Goal: Information Seeking & Learning: Find specific fact

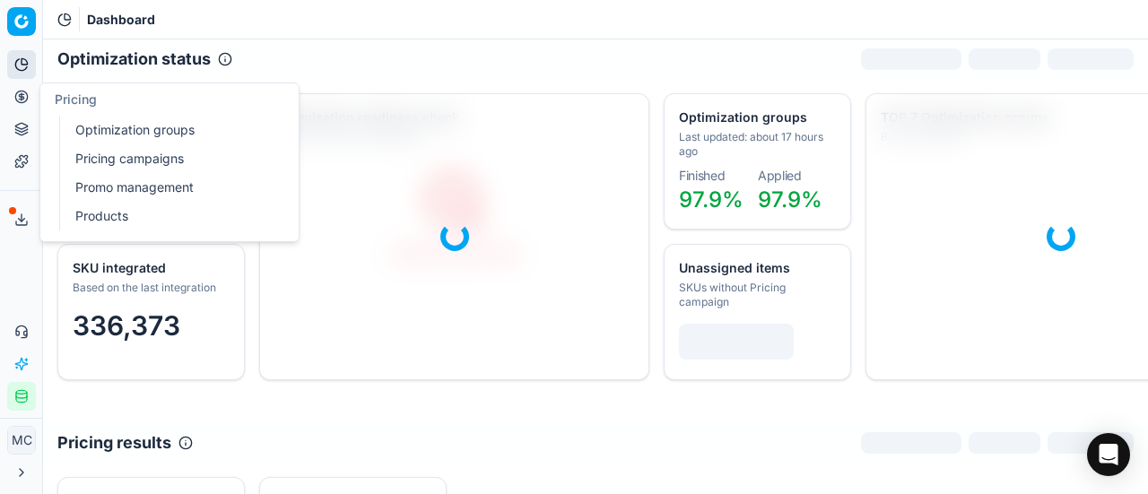
click at [14, 92] on icon at bounding box center [21, 97] width 14 height 14
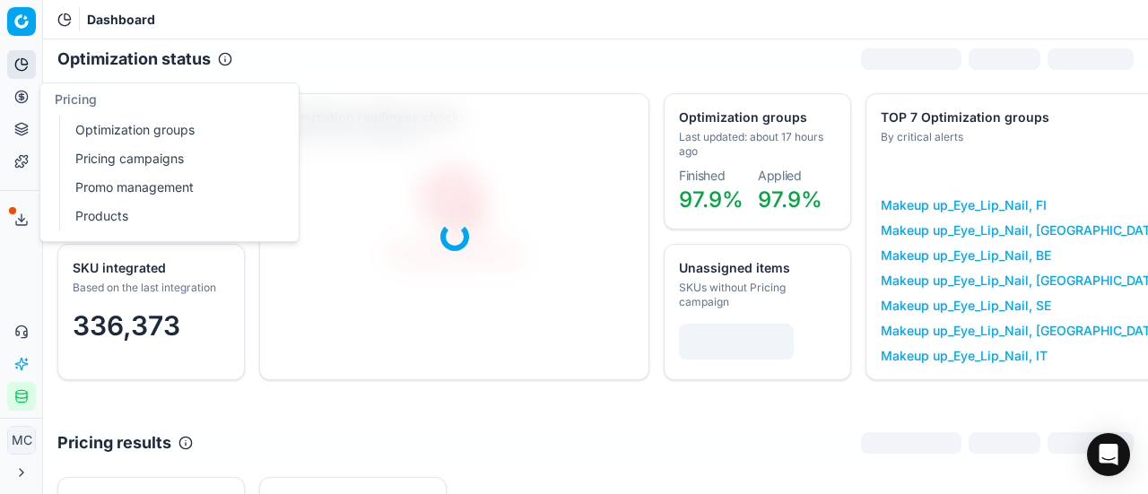
click at [102, 128] on link "Optimization groups" at bounding box center [172, 129] width 209 height 25
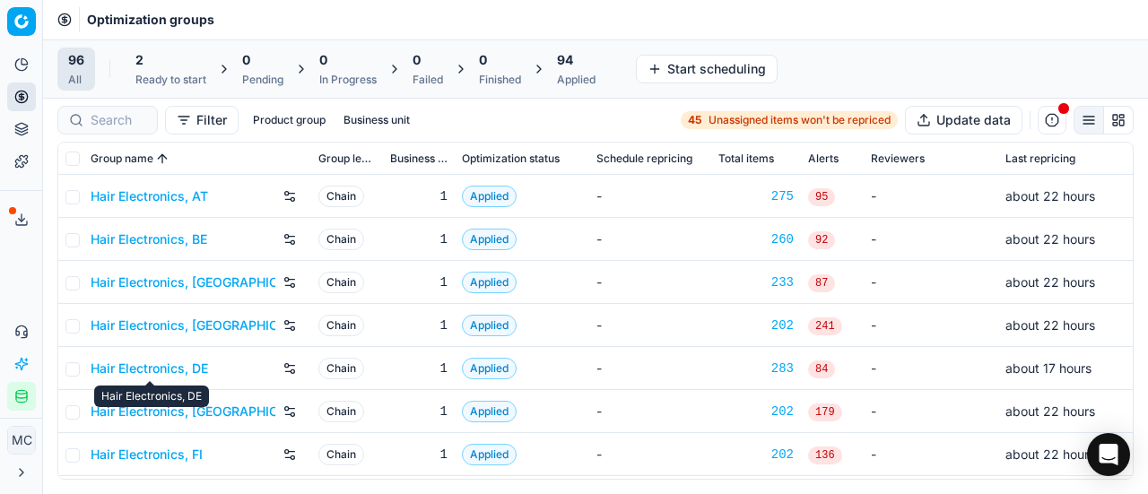
click at [186, 305] on link "Hair Electronics, DE" at bounding box center [149, 369] width 117 height 18
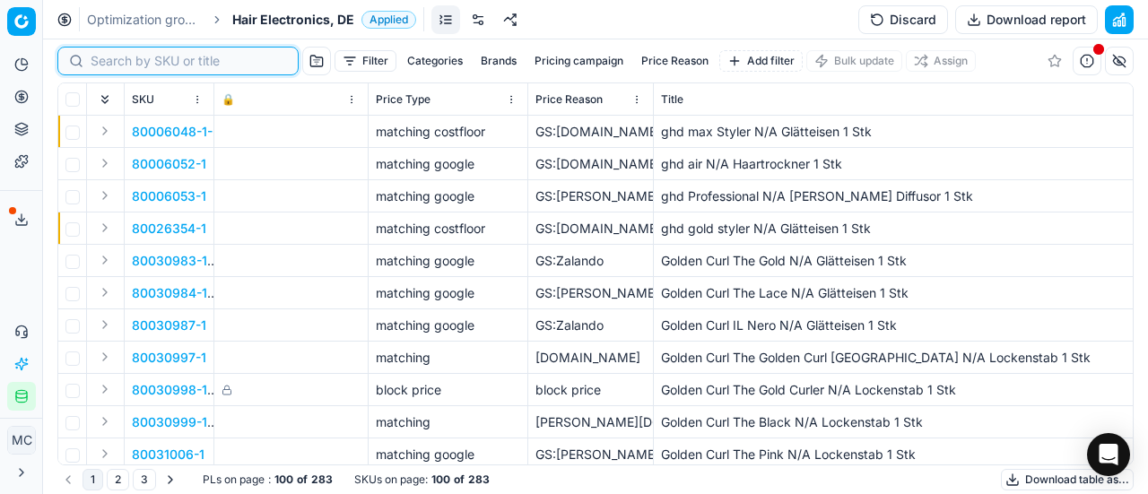
click at [117, 60] on input at bounding box center [189, 61] width 196 height 18
paste input "90016391-0025799"
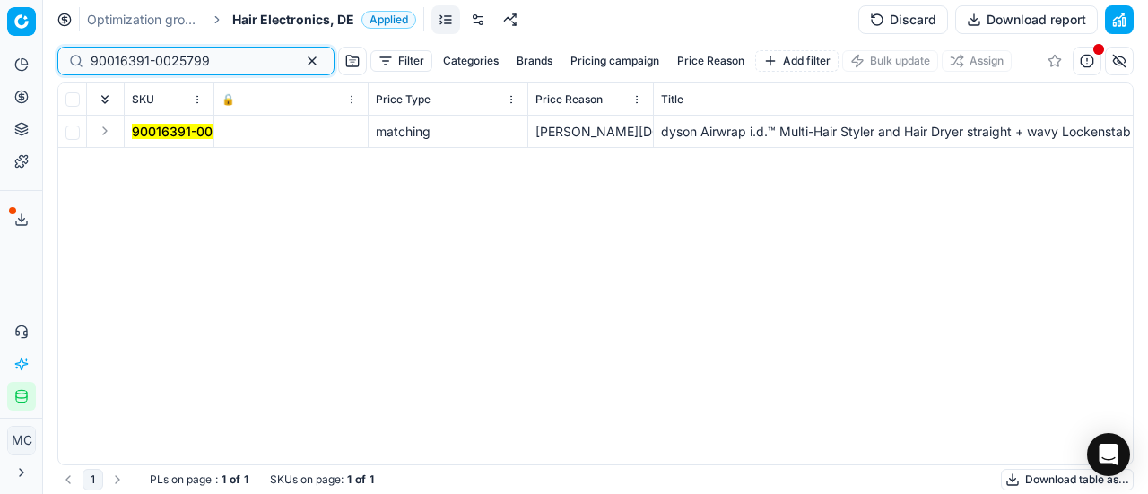
type input "90016391-0025799"
click at [100, 134] on button "Expand" at bounding box center [105, 131] width 22 height 22
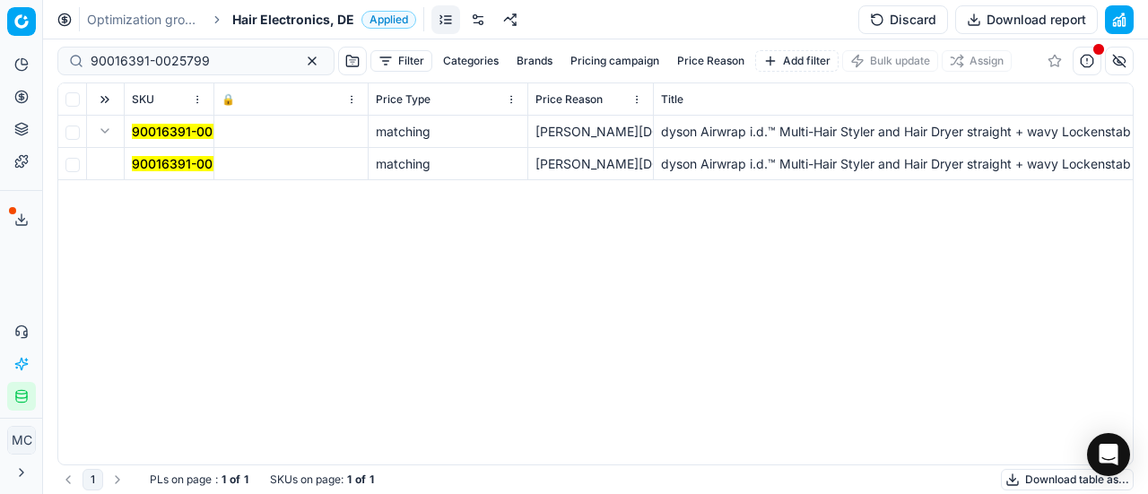
click at [176, 164] on mark "90016391-0025799" at bounding box center [191, 163] width 119 height 15
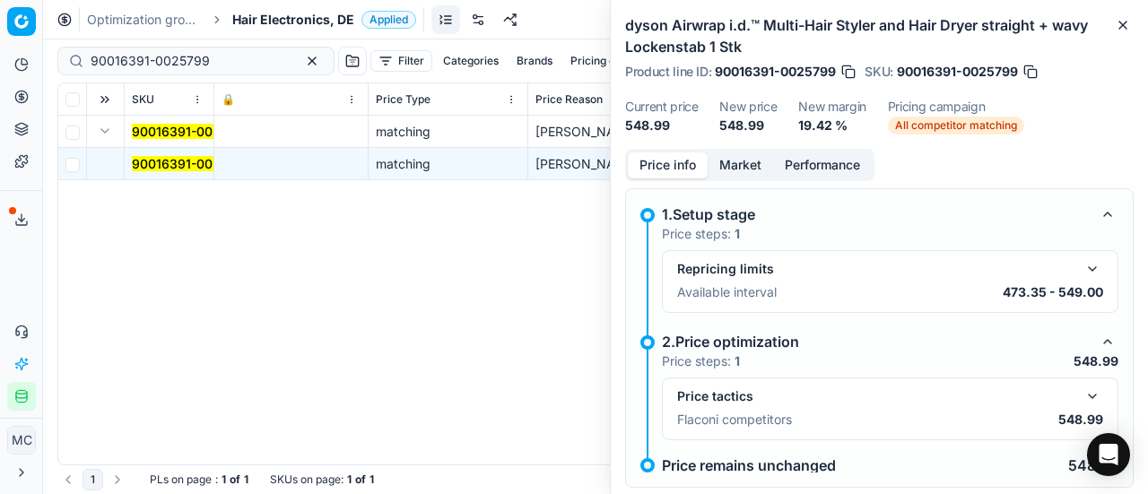
click at [743, 160] on button "Market" at bounding box center [740, 165] width 65 height 26
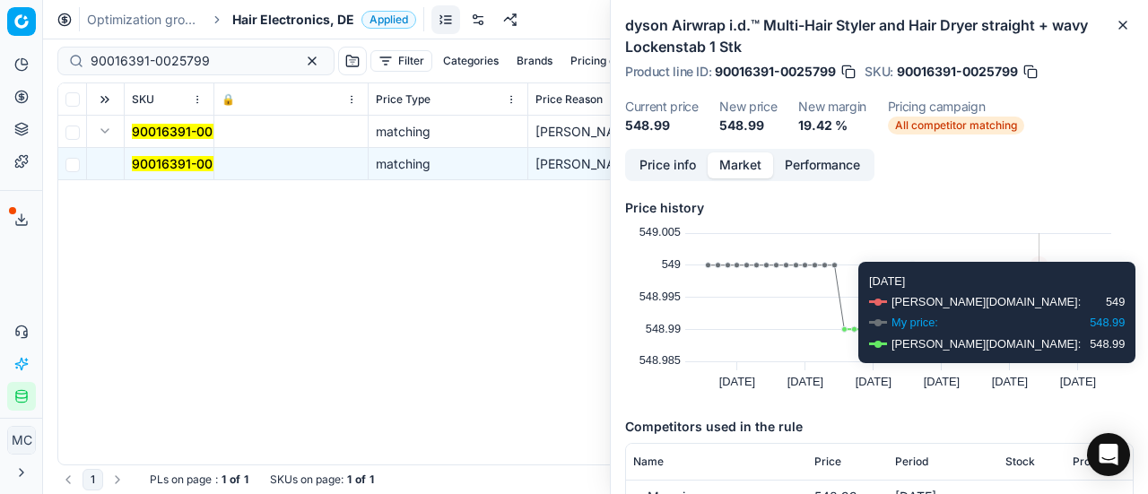
scroll to position [90, 0]
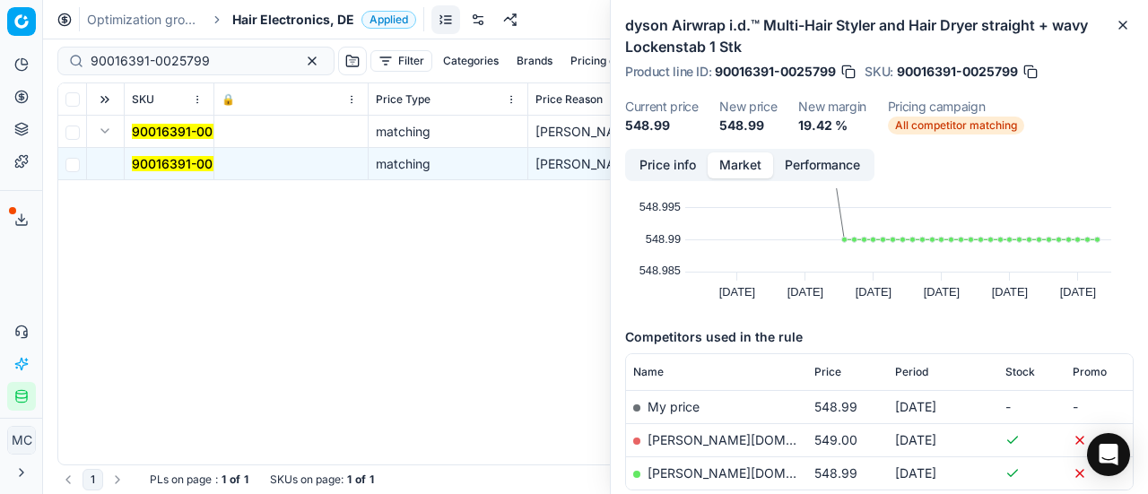
click at [637, 124] on dd "548.99" at bounding box center [661, 126] width 73 height 18
click at [688, 158] on button "Price info" at bounding box center [668, 165] width 80 height 26
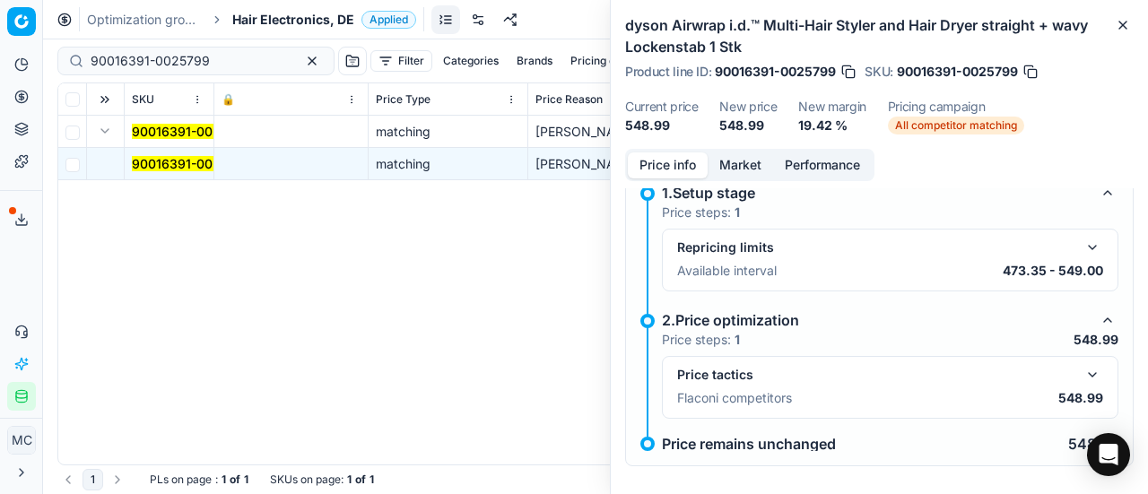
scroll to position [34, 0]
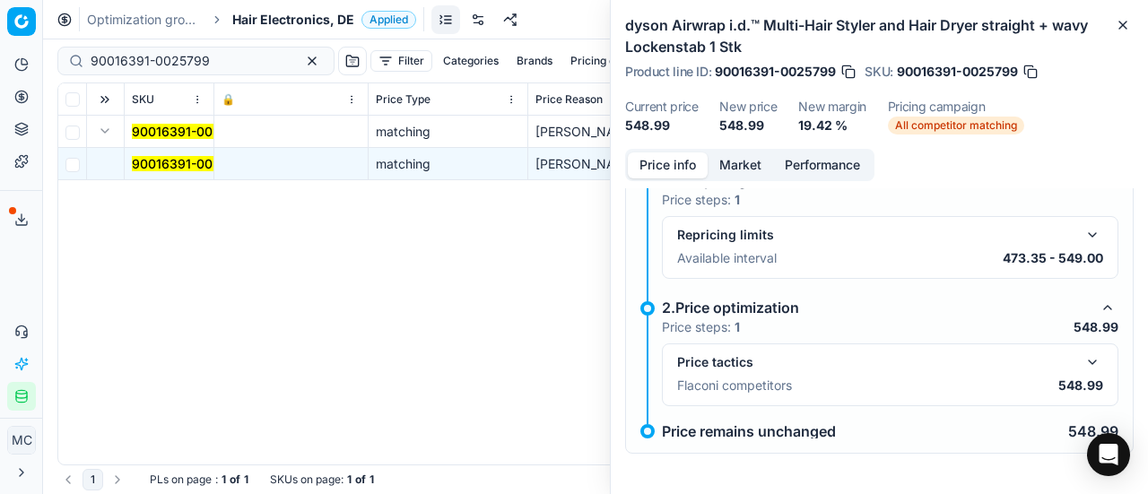
click at [757, 305] on button "button" at bounding box center [1093, 363] width 22 height 22
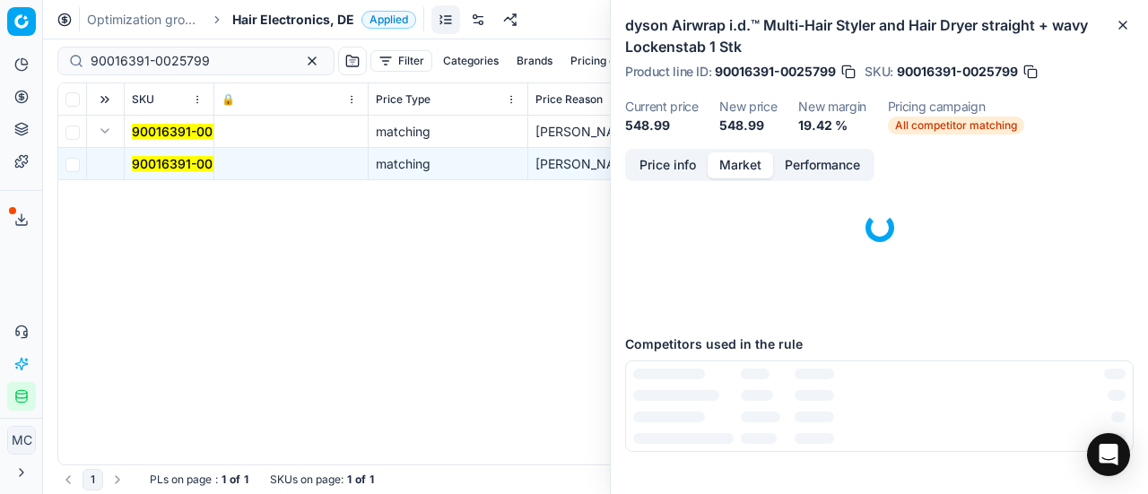
click at [748, 169] on button "Market" at bounding box center [740, 165] width 65 height 26
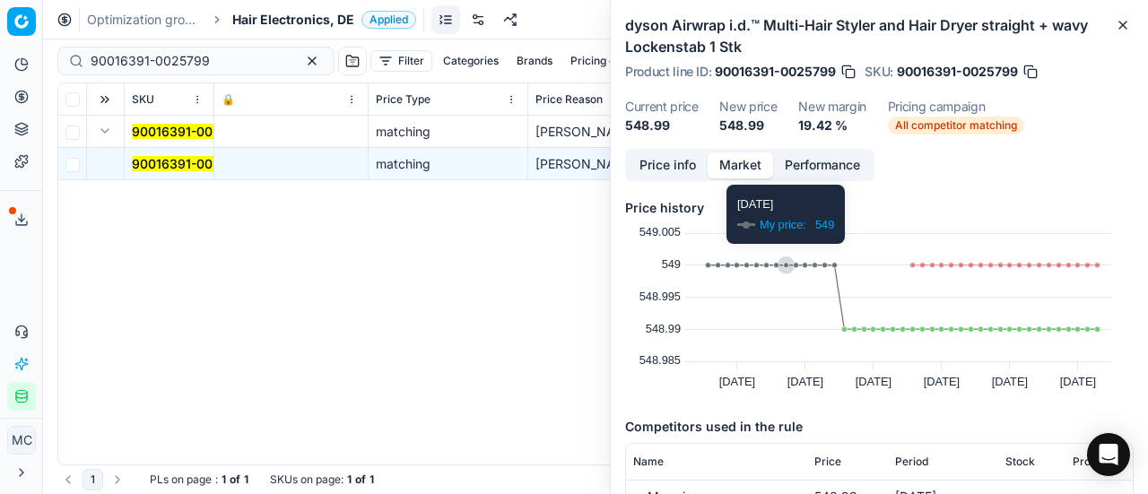
scroll to position [192, 0]
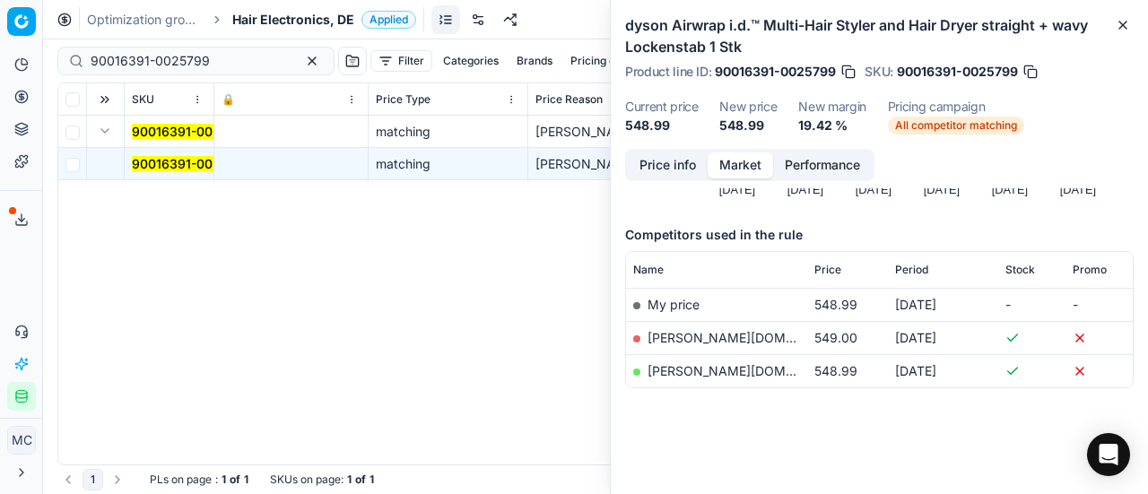
click at [692, 305] on link "[PERSON_NAME][DOMAIN_NAME]" at bounding box center [752, 370] width 208 height 15
click at [276, 25] on span "Hair Electronics, DE" at bounding box center [293, 20] width 122 height 18
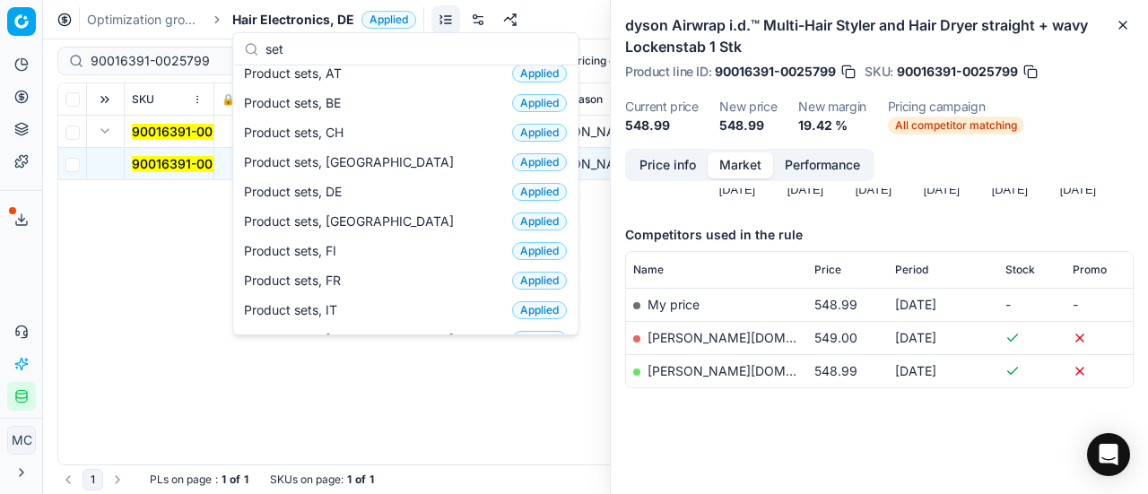
scroll to position [0, 0]
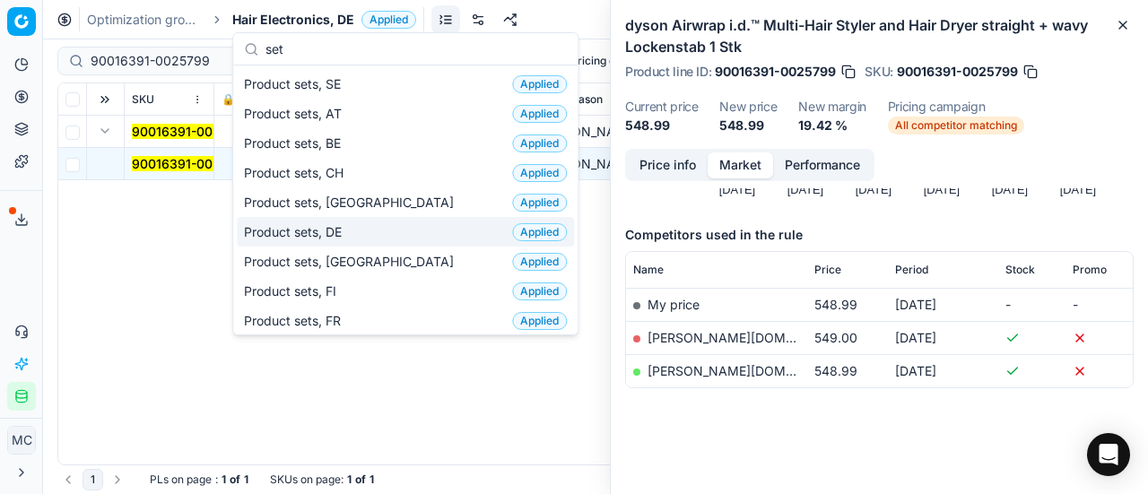
type input "set"
click at [348, 227] on span "Product sets, DE" at bounding box center [296, 232] width 105 height 18
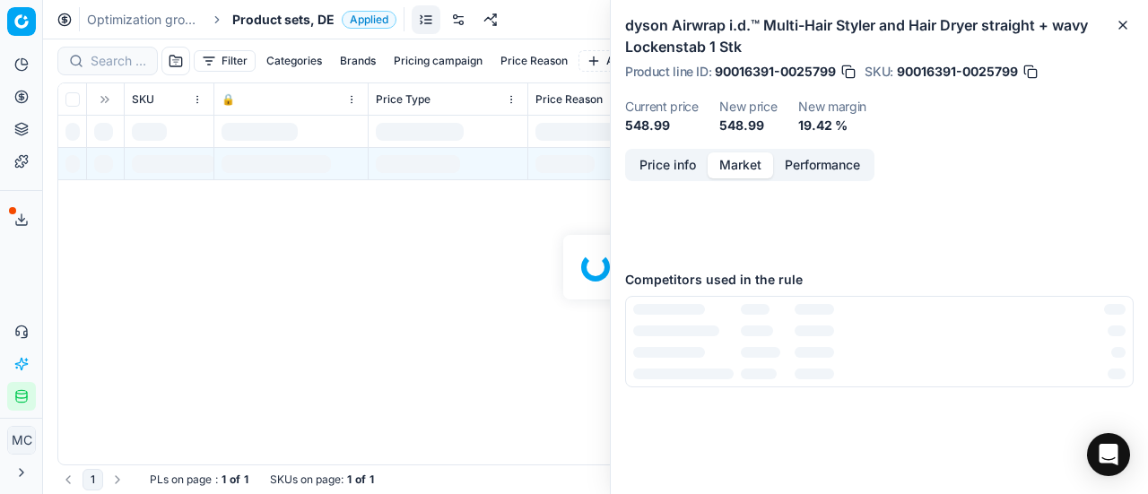
scroll to position [192, 0]
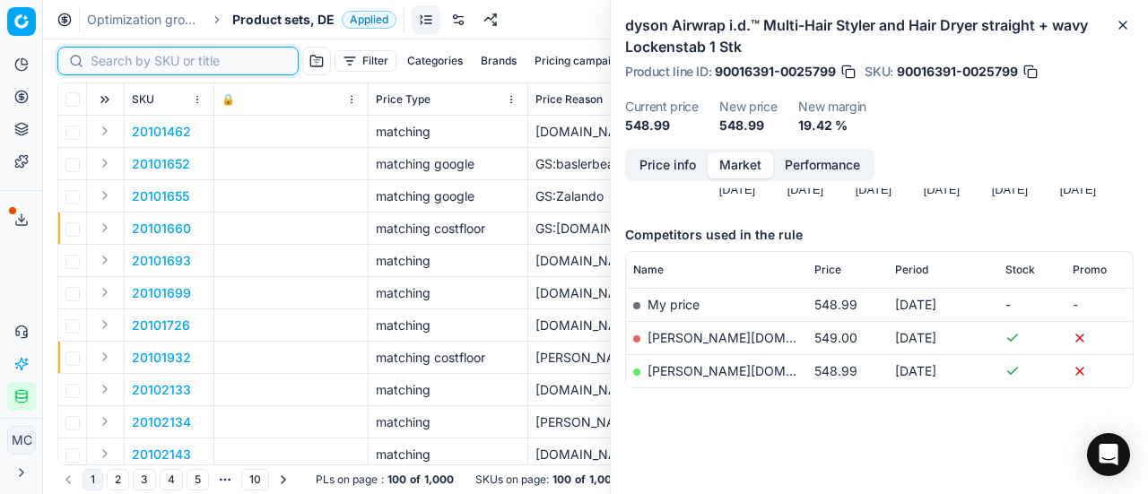
click at [109, 63] on input at bounding box center [189, 61] width 196 height 18
paste input "90016919-0026580"
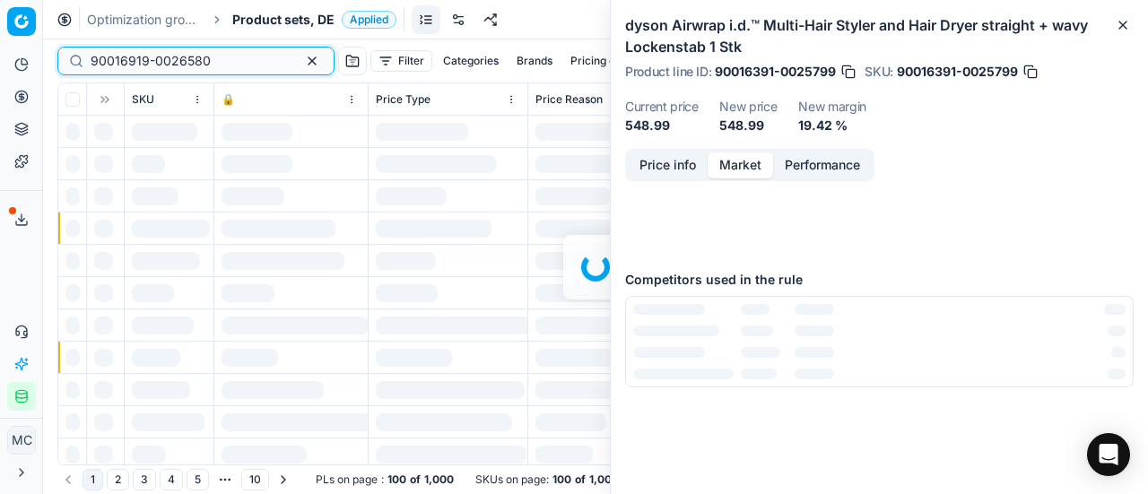
scroll to position [192, 0]
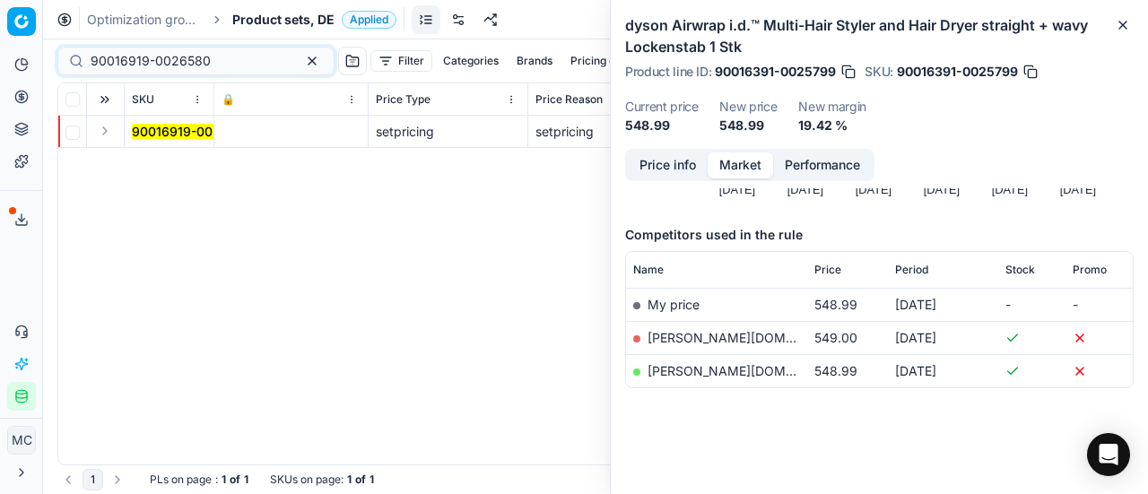
click at [108, 127] on button "Expand" at bounding box center [105, 131] width 22 height 22
click at [167, 161] on mark "90016919-0026580" at bounding box center [192, 163] width 120 height 15
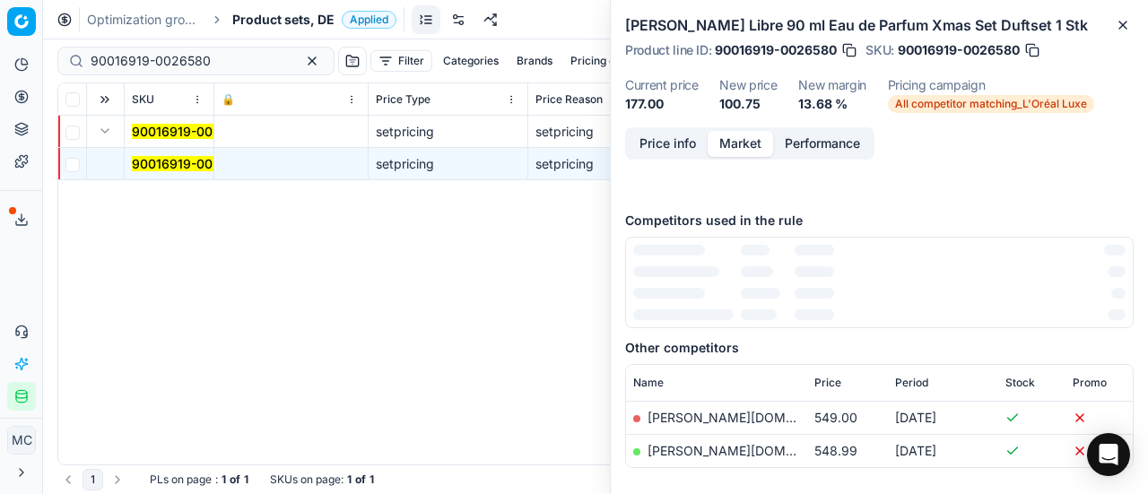
scroll to position [0, 0]
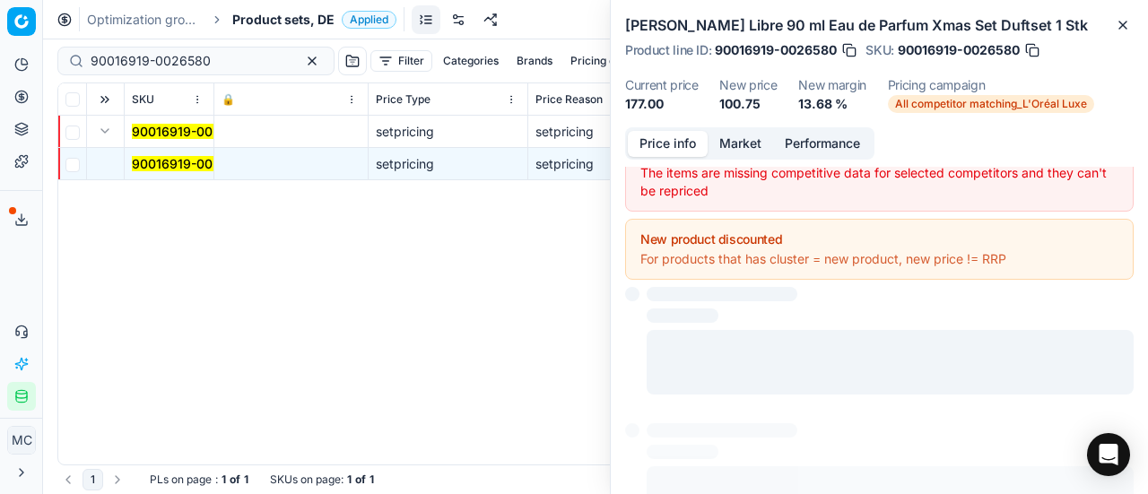
drag, startPoint x: 693, startPoint y: 140, endPoint x: 926, endPoint y: 220, distance: 245.6
click at [692, 140] on button "Price info" at bounding box center [668, 144] width 80 height 26
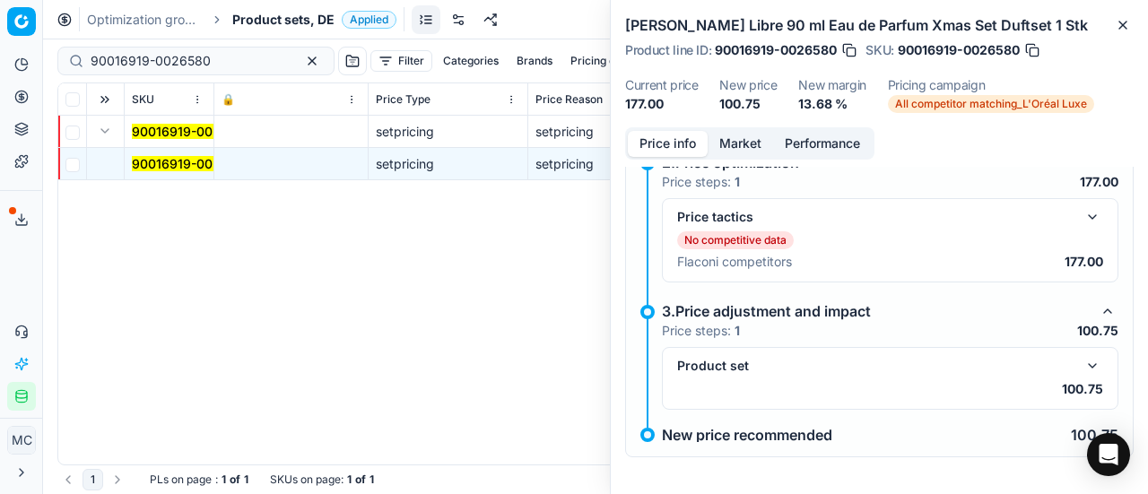
scroll to position [314, 0]
click at [757, 213] on button "button" at bounding box center [1093, 215] width 22 height 22
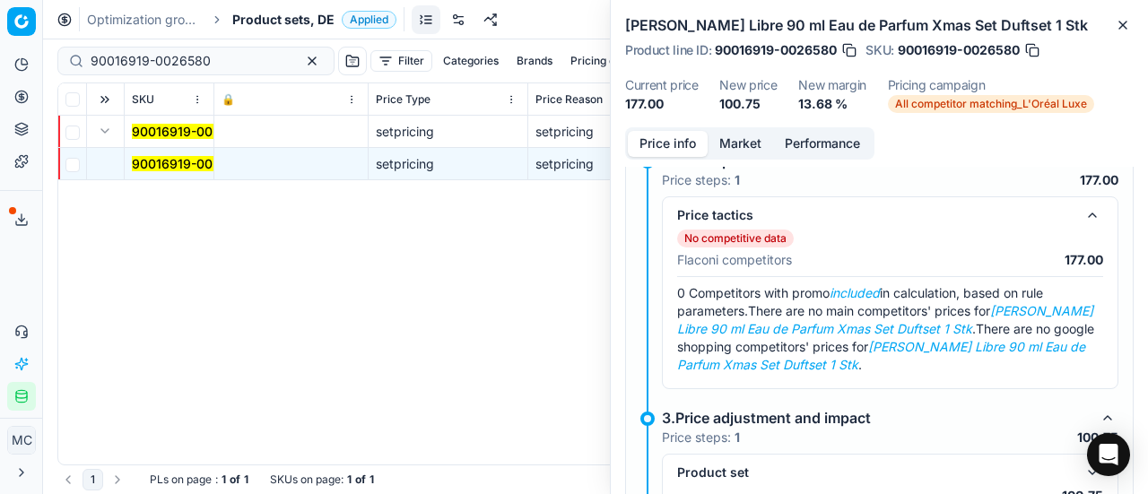
click at [736, 148] on button "Market" at bounding box center [740, 144] width 65 height 26
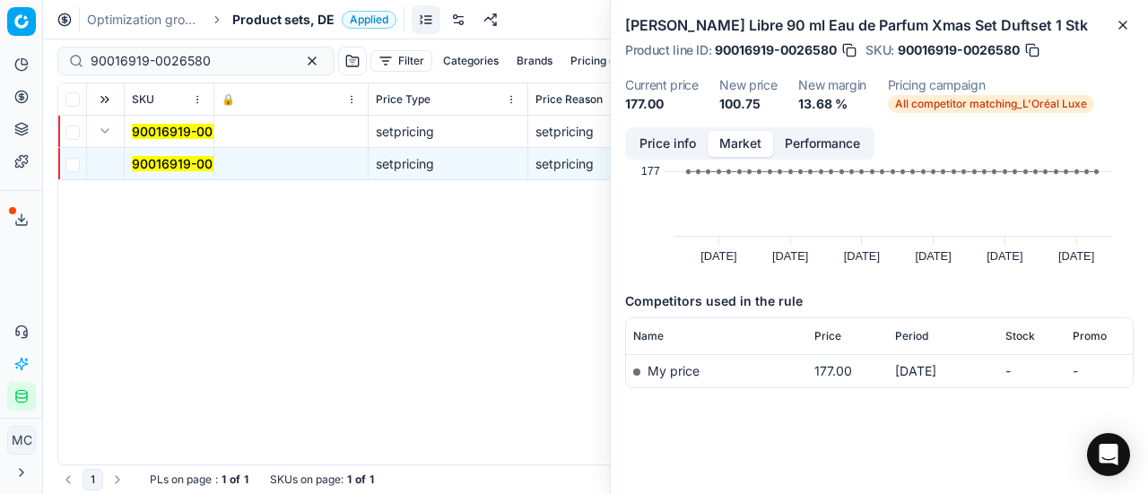
scroll to position [104, 0]
click at [651, 144] on button "Price info" at bounding box center [668, 144] width 80 height 26
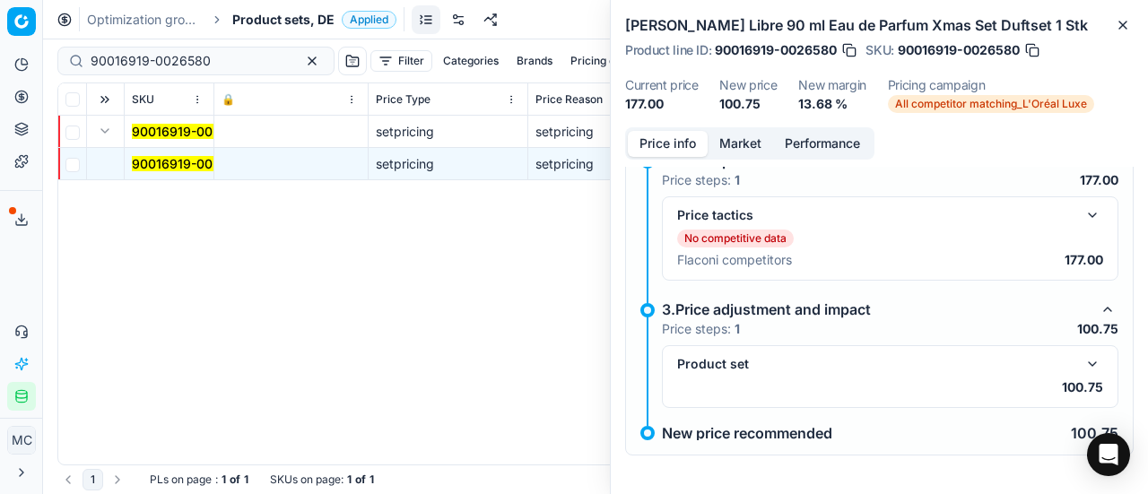
click at [757, 305] on button "button" at bounding box center [1093, 364] width 22 height 22
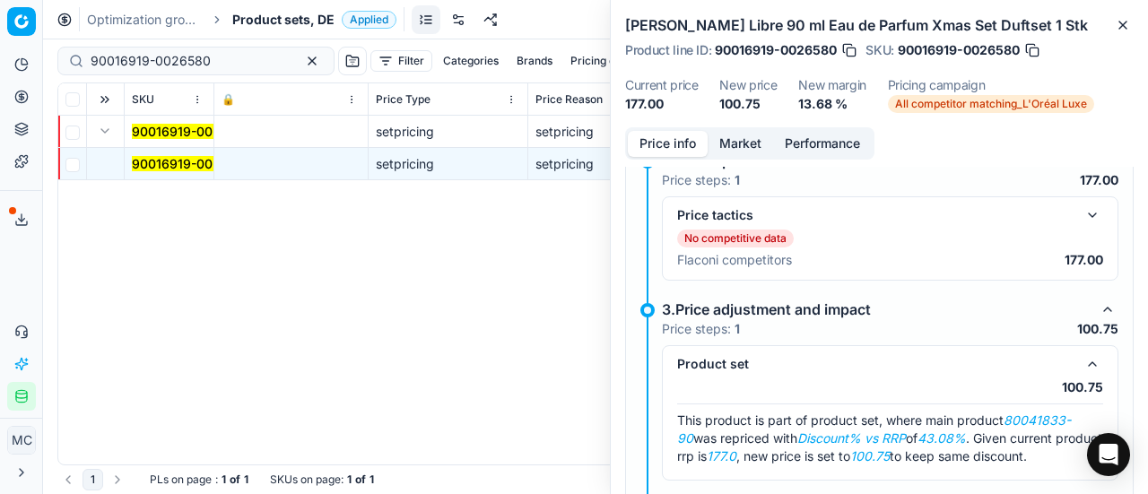
scroll to position [387, 0]
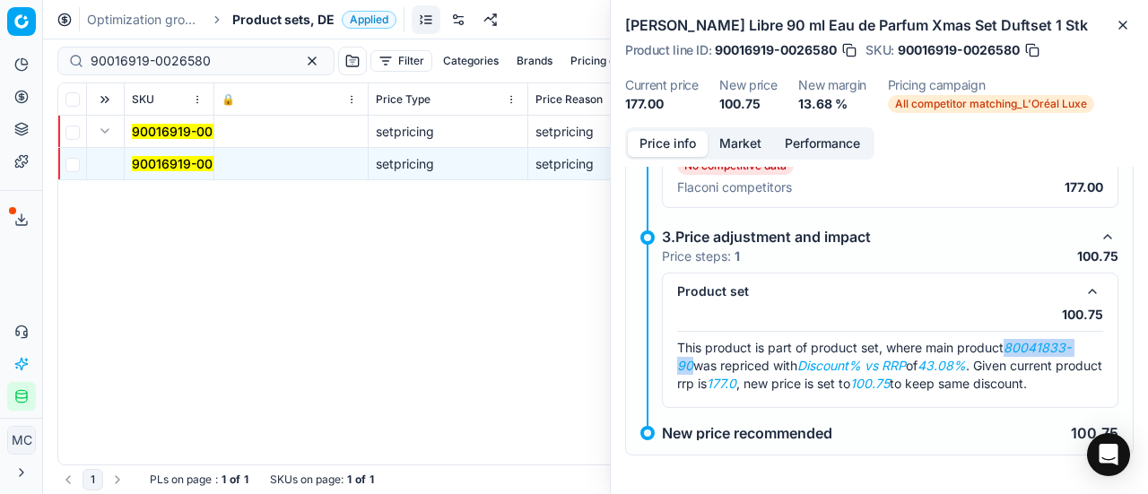
drag, startPoint x: 1009, startPoint y: 343, endPoint x: 1117, endPoint y: 350, distance: 108.7
click at [757, 305] on div "1.Setup stage Price steps: 1 Repricing limits Available interval 93.06 - 177.00…" at bounding box center [879, 195] width 509 height 521
copy em "80041833-90"
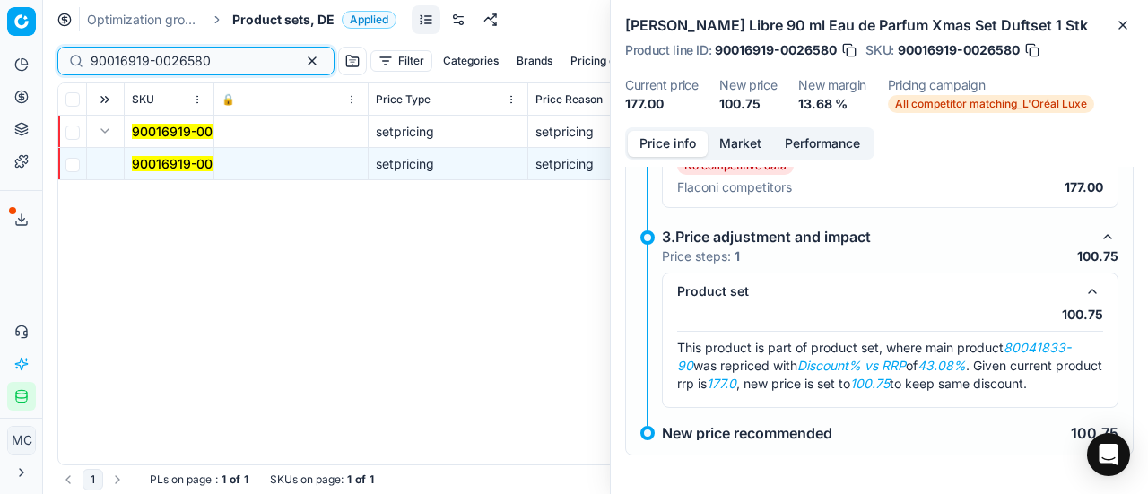
drag, startPoint x: 213, startPoint y: 53, endPoint x: 0, endPoint y: 37, distance: 213.2
click at [0, 37] on div "Pricing platform Analytics Pricing Product portfolio Templates Export service 2…" at bounding box center [574, 247] width 1148 height 494
paste input "80041833-9"
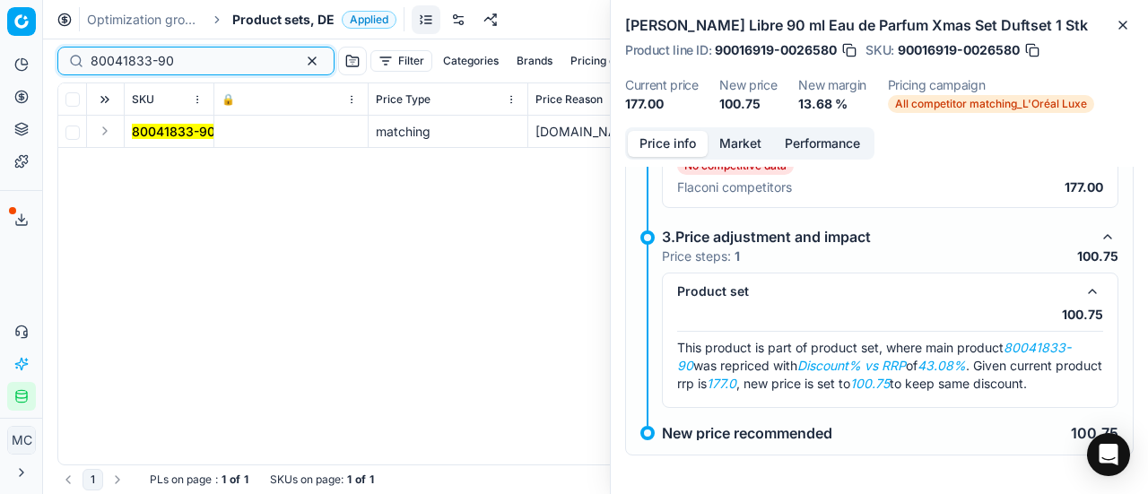
type input "80041833-90"
click at [103, 133] on button "Expand" at bounding box center [105, 131] width 22 height 22
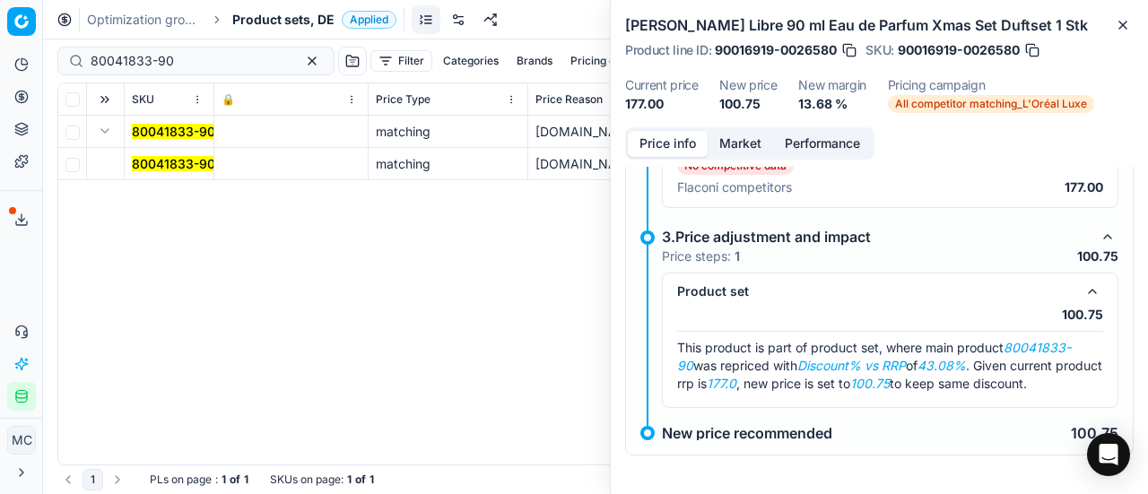
click at [185, 161] on mark "80041833-90" at bounding box center [173, 163] width 83 height 15
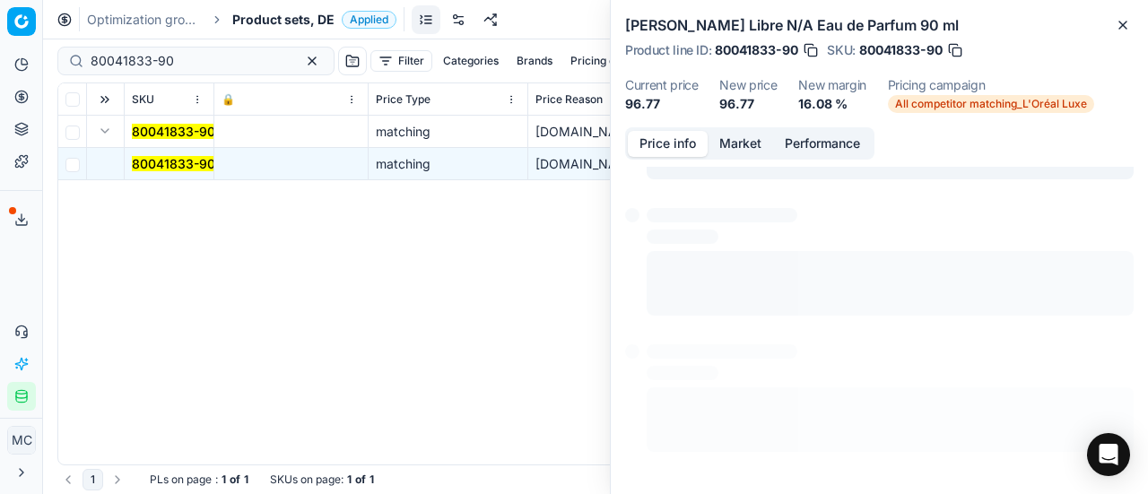
scroll to position [13, 0]
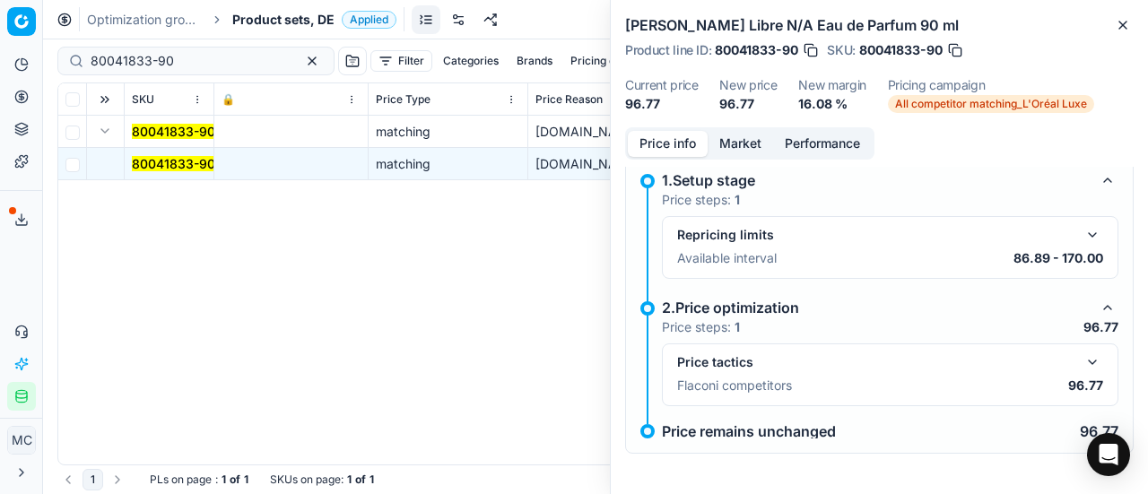
click at [757, 305] on button "button" at bounding box center [1093, 363] width 22 height 22
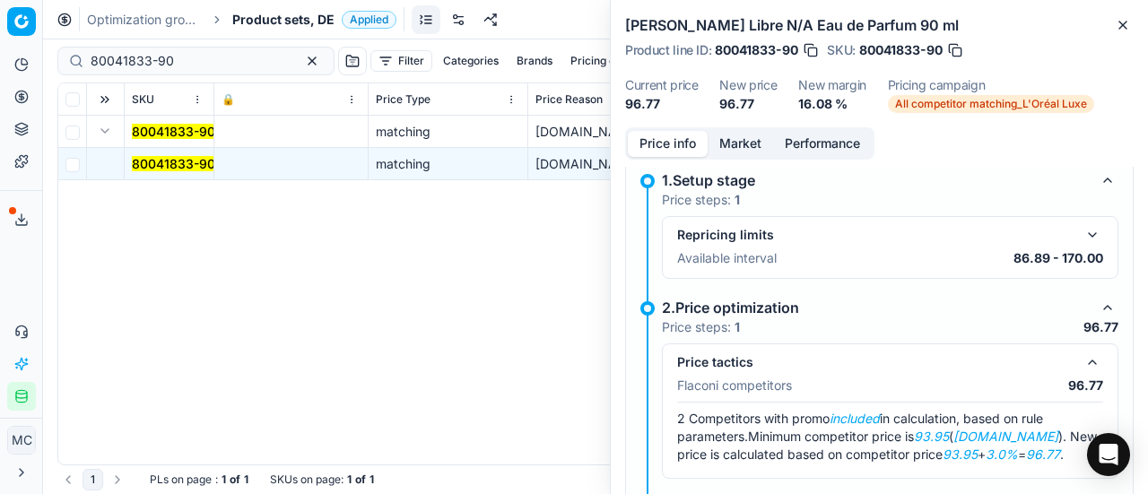
click at [757, 140] on button "Market" at bounding box center [740, 144] width 65 height 26
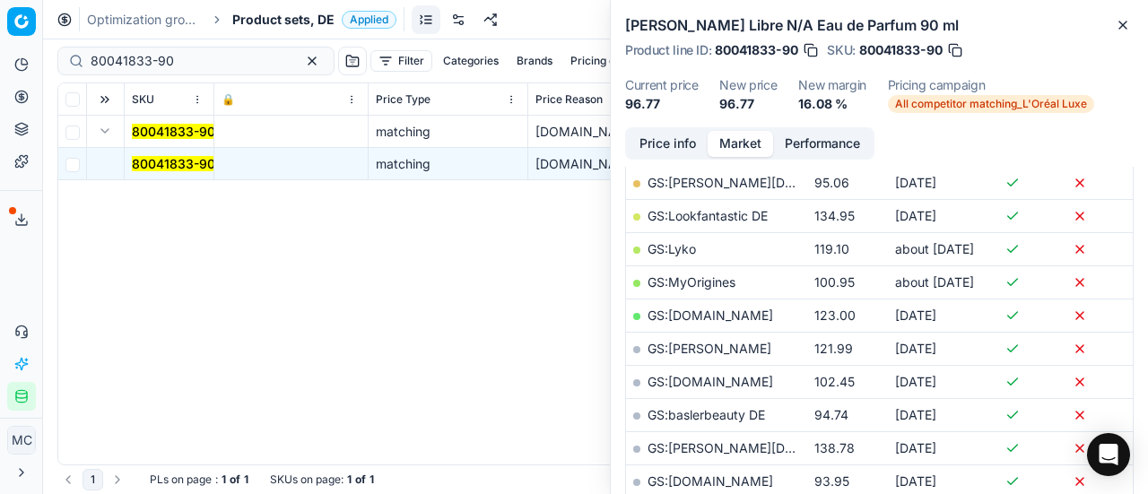
scroll to position [448, 0]
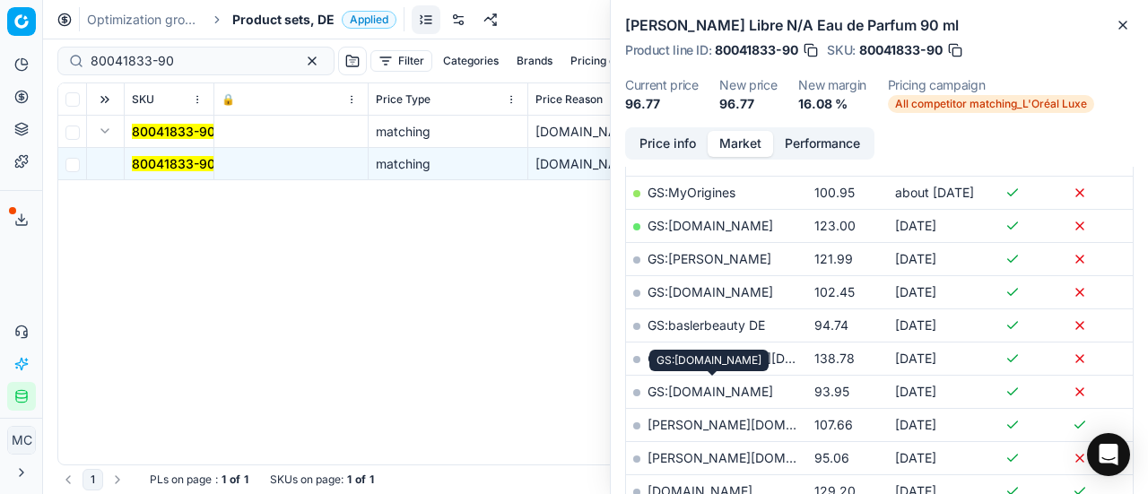
click at [757, 305] on link "GS:[DOMAIN_NAME]" at bounding box center [711, 391] width 126 height 15
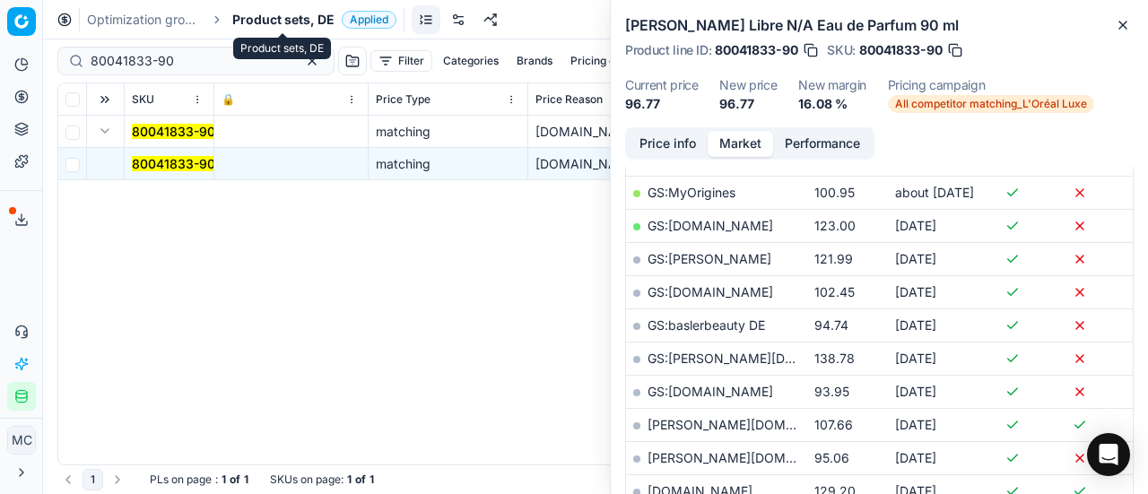
click at [246, 13] on span "Product sets, DE" at bounding box center [283, 20] width 102 height 18
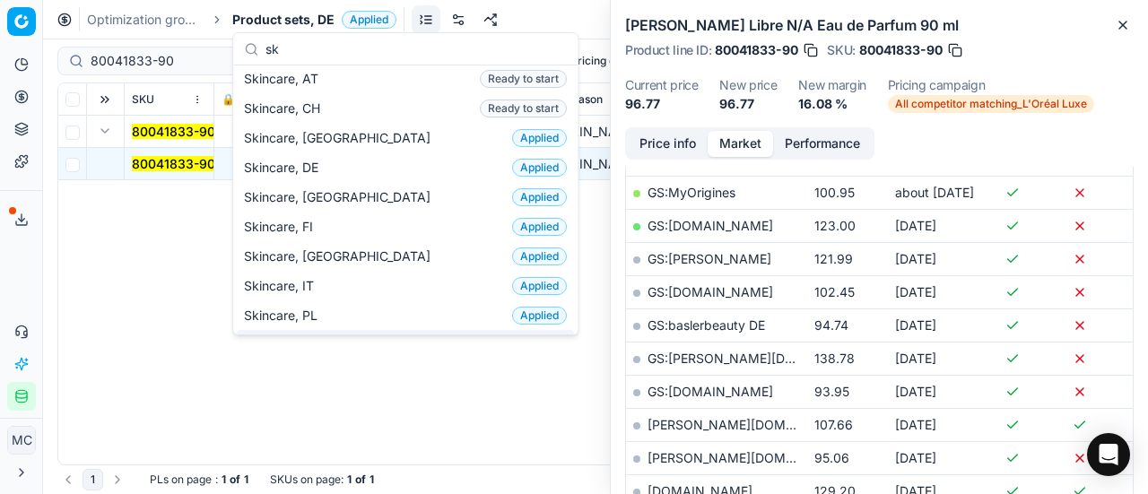
scroll to position [0, 0]
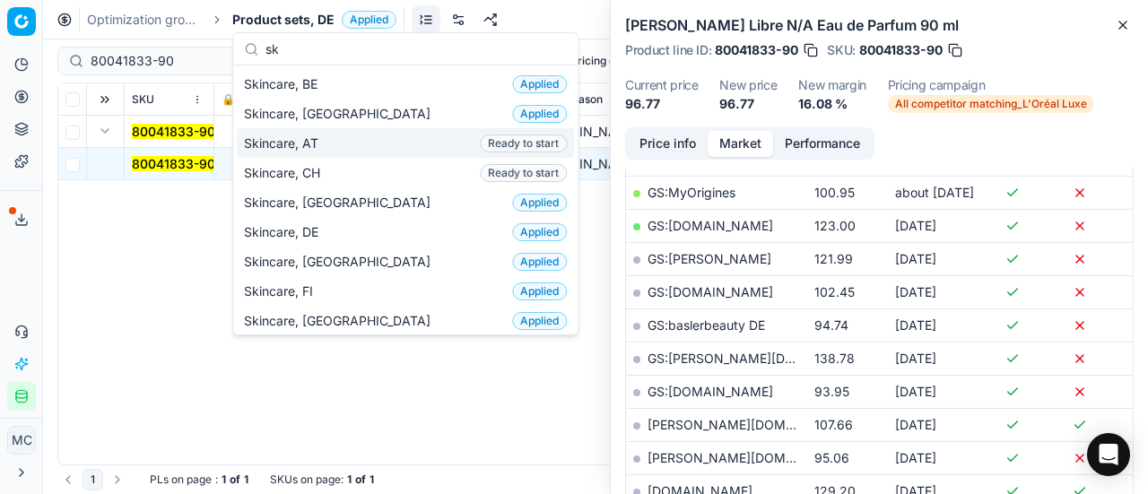
type input "sk"
click at [339, 140] on div "Skincare, AT Ready to start" at bounding box center [405, 143] width 337 height 30
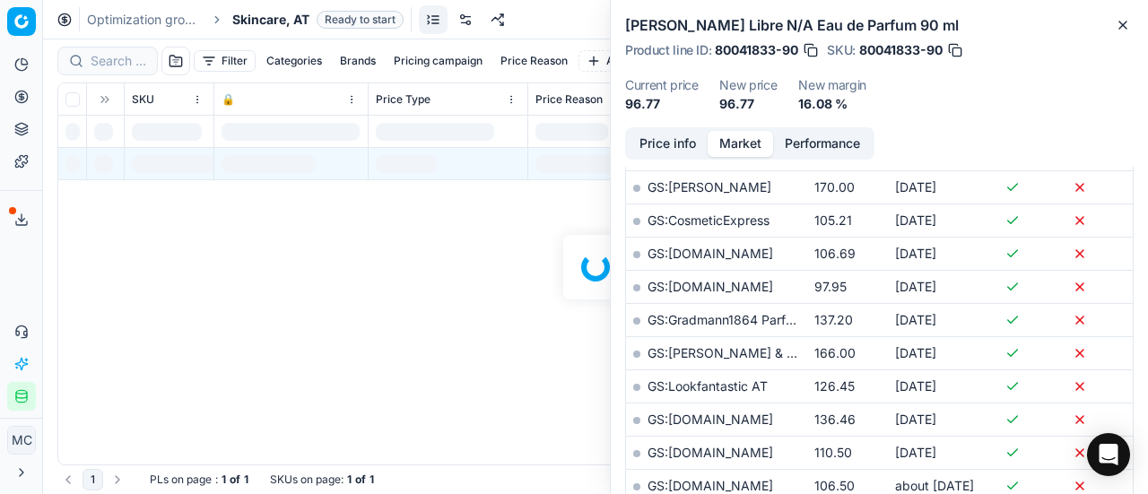
scroll to position [448, 0]
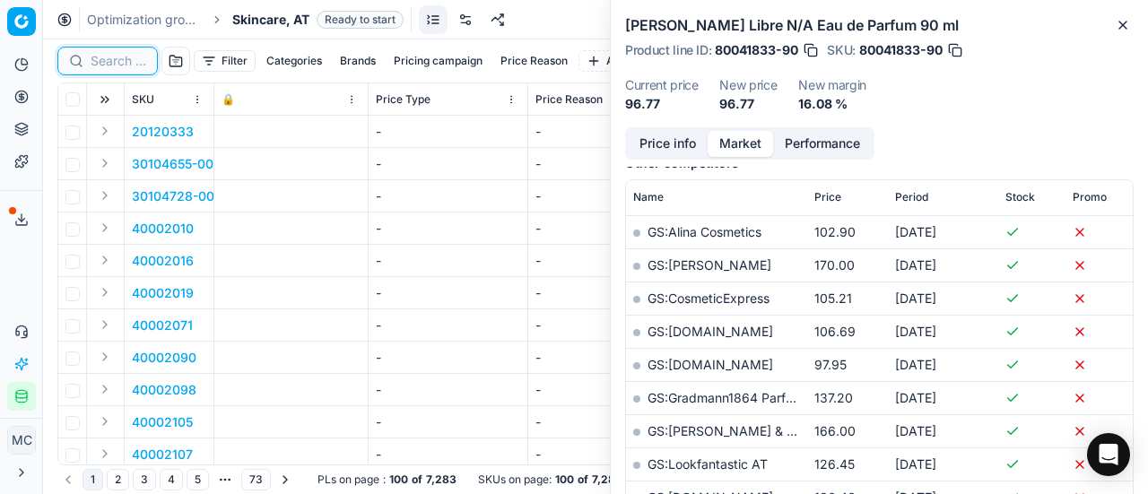
click at [109, 57] on input at bounding box center [119, 61] width 56 height 18
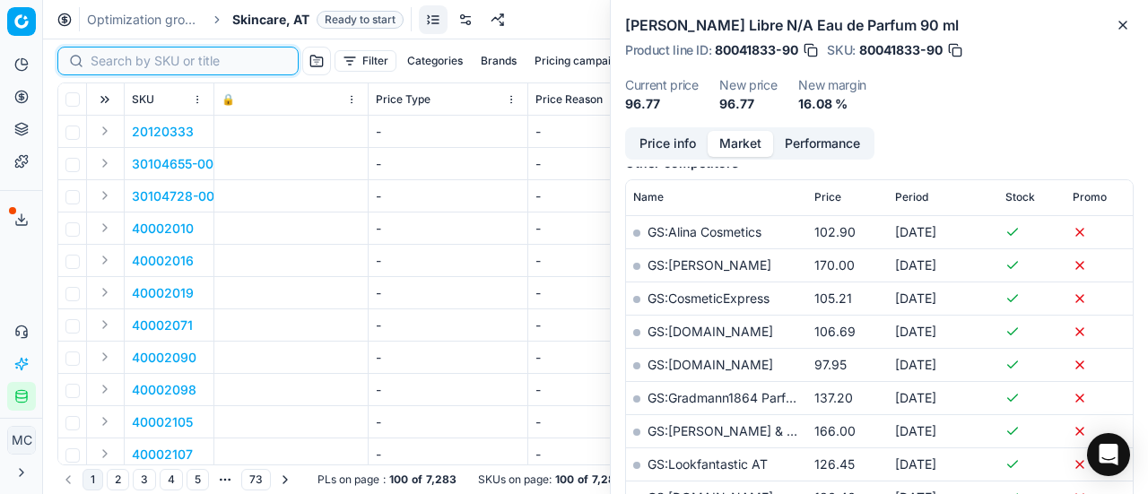
paste input "80037514-90"
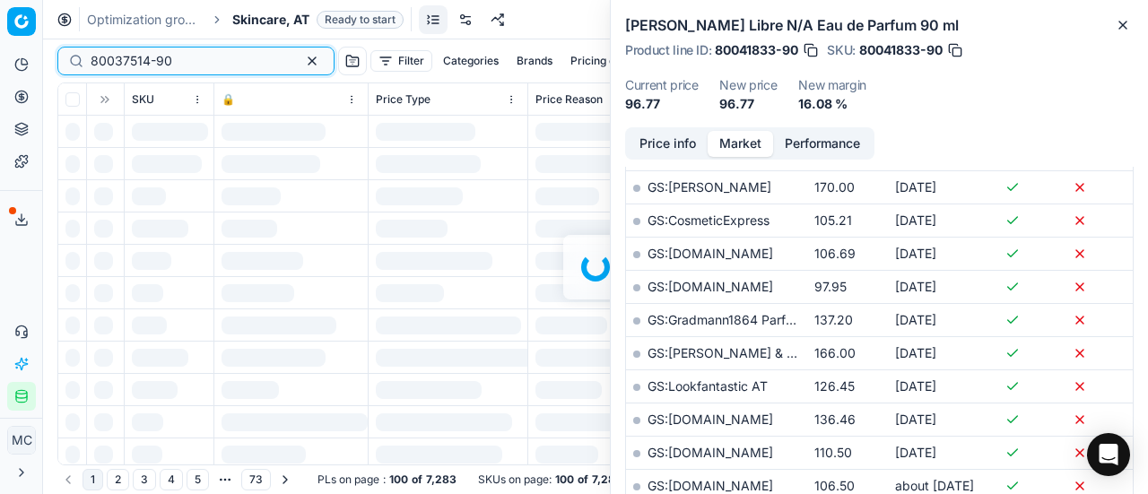
scroll to position [448, 0]
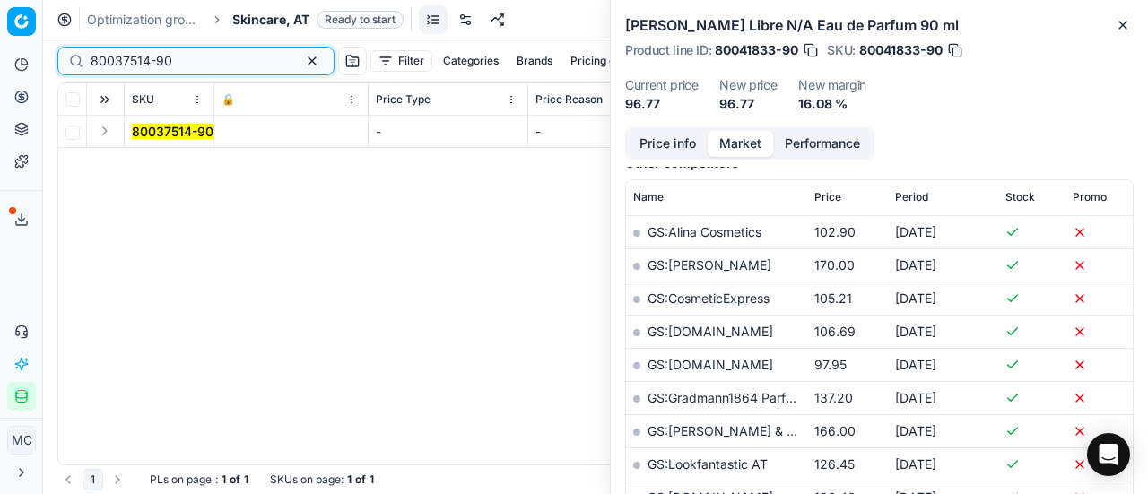
type input "80037514-90"
click at [104, 130] on button "Expand" at bounding box center [105, 131] width 22 height 22
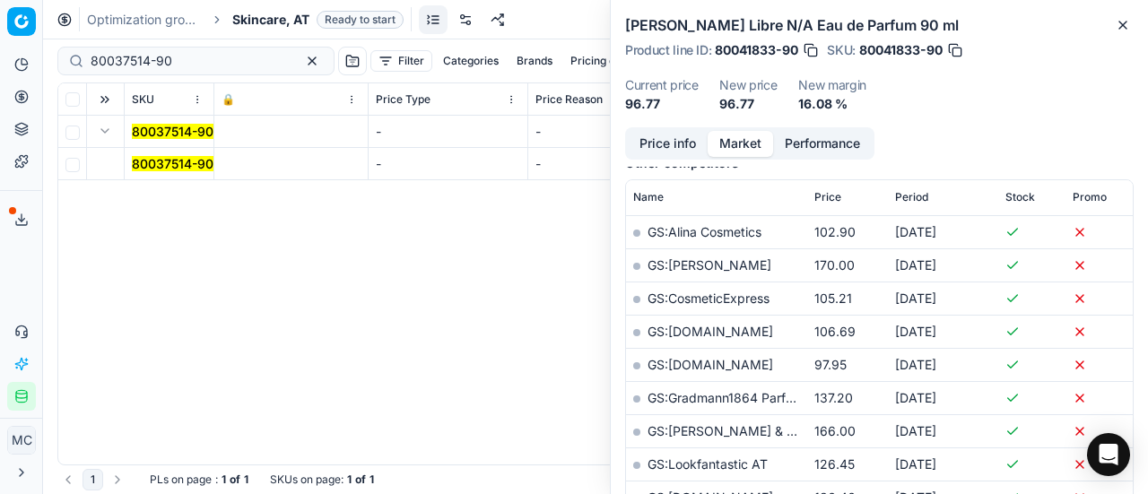
click at [178, 167] on mark "80037514-90" at bounding box center [173, 163] width 82 height 15
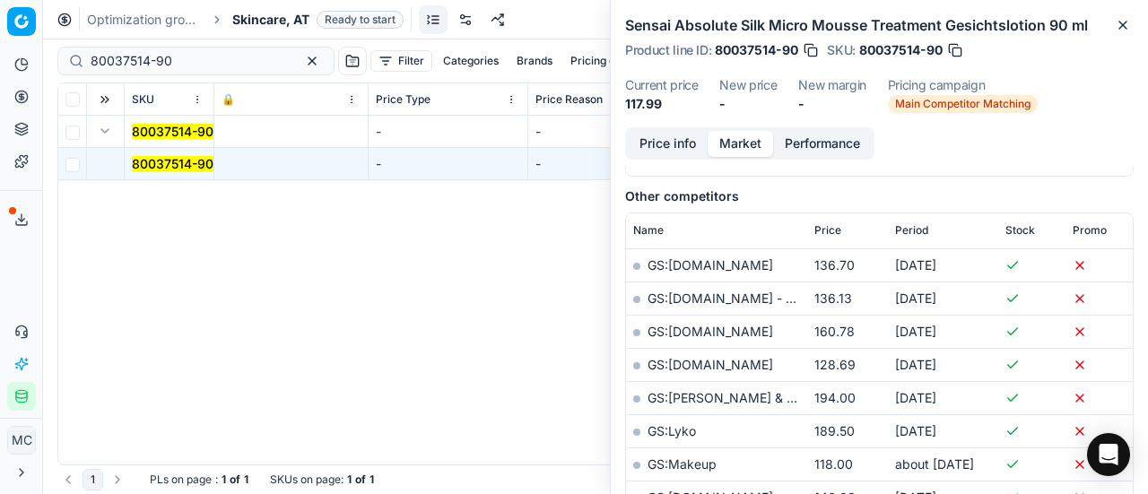
click at [664, 138] on button "Price info" at bounding box center [668, 144] width 80 height 26
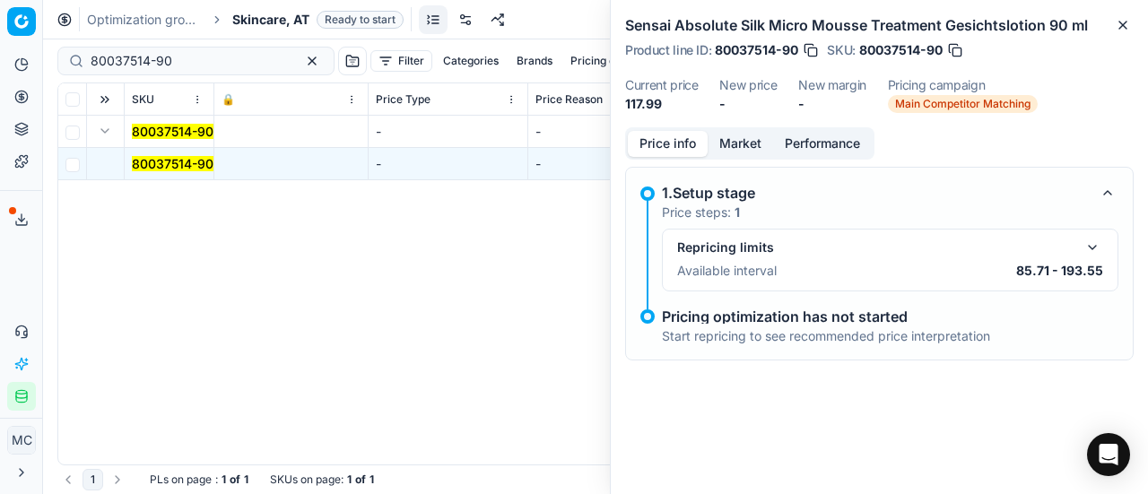
scroll to position [0, 0]
click at [757, 252] on button "button" at bounding box center [1093, 248] width 22 height 22
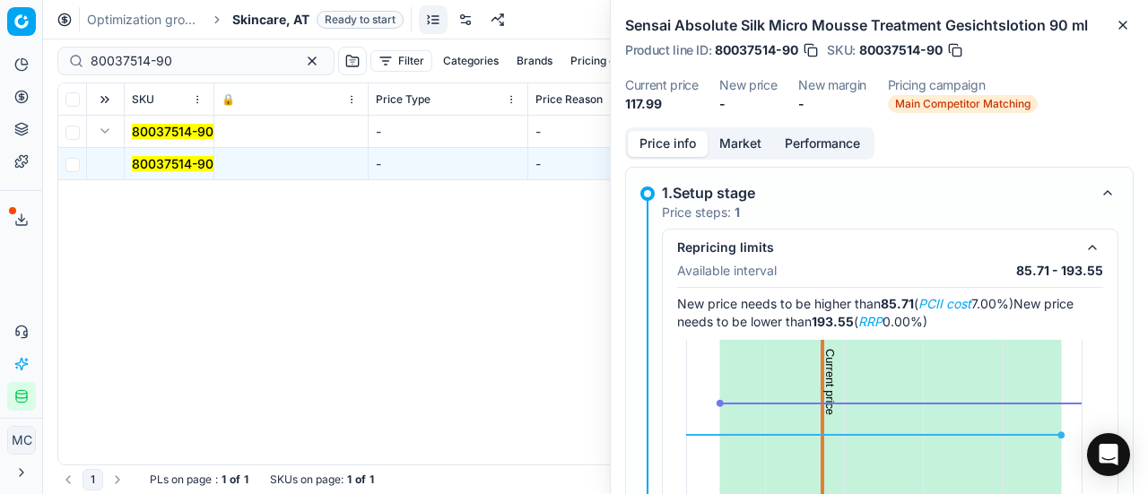
click at [757, 246] on button "button" at bounding box center [1093, 248] width 22 height 22
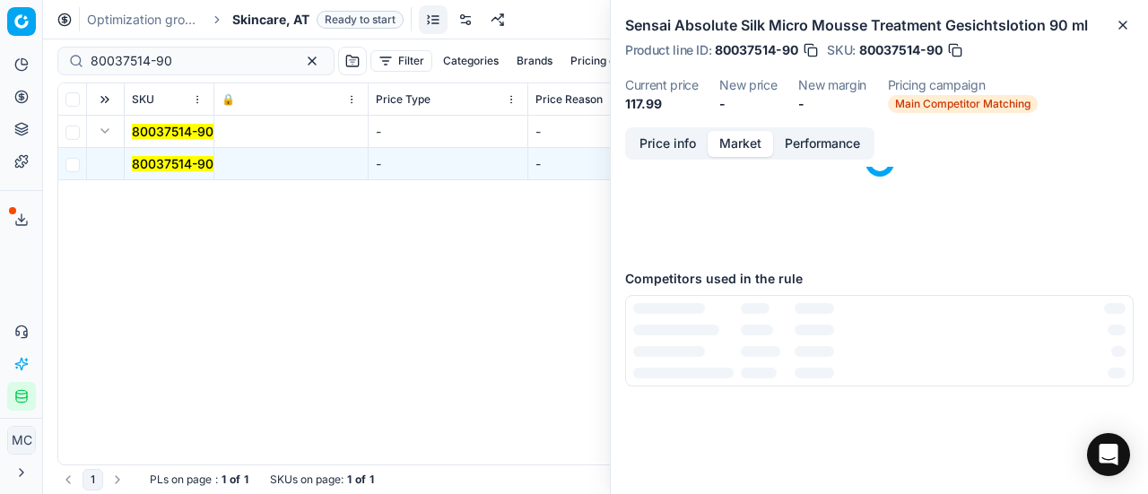
click at [757, 146] on button "Market" at bounding box center [740, 144] width 65 height 26
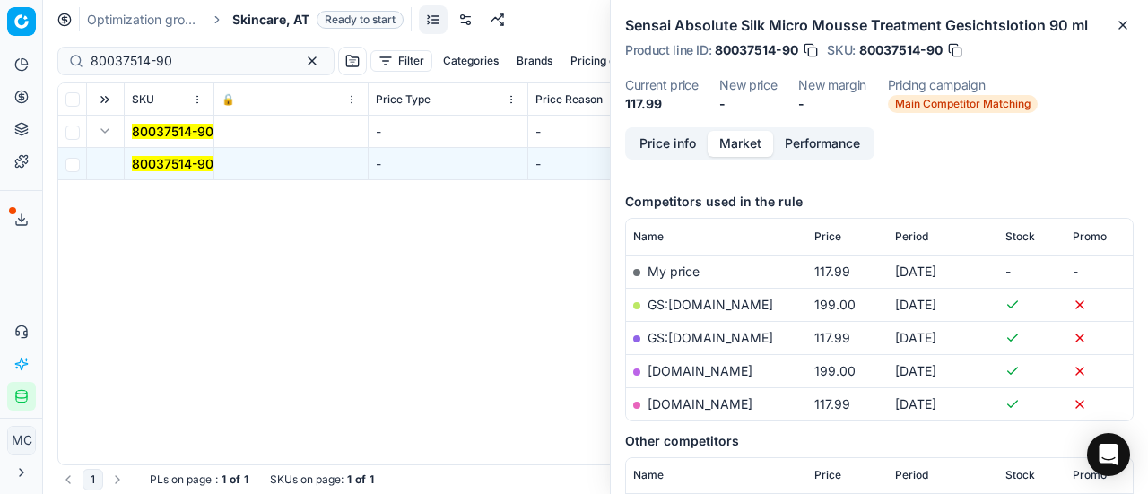
scroll to position [269, 0]
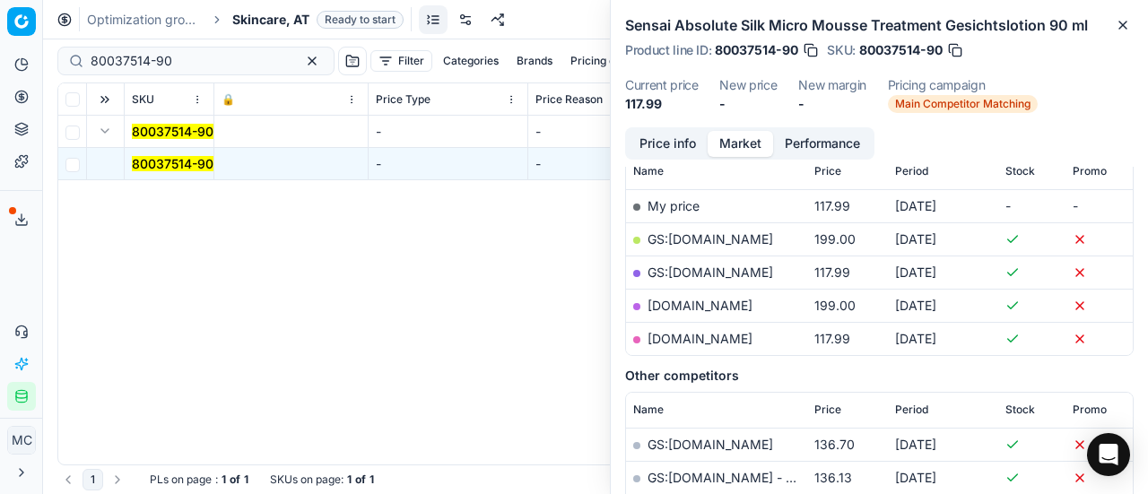
click at [734, 305] on link "[DOMAIN_NAME]" at bounding box center [700, 338] width 105 height 15
click at [231, 17] on ol "Optimization groups Skincare, AT Ready to start" at bounding box center [245, 20] width 317 height 18
click at [265, 15] on span "Skincare, AT" at bounding box center [270, 20] width 77 height 18
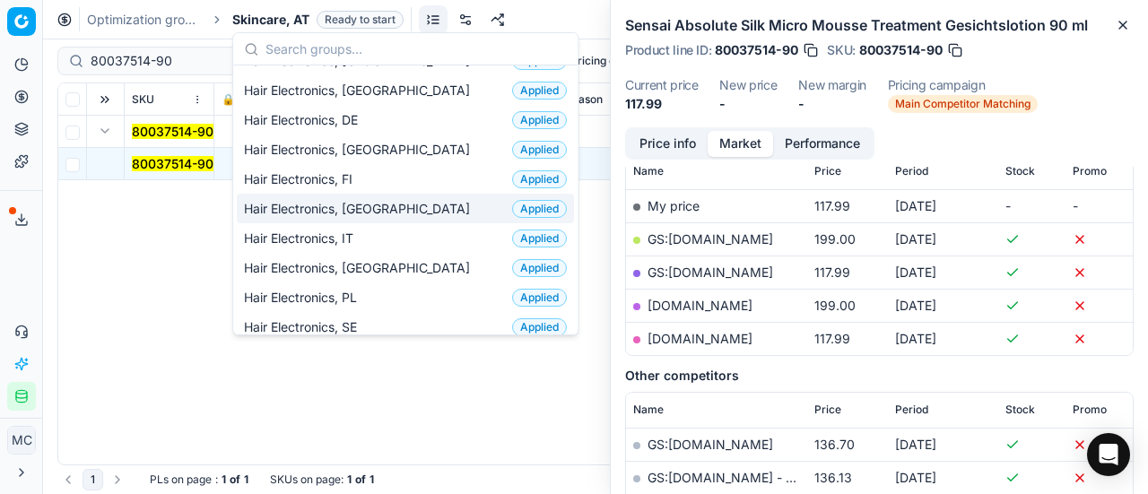
scroll to position [359, 0]
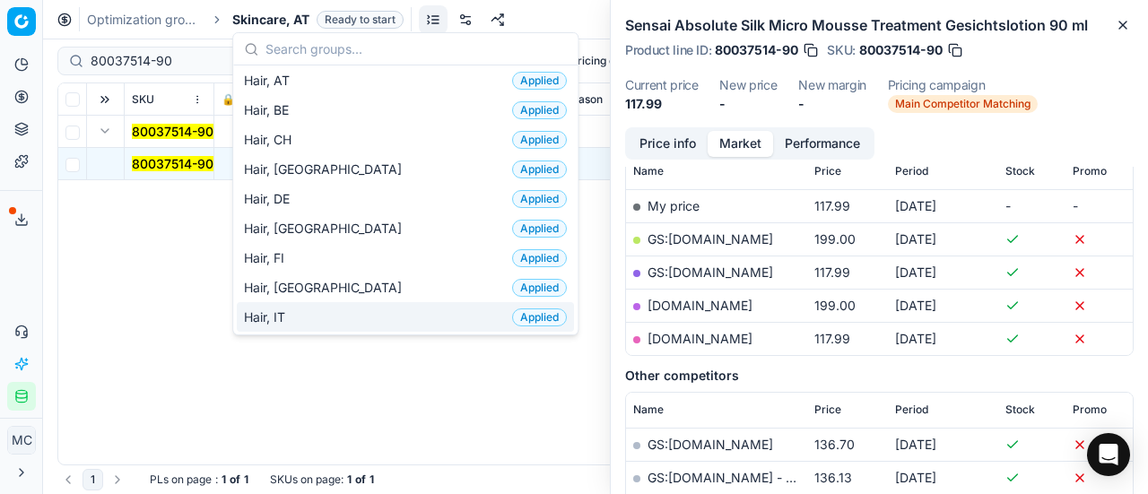
click at [335, 305] on div "Hair, IT Applied" at bounding box center [405, 317] width 337 height 30
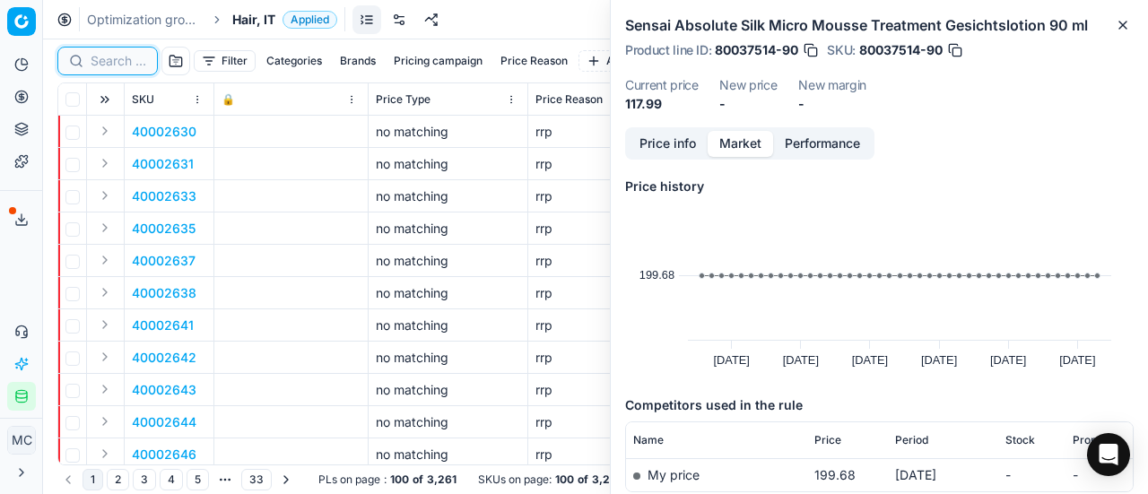
click at [120, 62] on input at bounding box center [119, 61] width 56 height 18
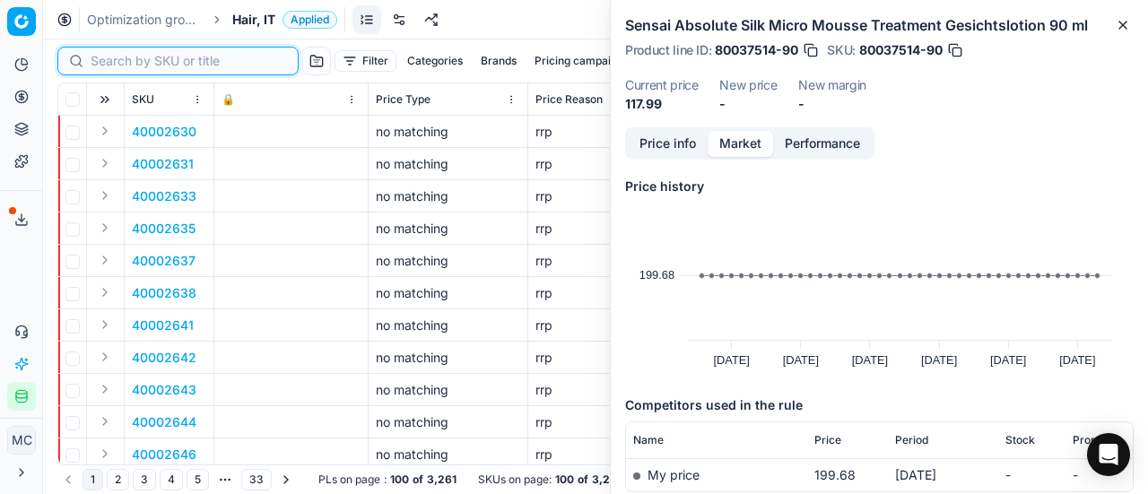
paste input "80067037-500"
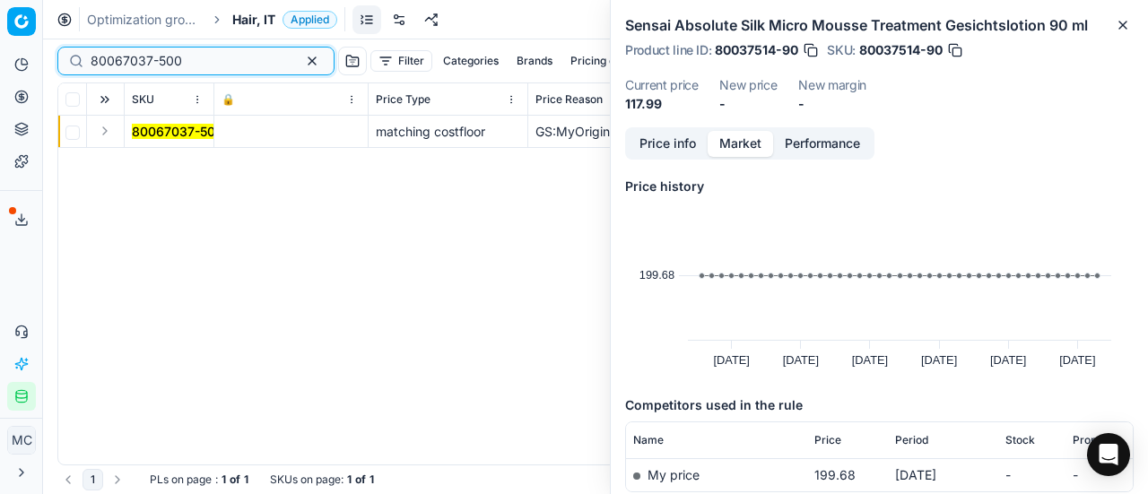
type input "80067037-500"
click at [107, 137] on button "Expand" at bounding box center [105, 131] width 22 height 22
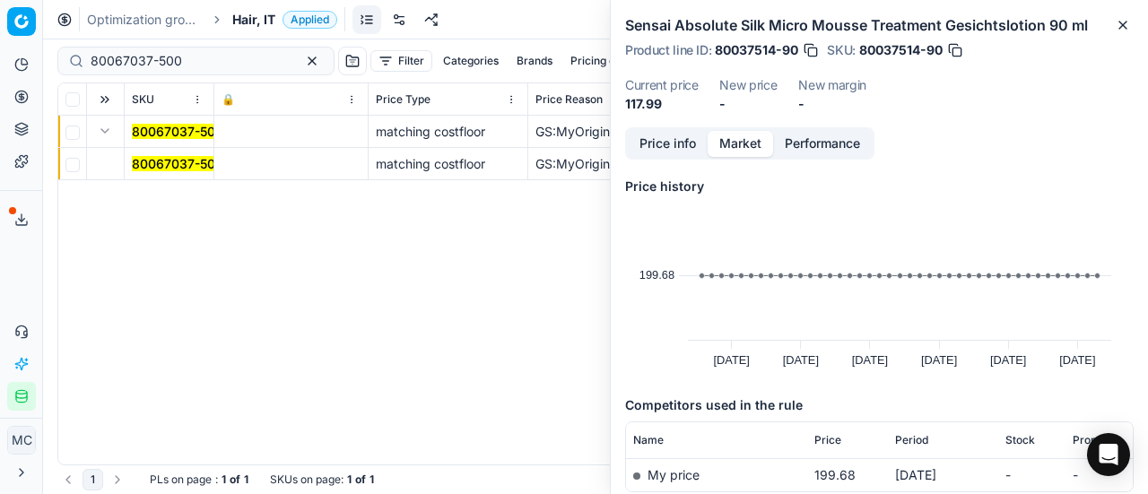
click at [156, 159] on mark "80067037-500" at bounding box center [177, 163] width 91 height 15
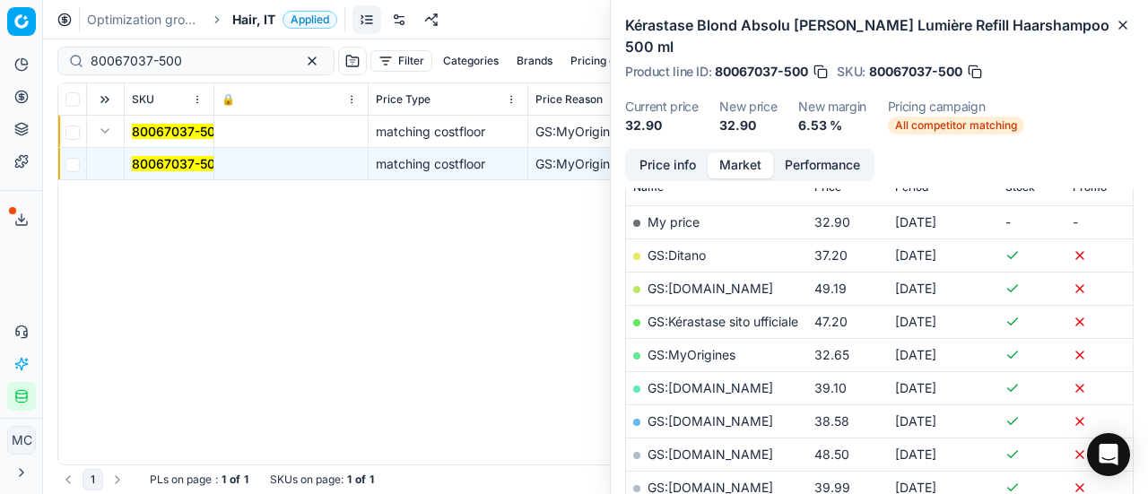
scroll to position [359, 0]
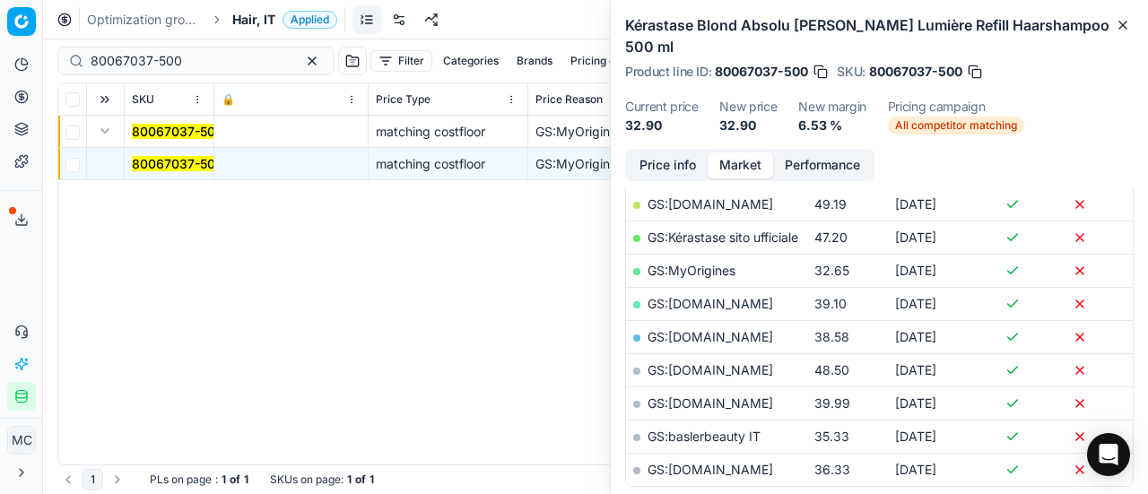
click at [719, 263] on link "GS:MyOrigines" at bounding box center [692, 270] width 88 height 15
click at [263, 22] on span "Hair, IT" at bounding box center [253, 20] width 43 height 18
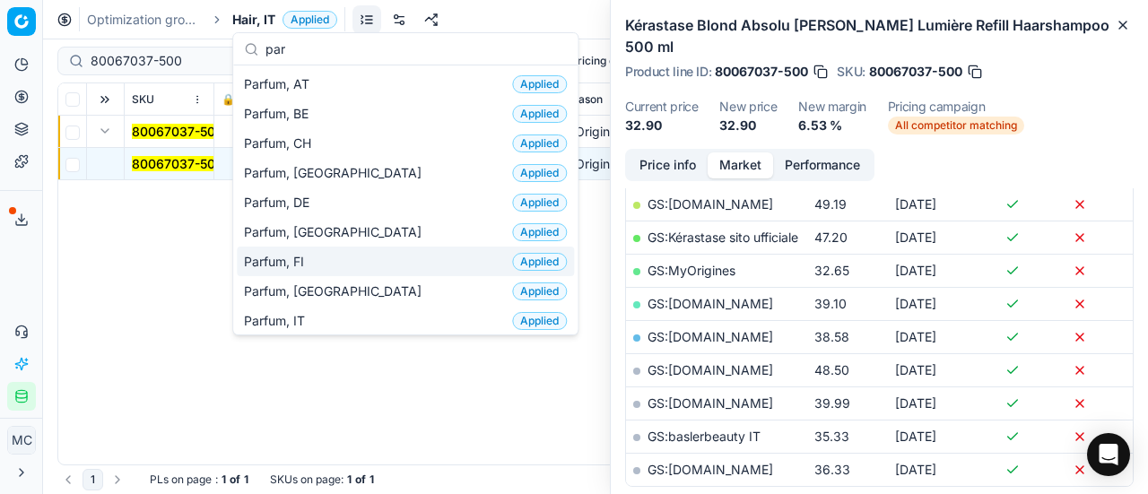
type input "par"
click at [328, 260] on div "Parfum, FI Applied" at bounding box center [405, 262] width 337 height 30
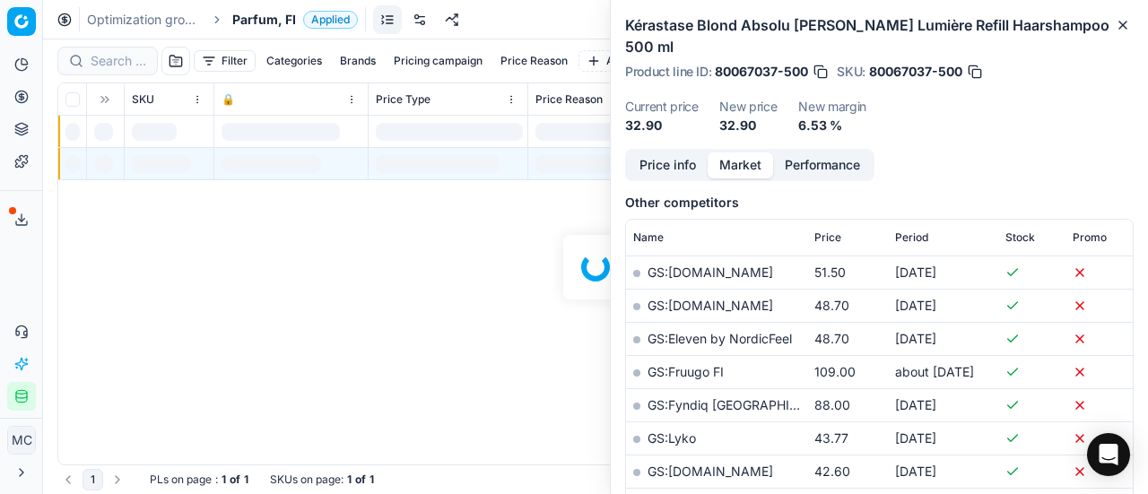
scroll to position [359, 0]
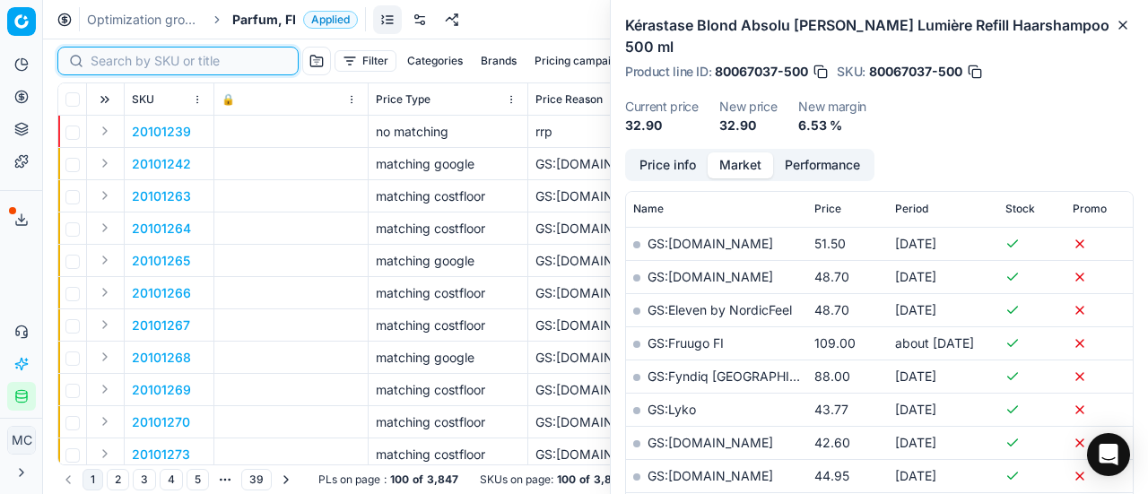
click at [109, 58] on input at bounding box center [189, 61] width 196 height 18
paste input "20105737"
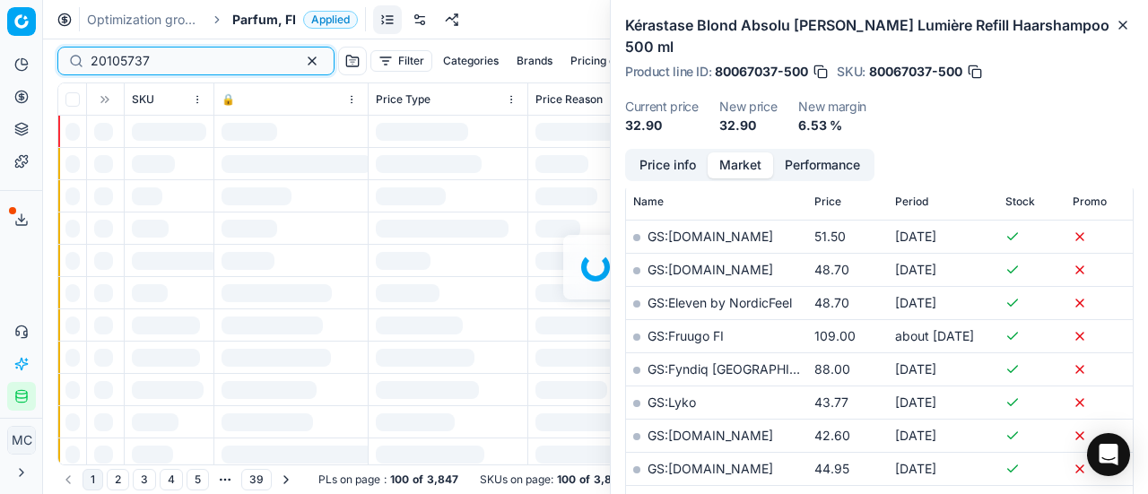
scroll to position [359, 0]
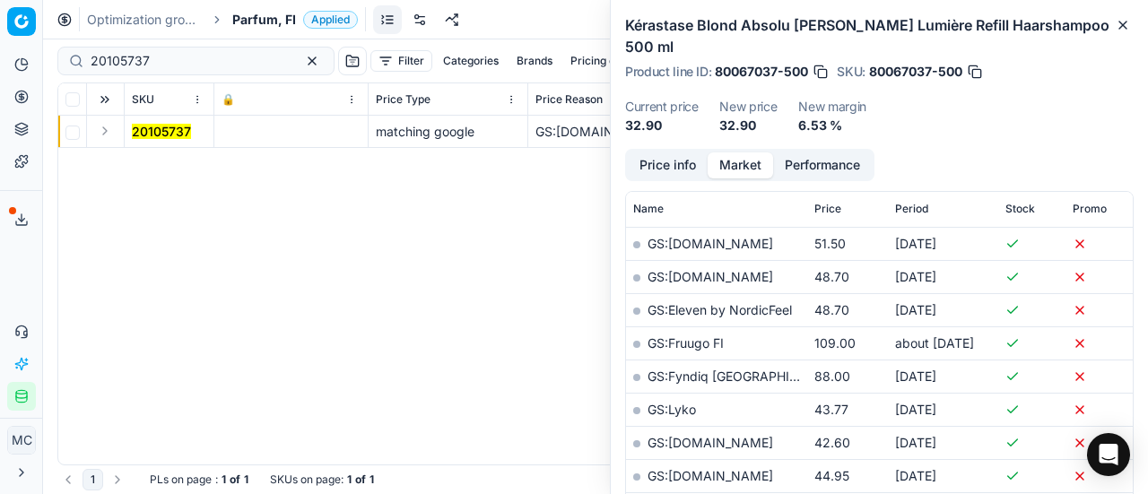
click at [112, 131] on button "Expand" at bounding box center [105, 131] width 22 height 22
click at [148, 162] on mark "20105737" at bounding box center [161, 163] width 59 height 15
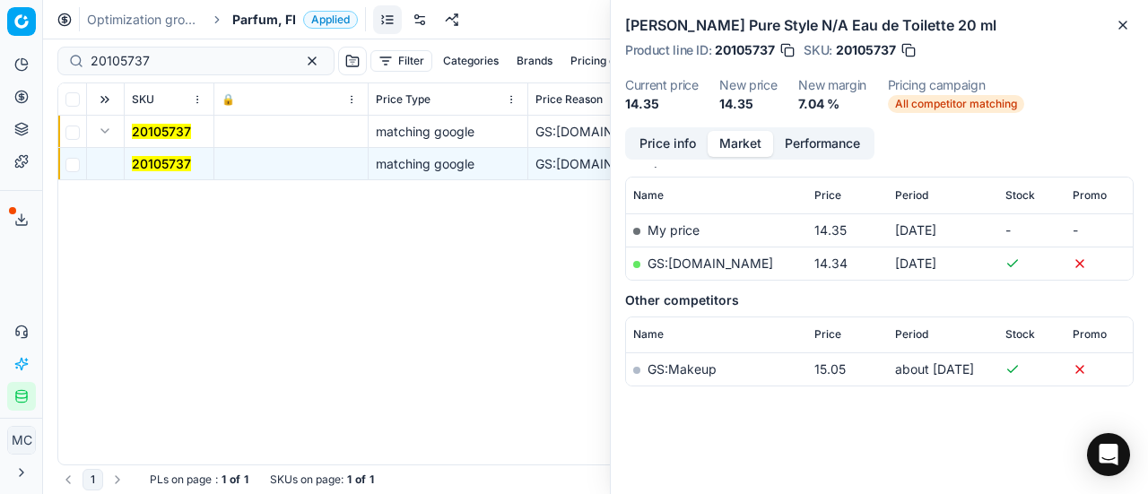
scroll to position [242, 0]
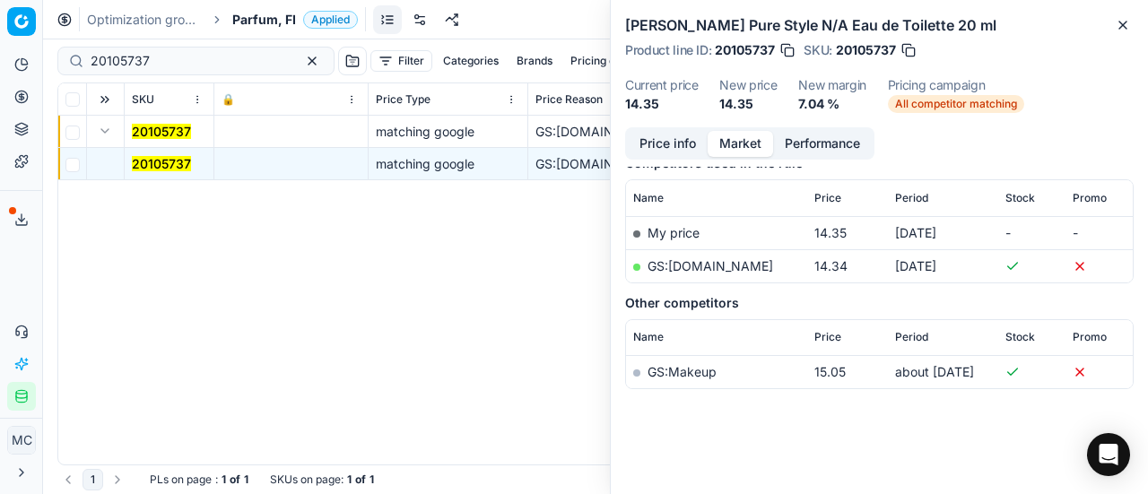
click at [753, 265] on link "GS:[DOMAIN_NAME]" at bounding box center [711, 265] width 126 height 15
drag, startPoint x: 199, startPoint y: 65, endPoint x: 0, endPoint y: 7, distance: 207.5
click at [0, 30] on div "Pricing platform Analytics Pricing Product portfolio Templates Export service 2…" at bounding box center [574, 247] width 1148 height 494
click at [186, 65] on input "20105737" at bounding box center [189, 61] width 196 height 18
drag, startPoint x: 163, startPoint y: 65, endPoint x: 0, endPoint y: 4, distance: 173.9
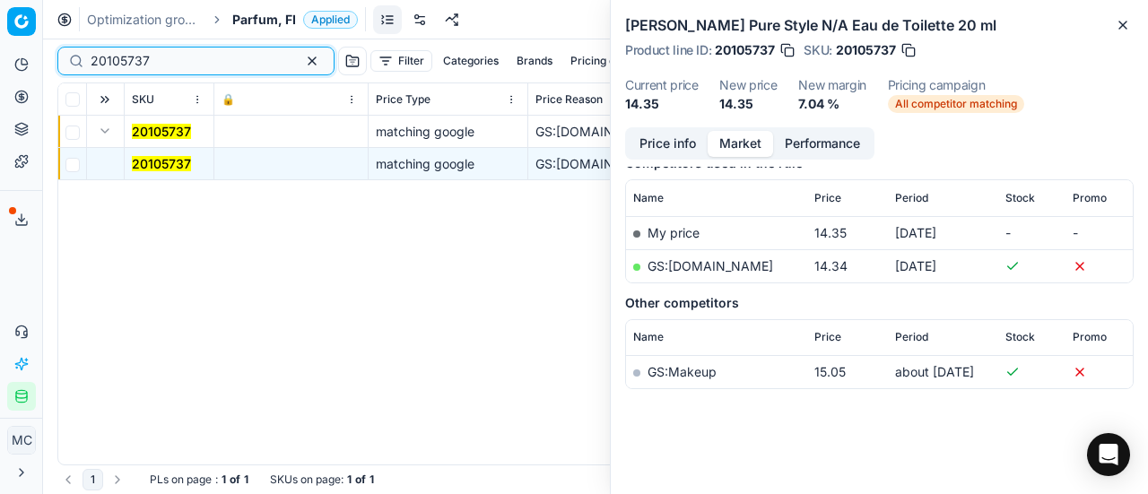
click at [0, 10] on div "Pricing platform Analytics Pricing Product portfolio Templates Export service 2…" at bounding box center [574, 247] width 1148 height 494
paste input "80004369-15"
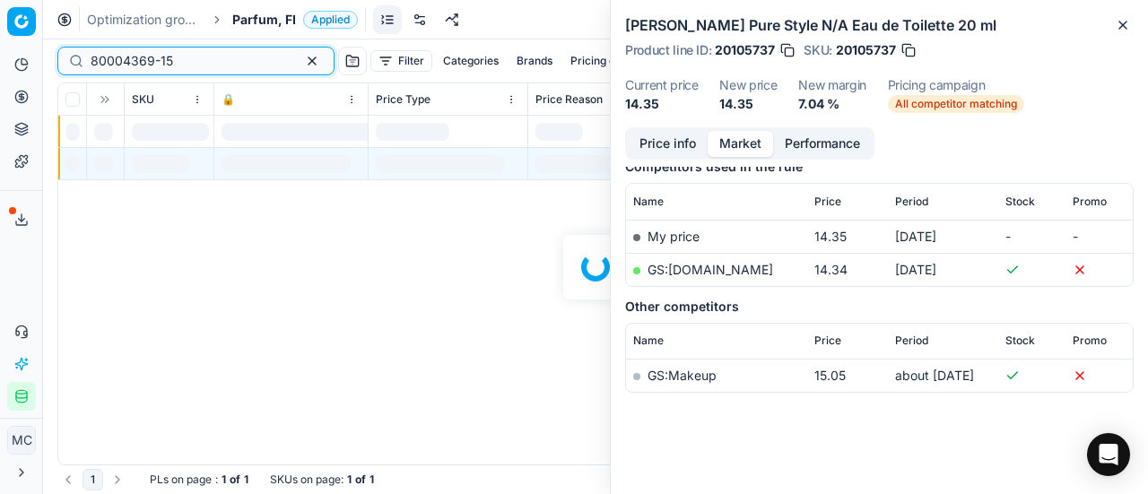
scroll to position [242, 0]
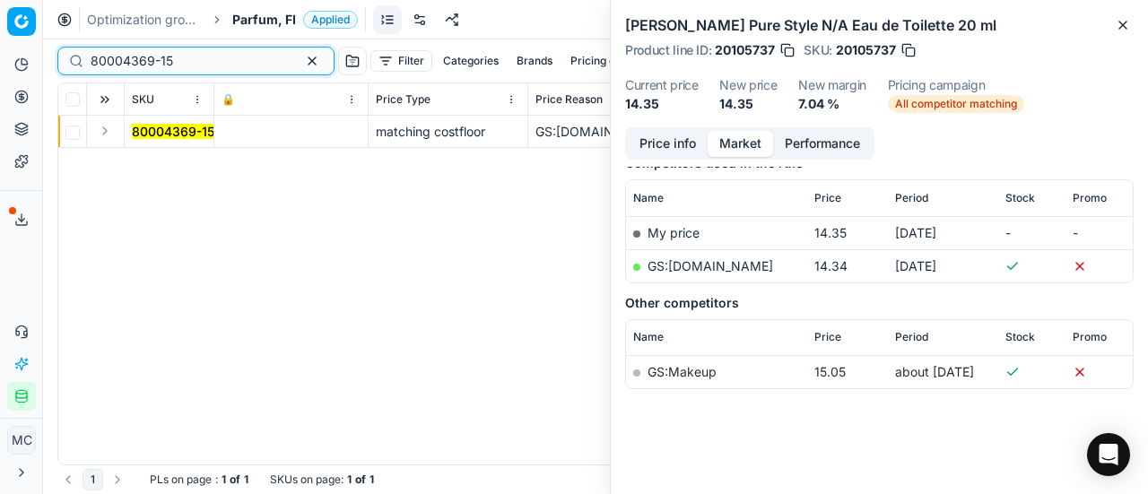
type input "80004369-15"
click at [109, 128] on button "Expand" at bounding box center [105, 131] width 22 height 22
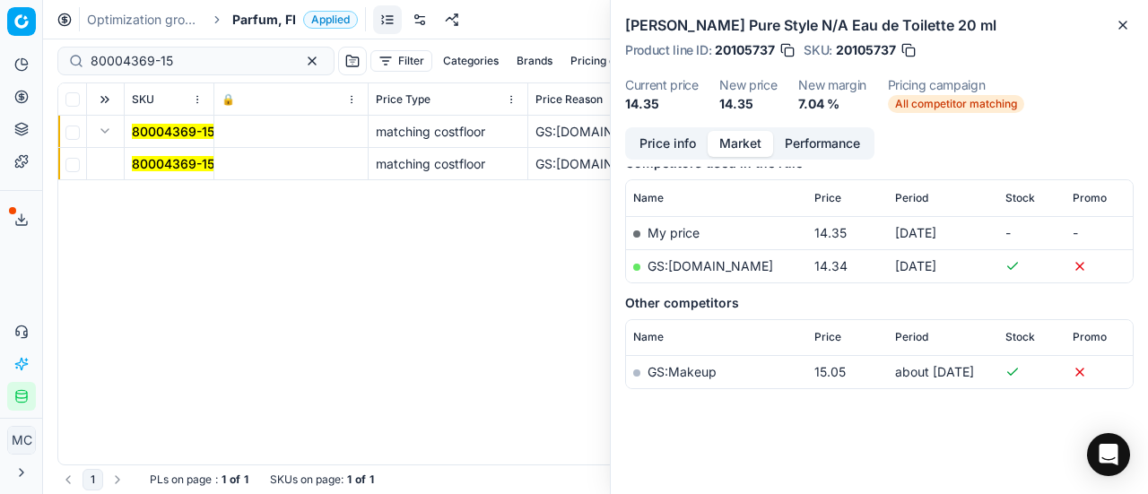
click at [185, 161] on mark "80004369-15" at bounding box center [173, 163] width 83 height 15
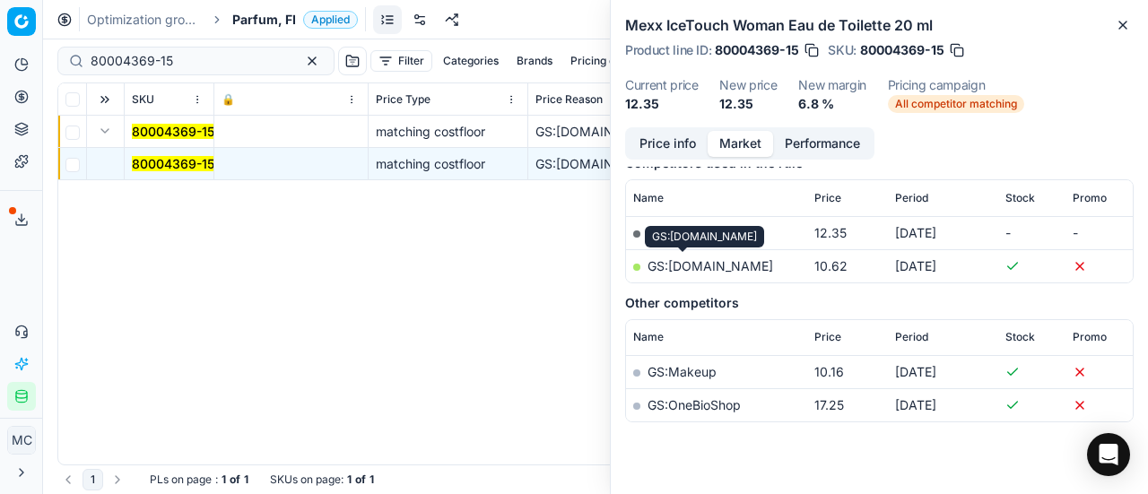
click at [709, 263] on link "GS:[DOMAIN_NAME]" at bounding box center [711, 265] width 126 height 15
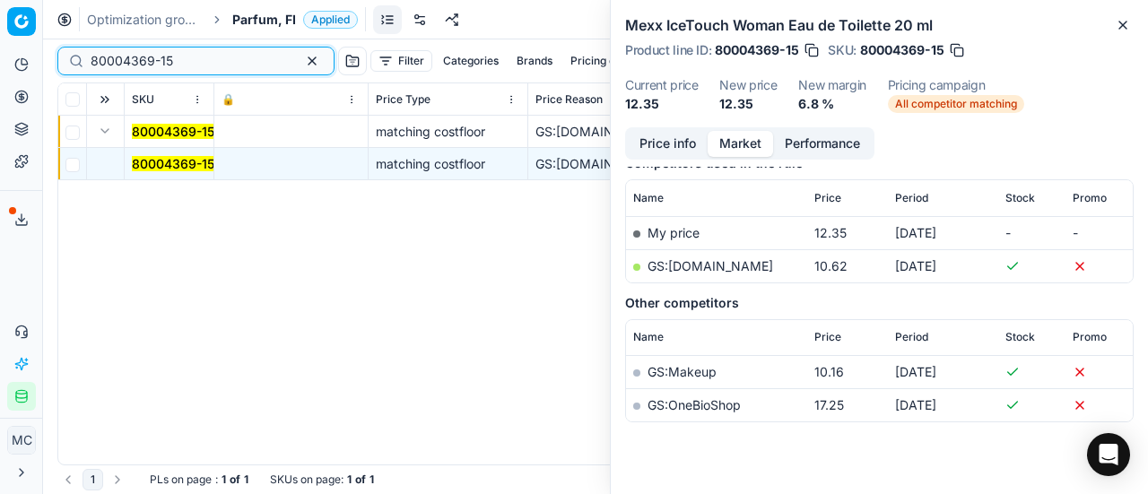
drag, startPoint x: 178, startPoint y: 67, endPoint x: 0, endPoint y: 36, distance: 180.3
click at [0, 37] on div "Pricing platform Analytics Pricing Product portfolio Templates Export service 2…" at bounding box center [574, 247] width 1148 height 494
click at [252, 11] on span "Parfum, FI" at bounding box center [264, 20] width 64 height 18
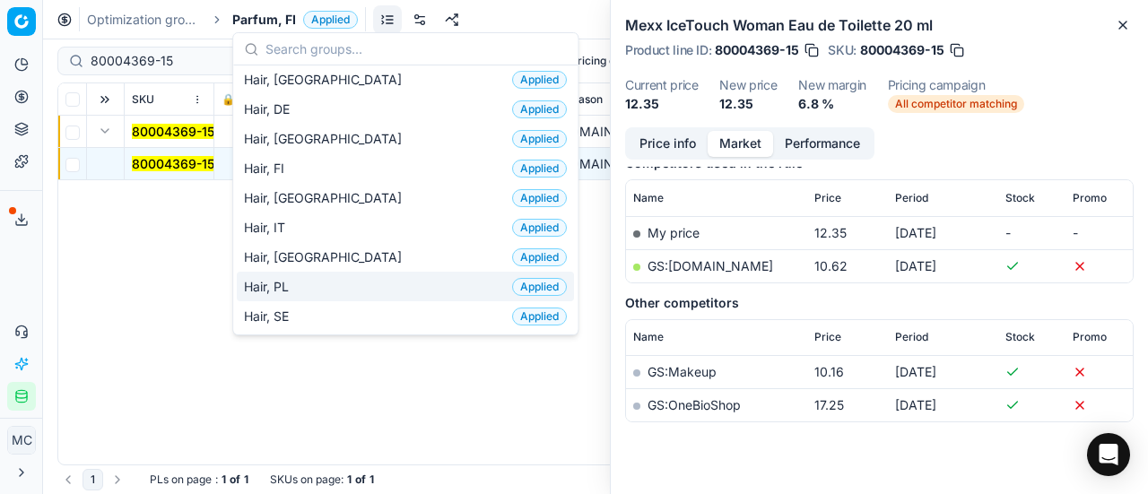
scroll to position [538, 0]
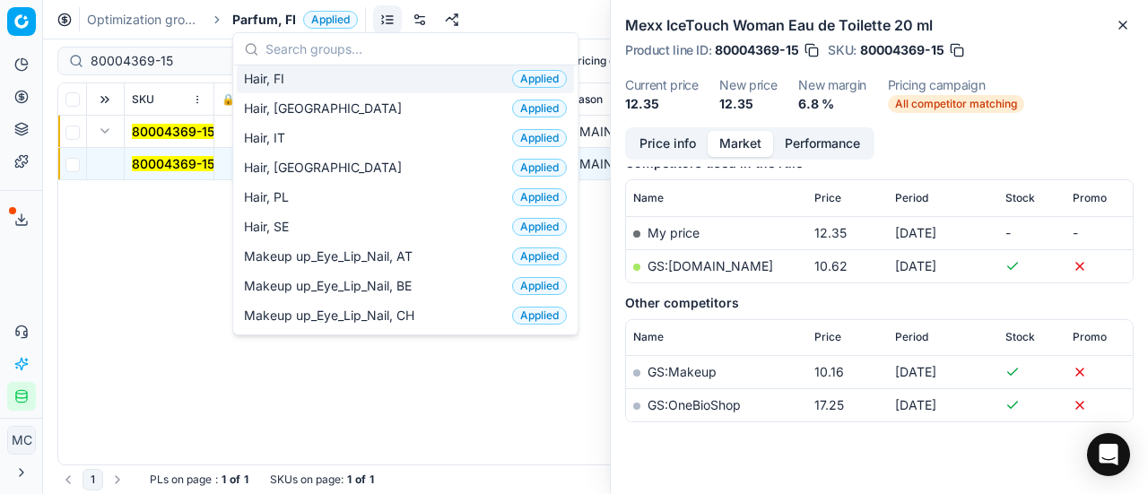
click at [299, 78] on div "Hair, FI Applied" at bounding box center [405, 79] width 337 height 30
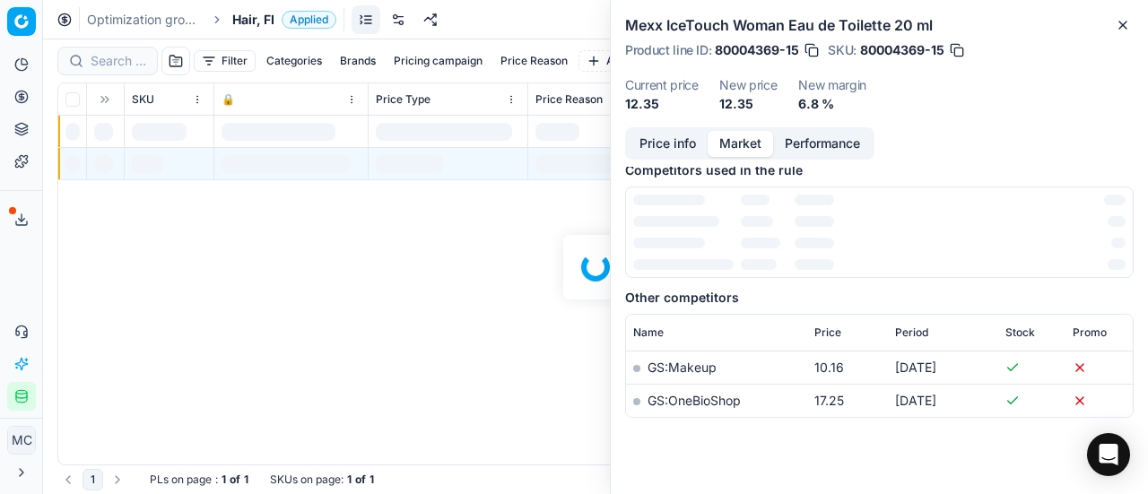
scroll to position [242, 0]
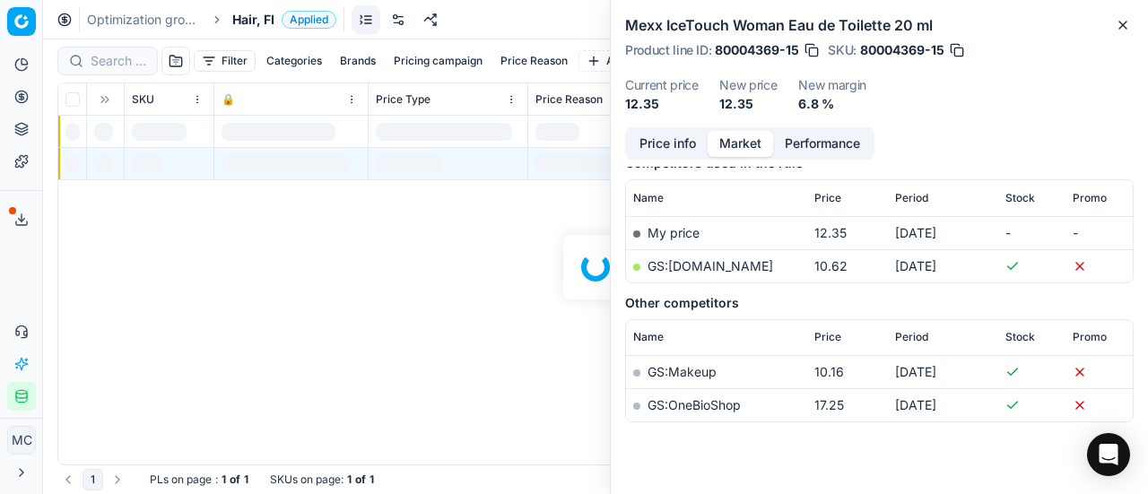
click at [136, 65] on div at bounding box center [595, 266] width 1105 height 455
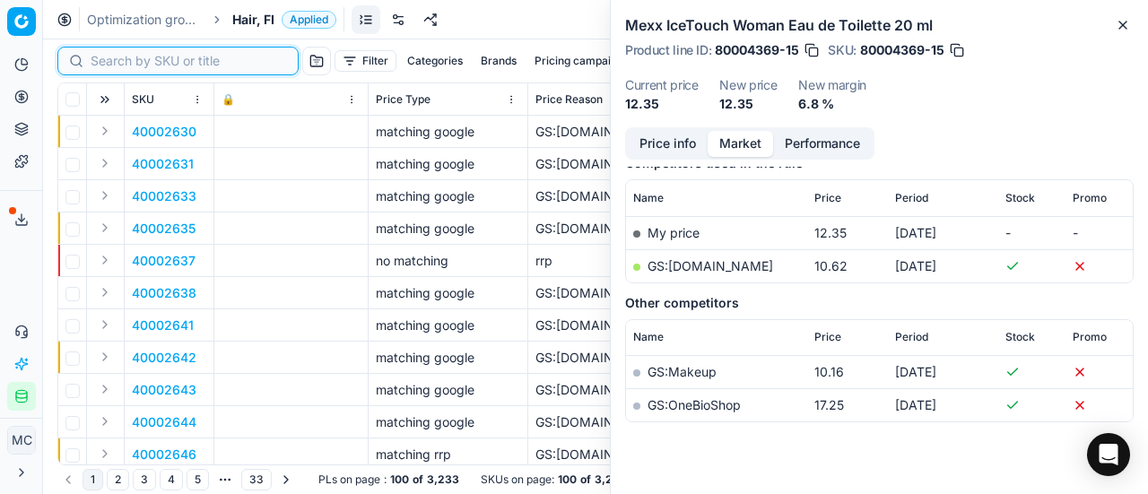
click at [136, 65] on input at bounding box center [189, 61] width 196 height 18
paste input "1 1"
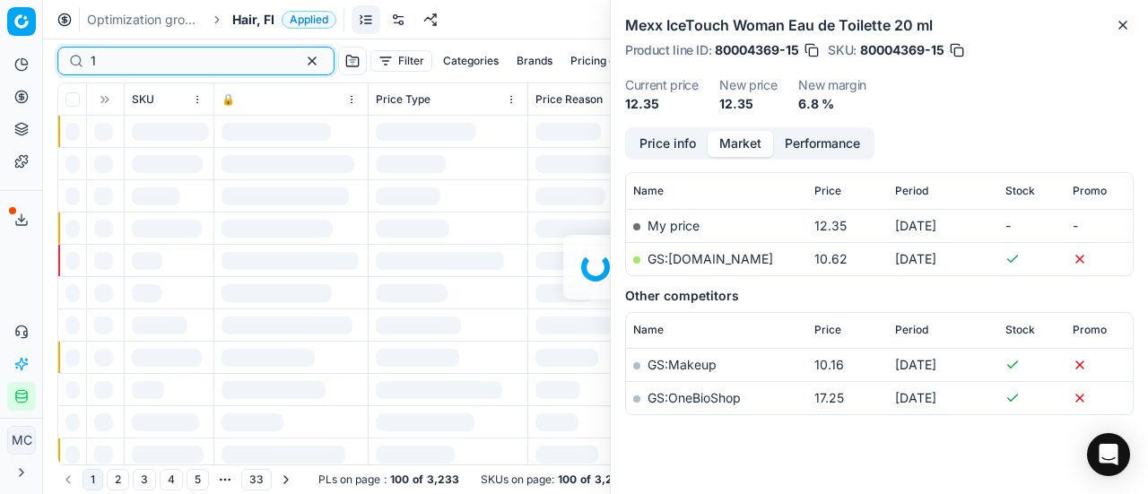
scroll to position [242, 0]
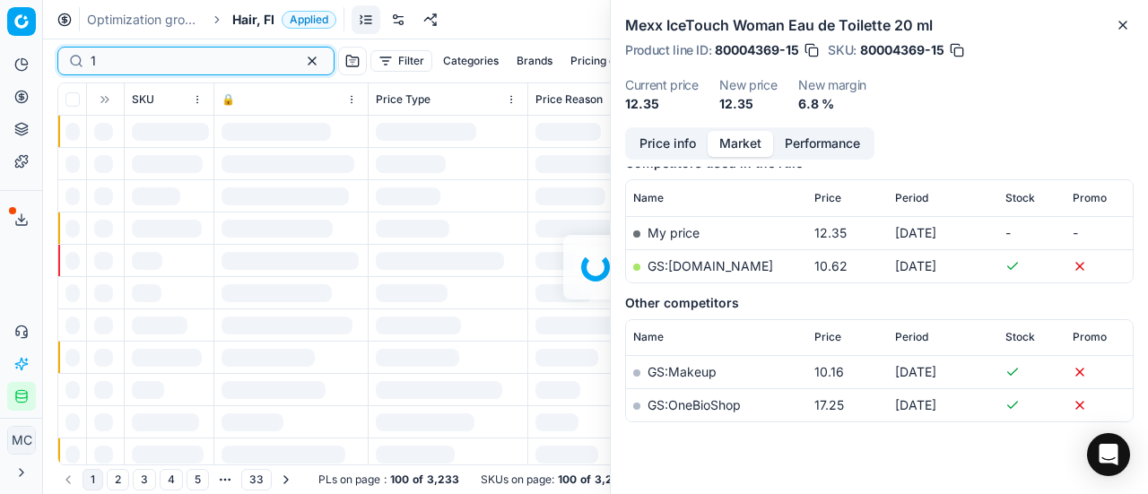
type input "1"
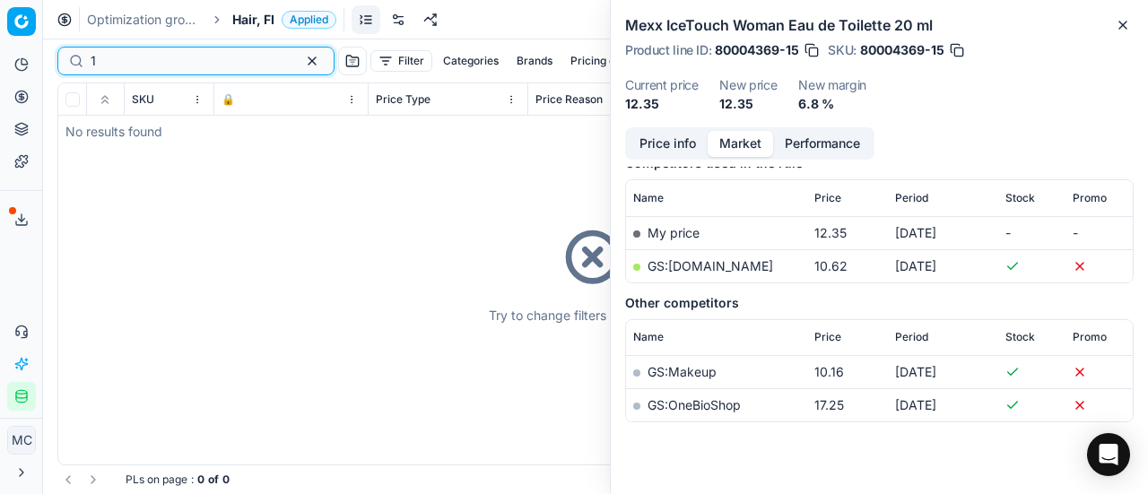
type input "1"
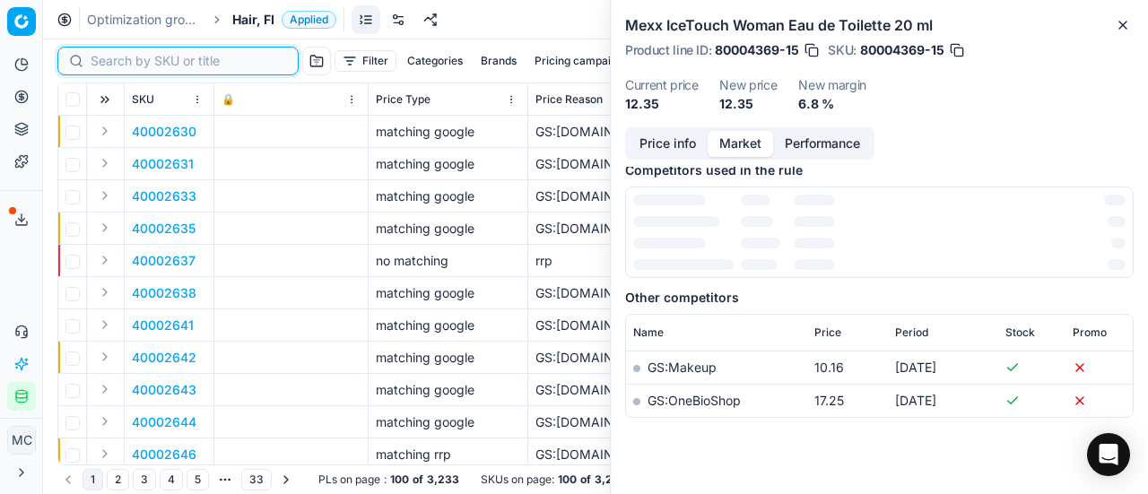
scroll to position [242, 0]
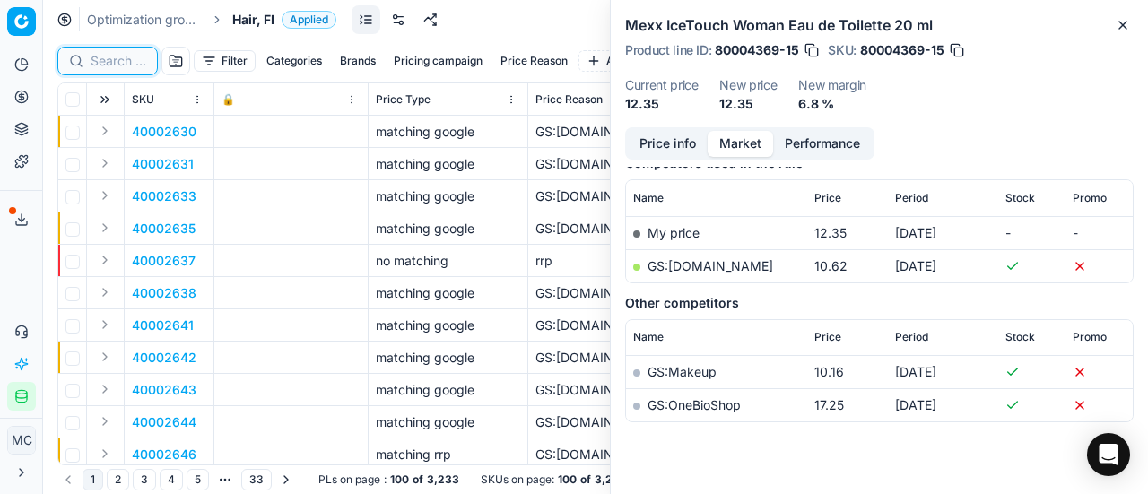
click at [102, 63] on input at bounding box center [119, 61] width 56 height 18
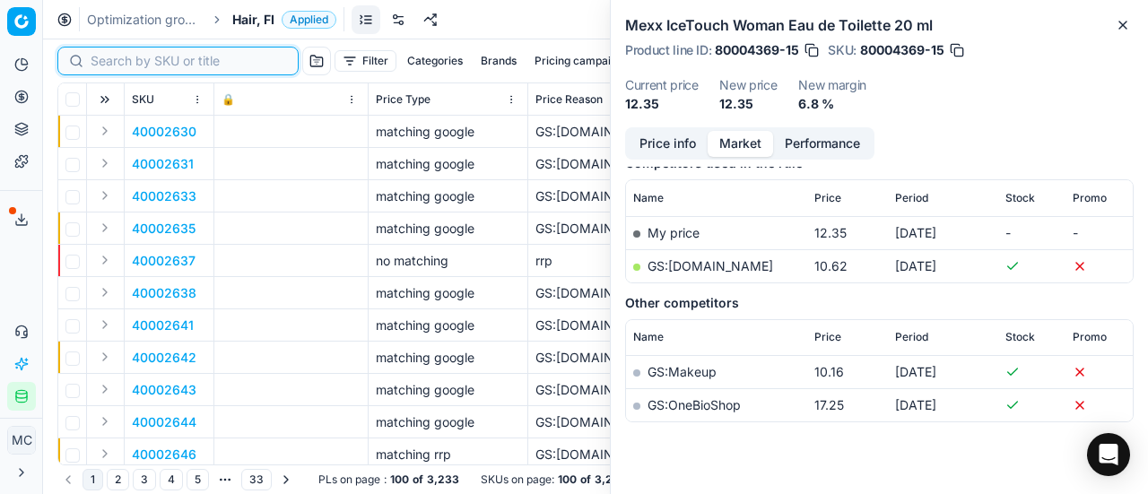
paste input "90001110-0001440"
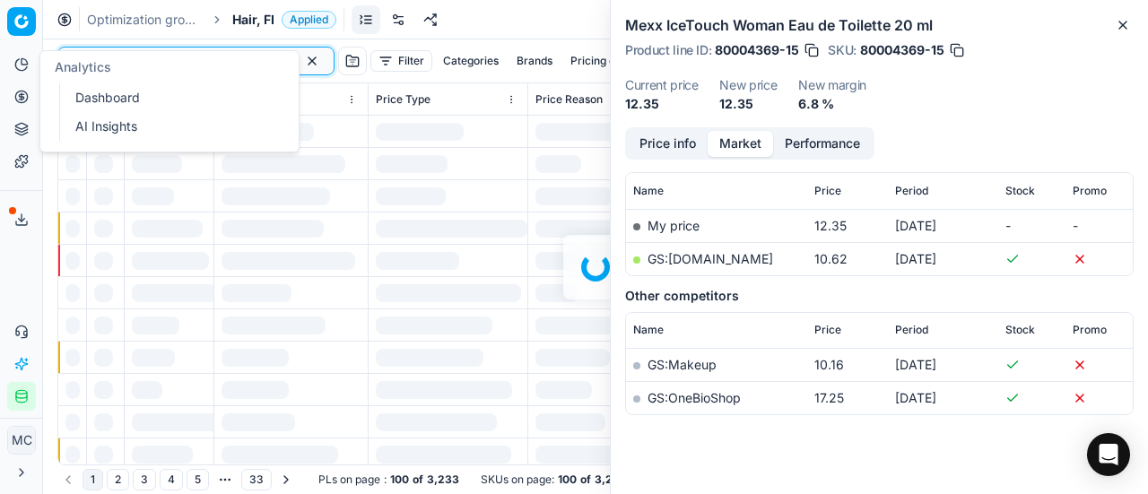
scroll to position [242, 0]
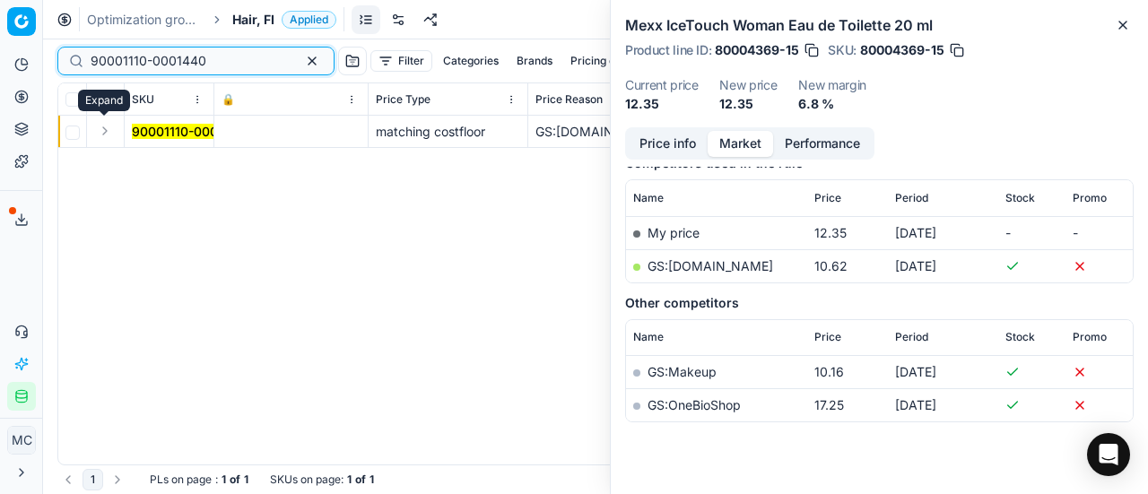
type input "90001110-0001440"
click at [99, 127] on button "Expand" at bounding box center [105, 131] width 22 height 22
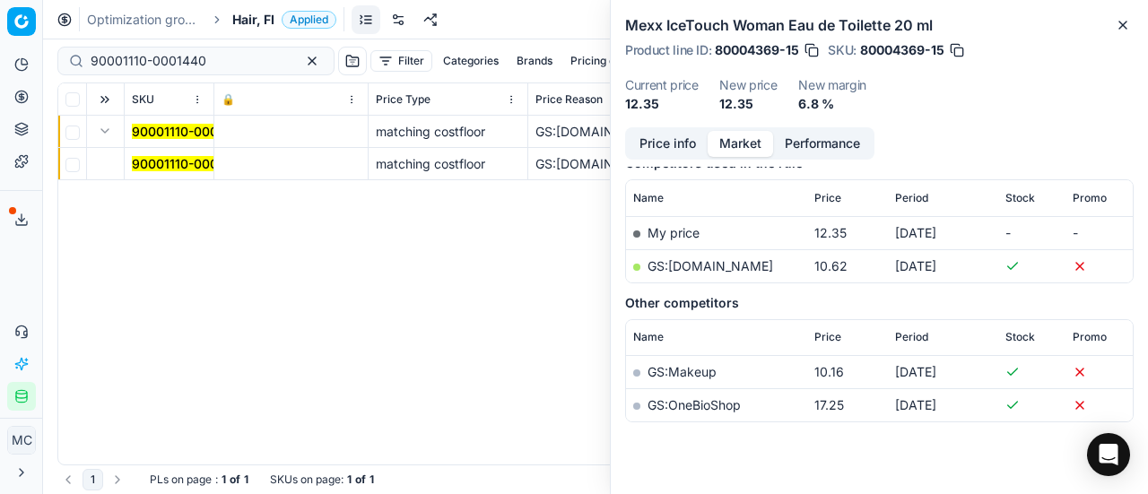
click at [178, 170] on mark "90001110-0001440" at bounding box center [190, 163] width 116 height 15
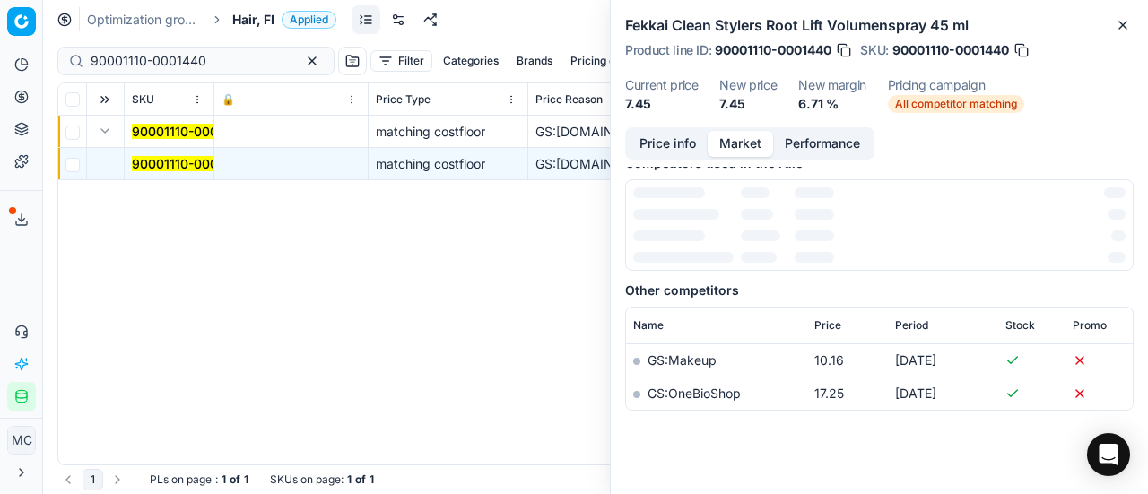
scroll to position [0, 0]
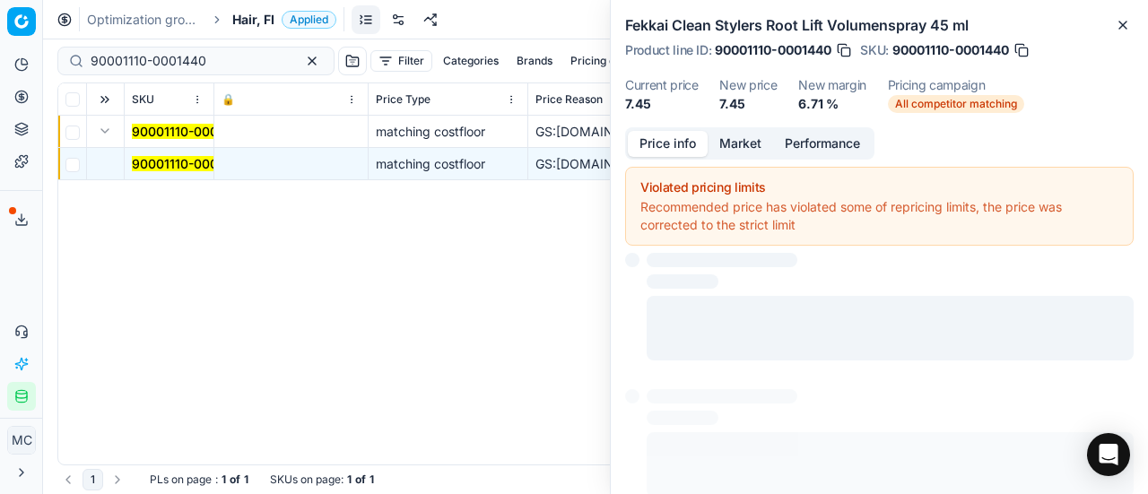
click at [669, 139] on button "Price info" at bounding box center [668, 144] width 80 height 26
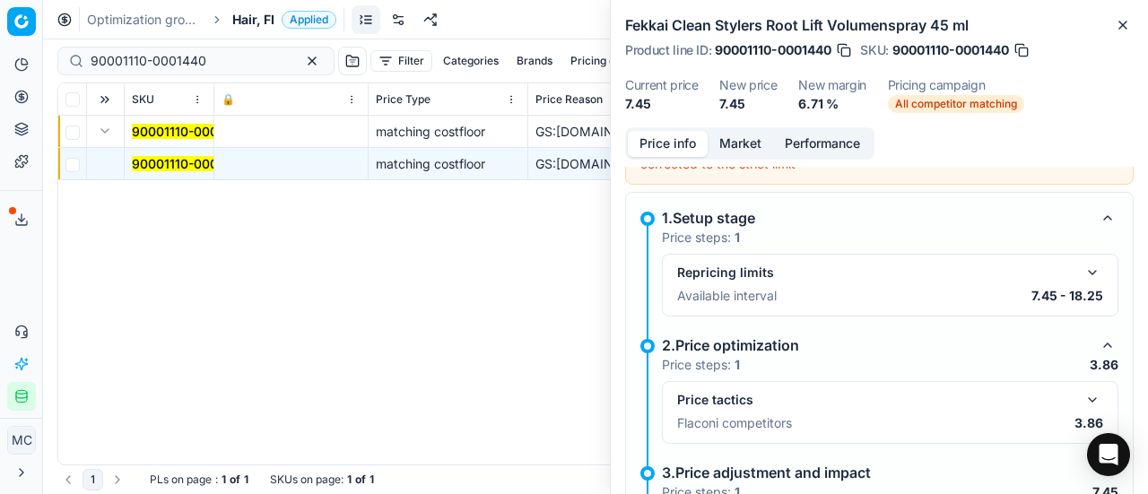
scroll to position [90, 0]
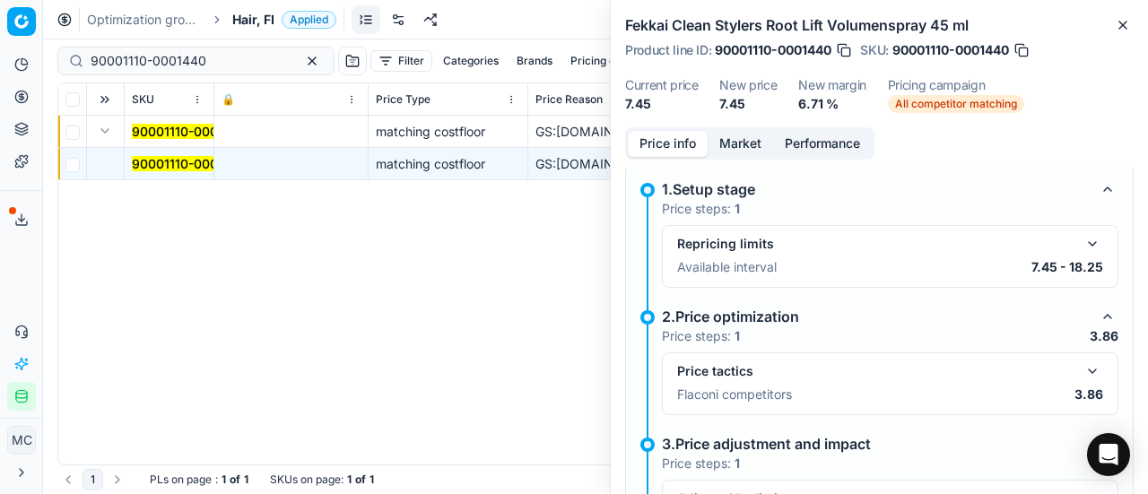
click at [757, 305] on button "button" at bounding box center [1093, 372] width 22 height 22
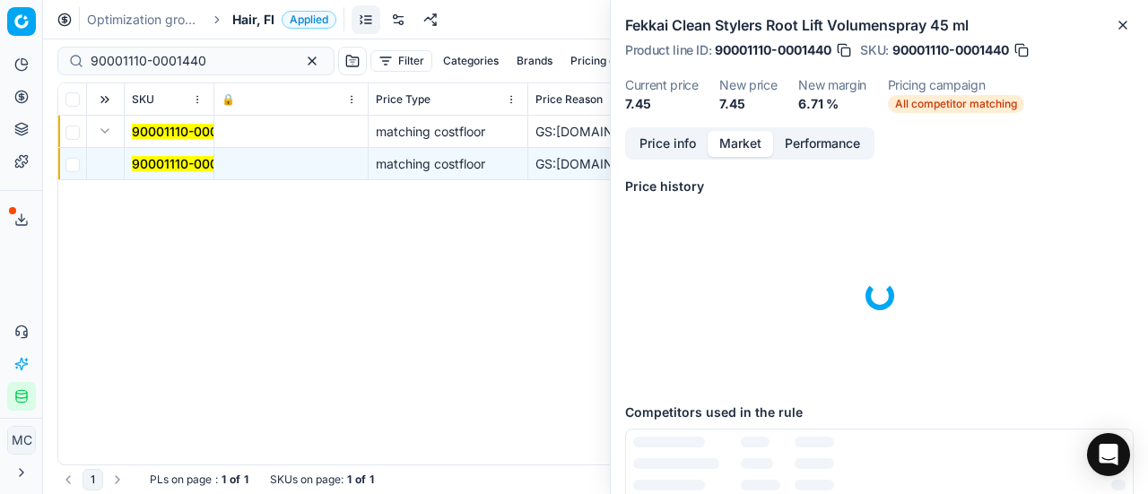
click at [726, 148] on button "Market" at bounding box center [740, 144] width 65 height 26
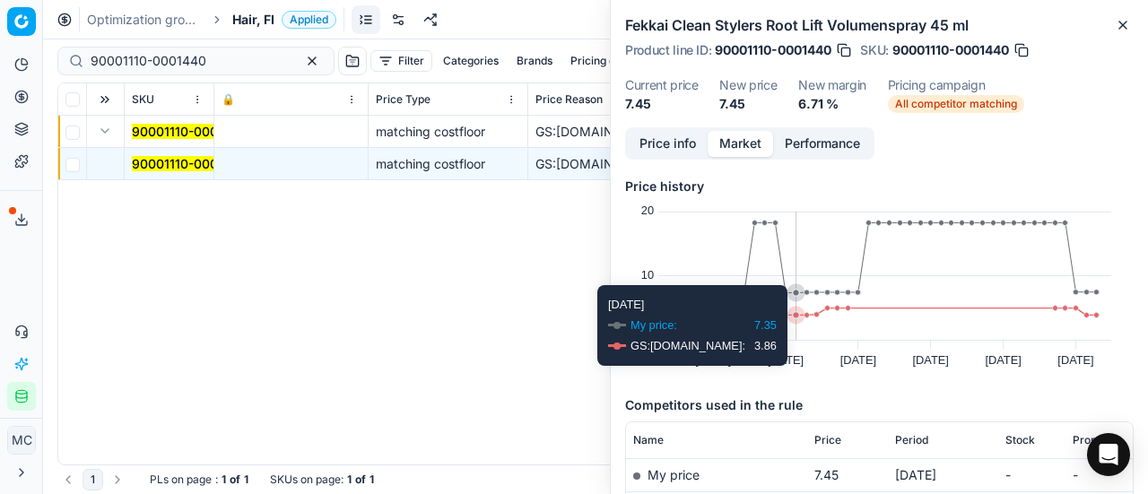
scroll to position [137, 0]
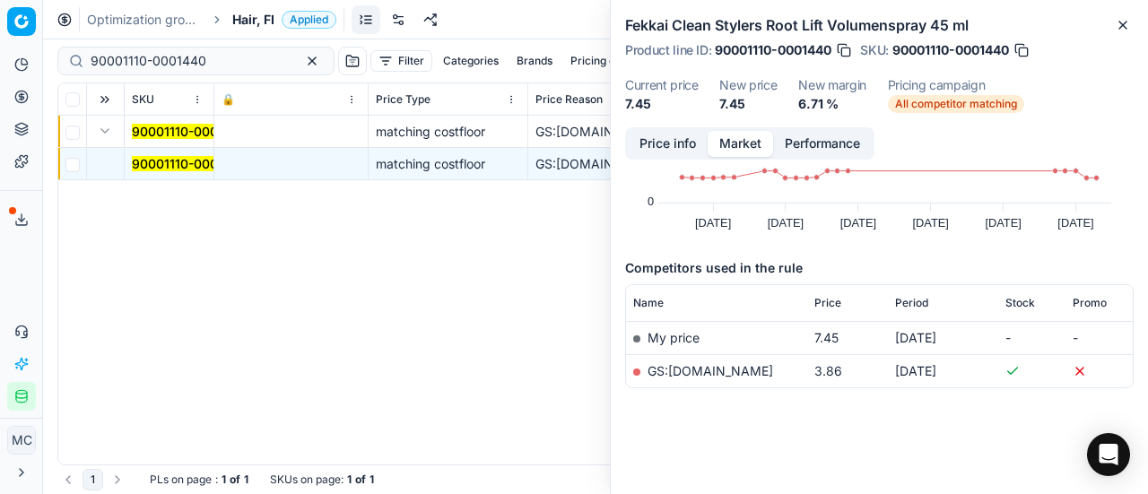
click at [757, 305] on link "GS:[DOMAIN_NAME]" at bounding box center [711, 370] width 126 height 15
click at [259, 22] on span "Hair, FI" at bounding box center [253, 20] width 42 height 18
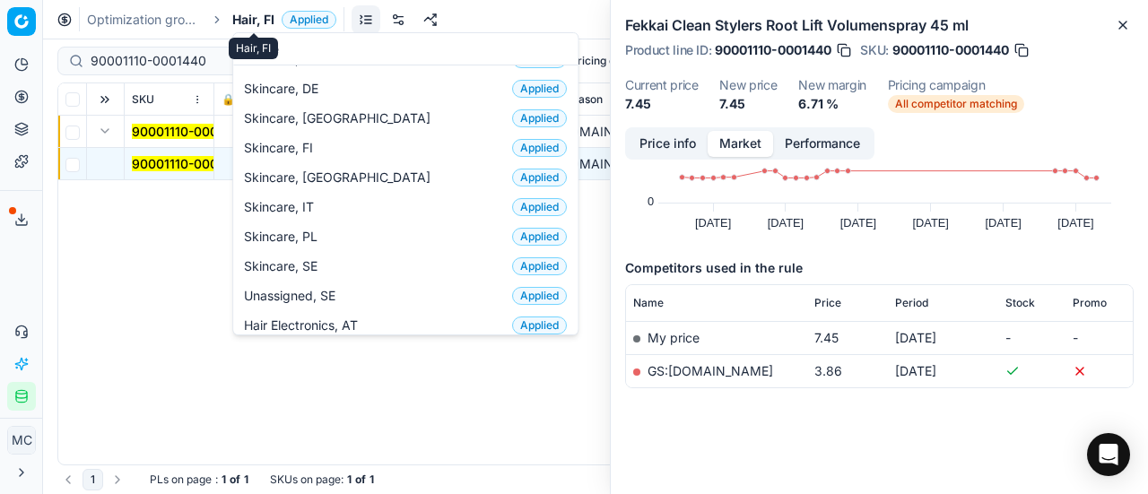
scroll to position [251, 0]
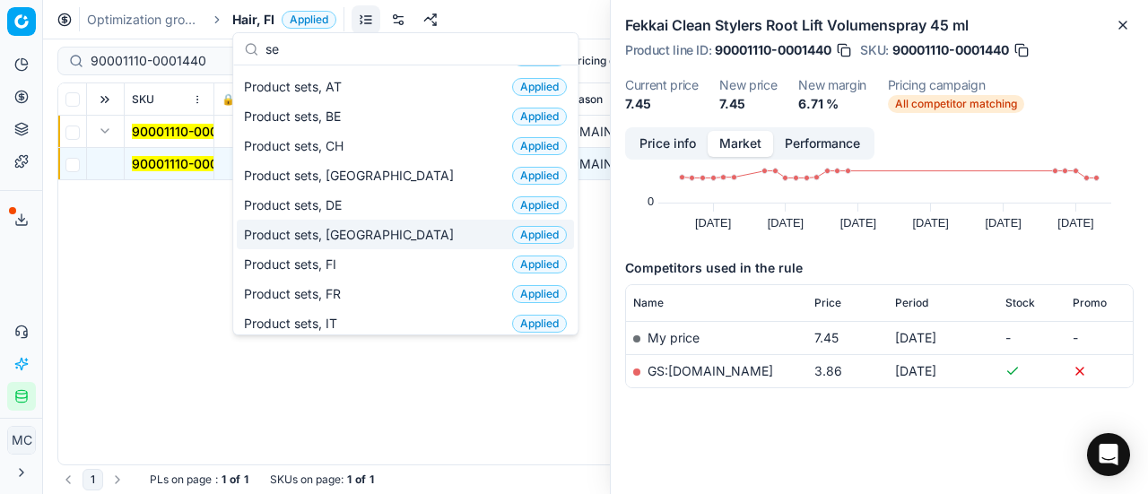
type input "se"
click at [384, 223] on div "Product sets, DK Applied" at bounding box center [405, 235] width 337 height 30
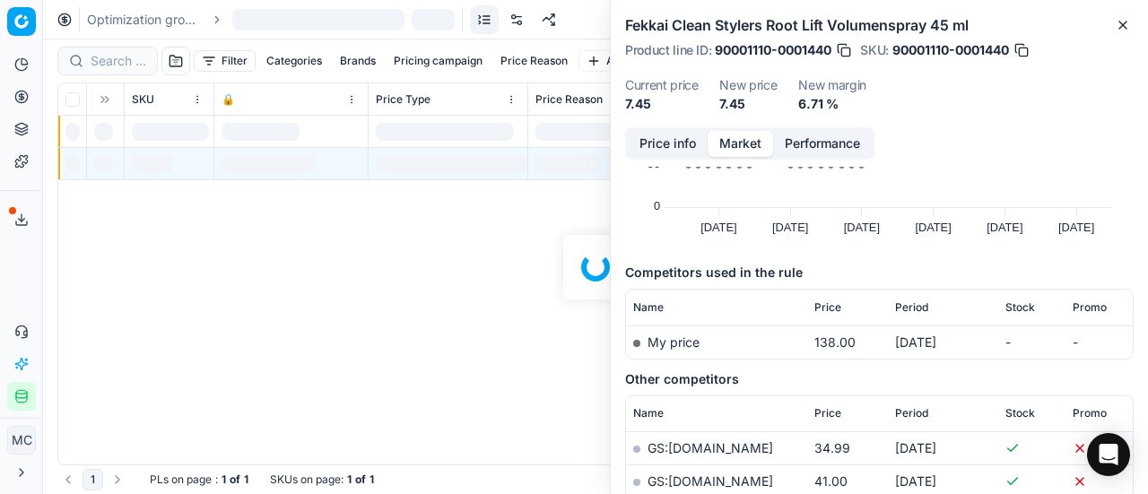
scroll to position [137, 0]
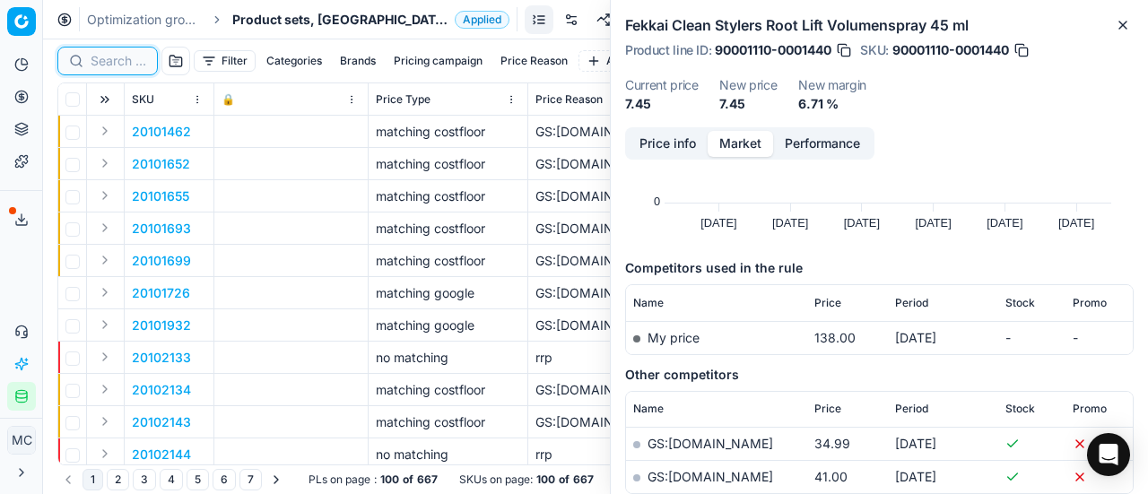
click at [127, 64] on input at bounding box center [119, 61] width 56 height 18
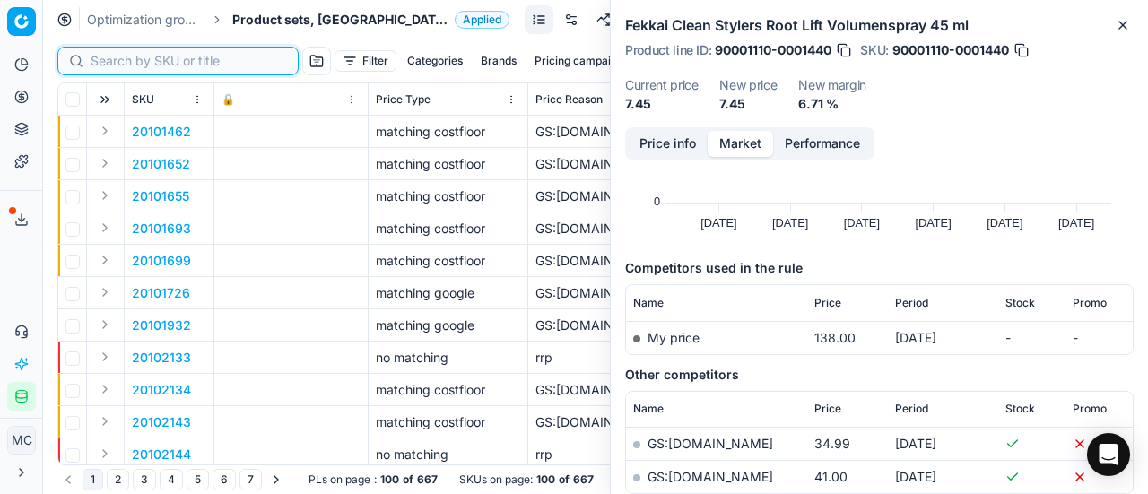
paste input "90007820-0012171"
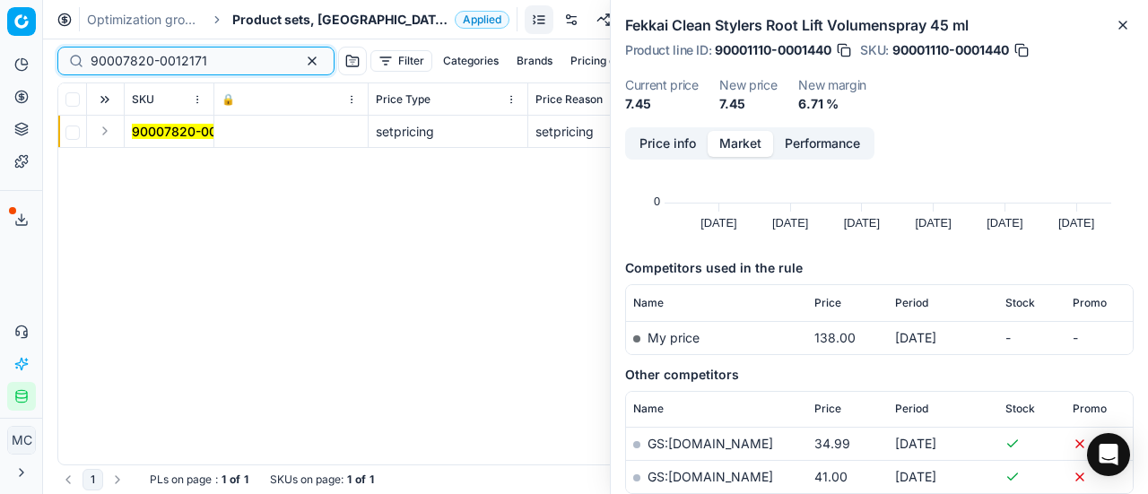
type input "90007820-0012171"
click at [108, 132] on button "Expand" at bounding box center [105, 131] width 22 height 22
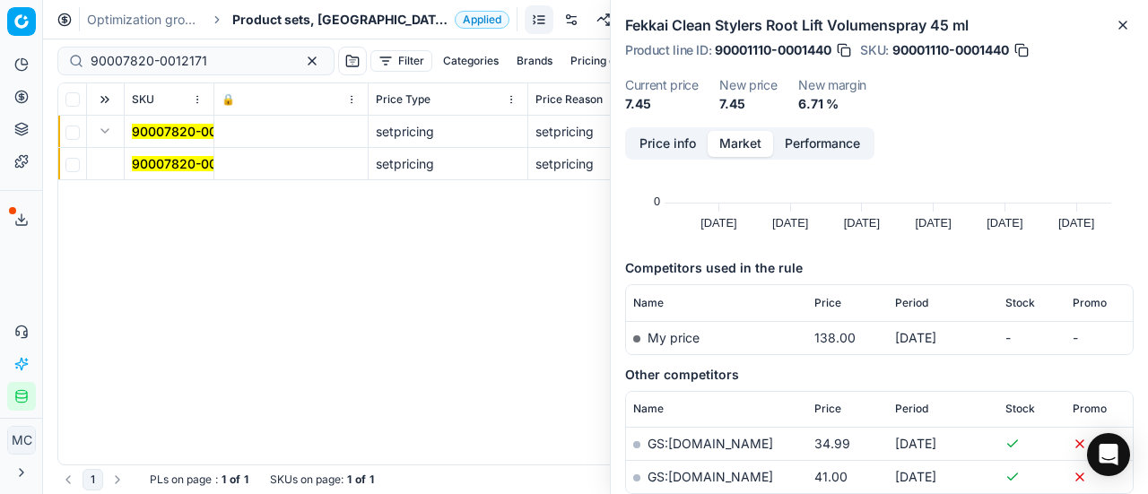
click at [170, 158] on mark "90007820-0012171" at bounding box center [190, 163] width 117 height 15
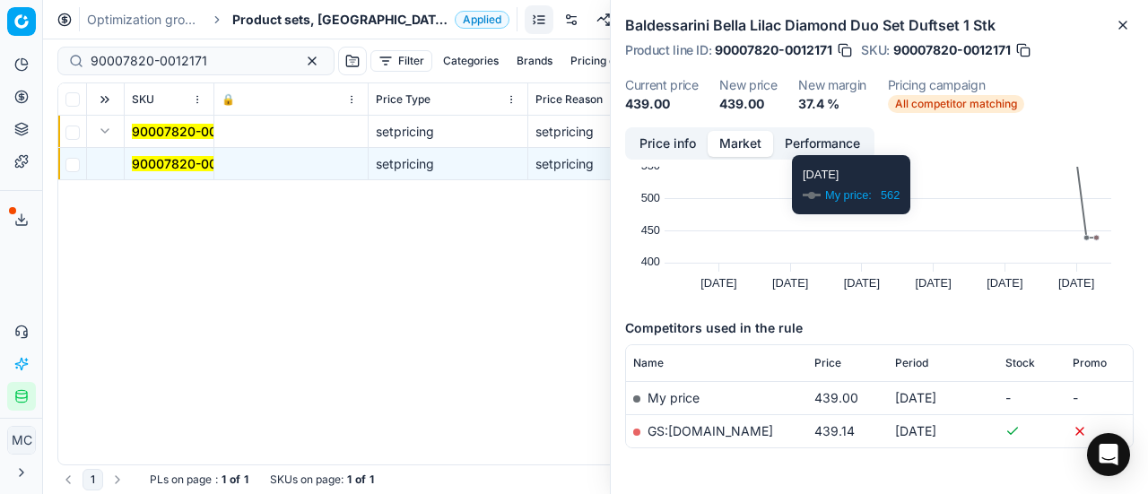
scroll to position [137, 0]
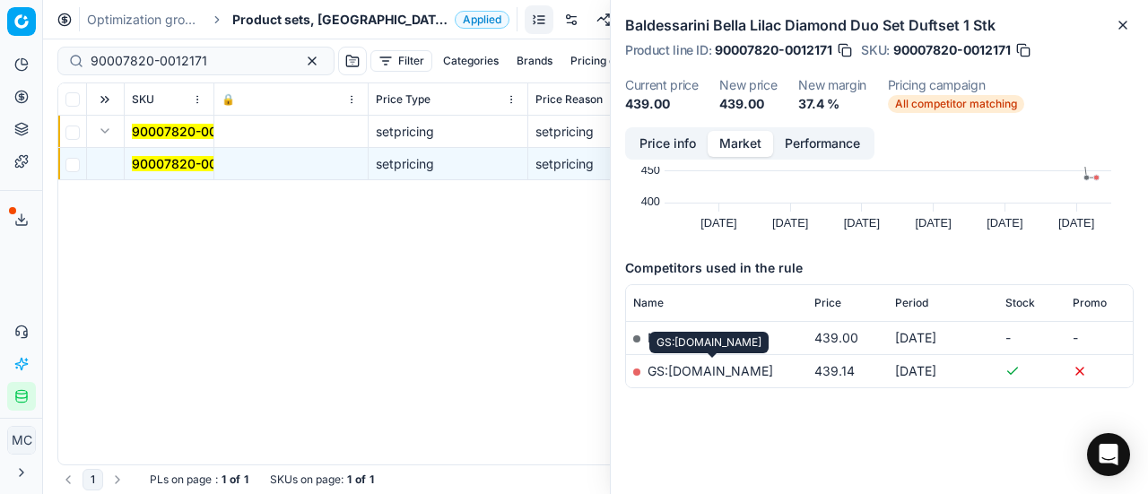
click at [740, 305] on link "GS:[DOMAIN_NAME]" at bounding box center [711, 370] width 126 height 15
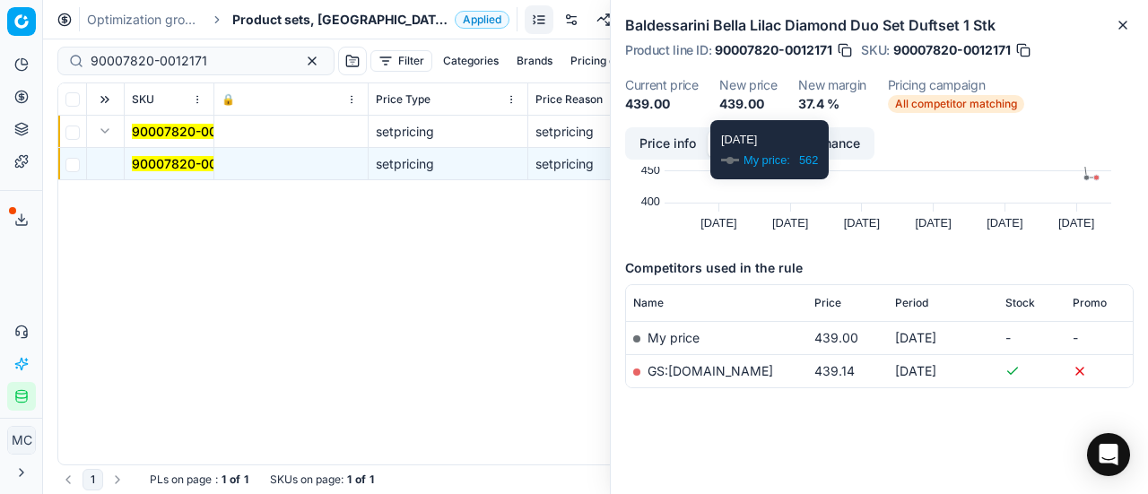
click at [661, 141] on button "Price info" at bounding box center [668, 144] width 80 height 26
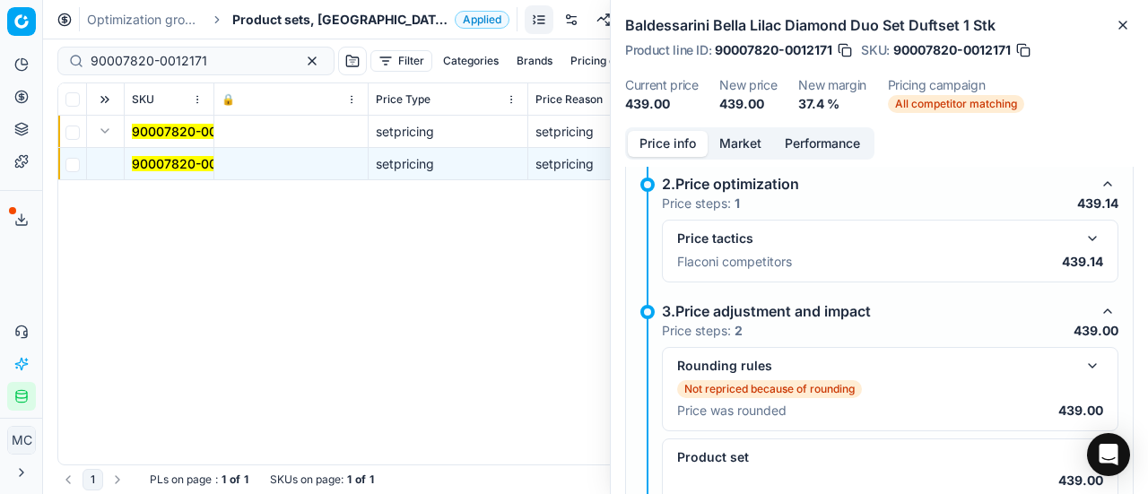
scroll to position [287, 0]
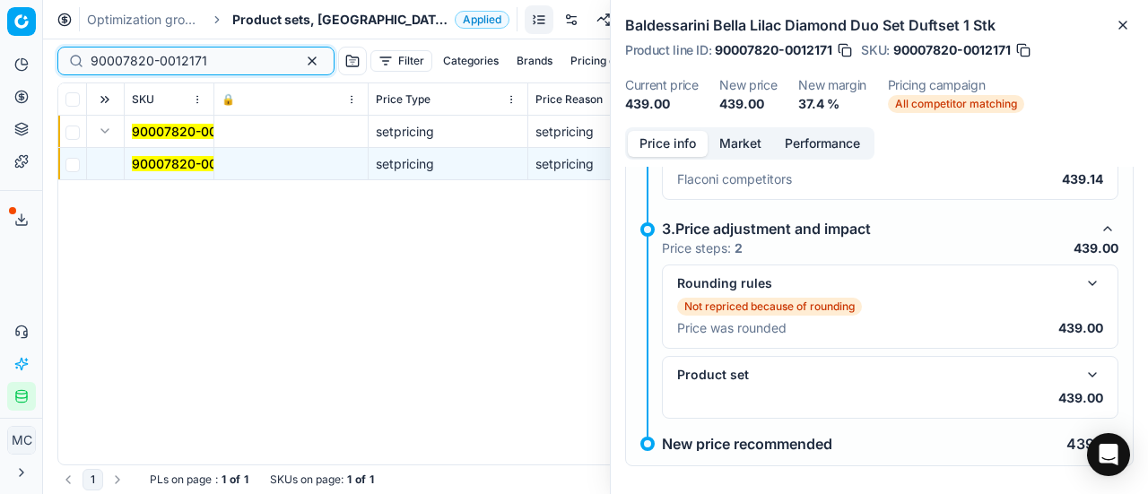
drag, startPoint x: 223, startPoint y: 57, endPoint x: 0, endPoint y: 34, distance: 224.4
click at [0, 35] on div "Pricing platform Analytics Pricing Product portfolio Templates Export service 2…" at bounding box center [574, 247] width 1148 height 494
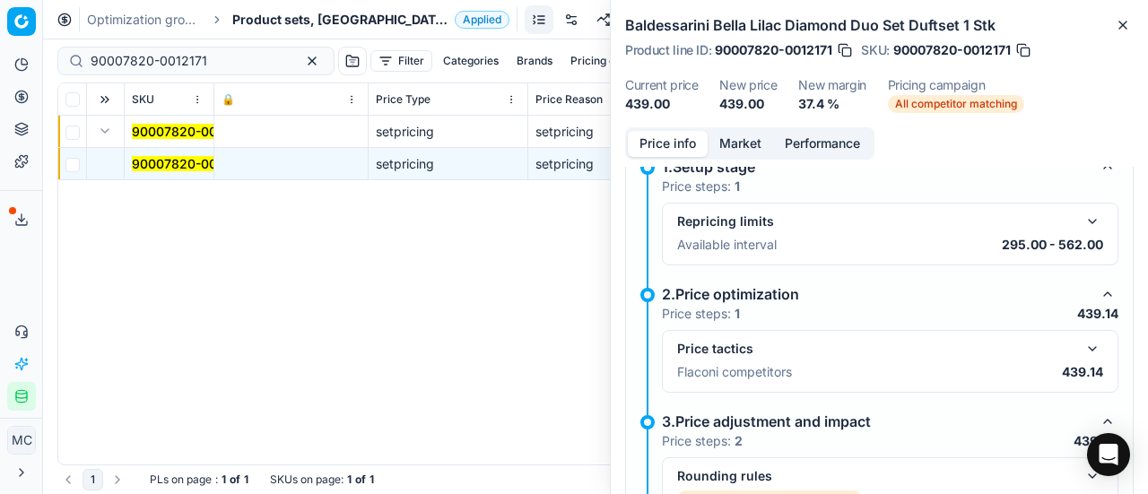
scroll to position [0, 0]
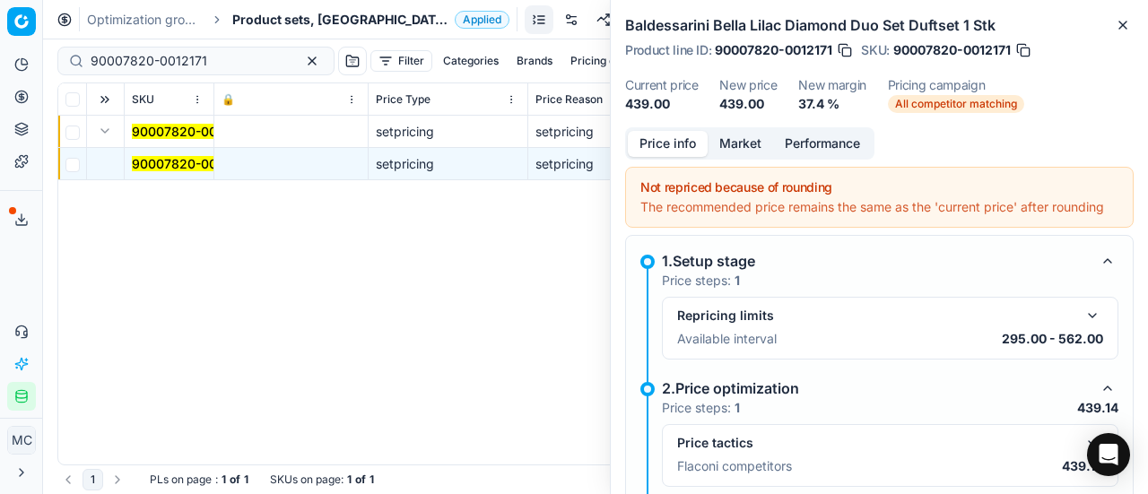
click at [270, 21] on span "Product sets, [GEOGRAPHIC_DATA]" at bounding box center [339, 20] width 215 height 18
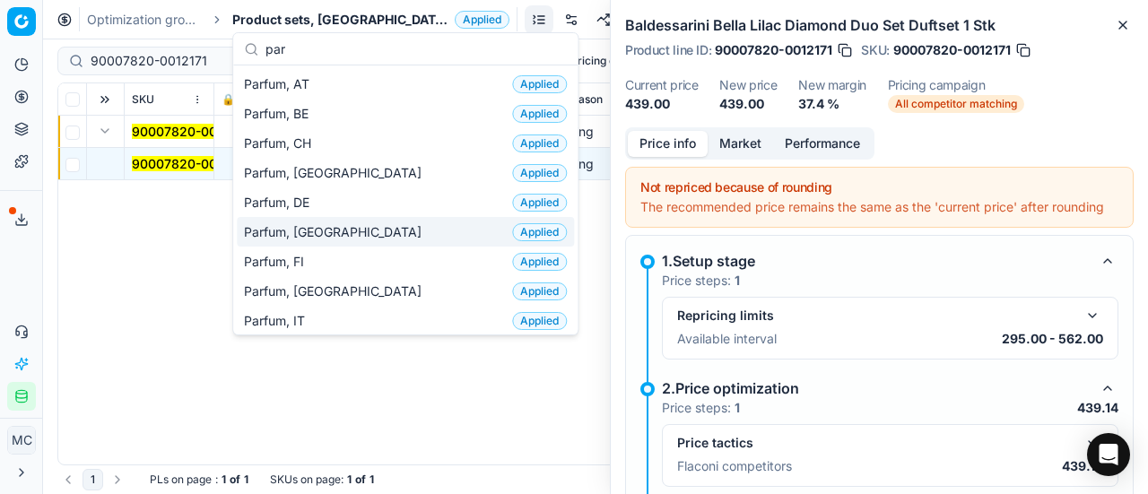
type input "par"
click at [324, 235] on div "Parfum, DK Applied" at bounding box center [405, 232] width 337 height 30
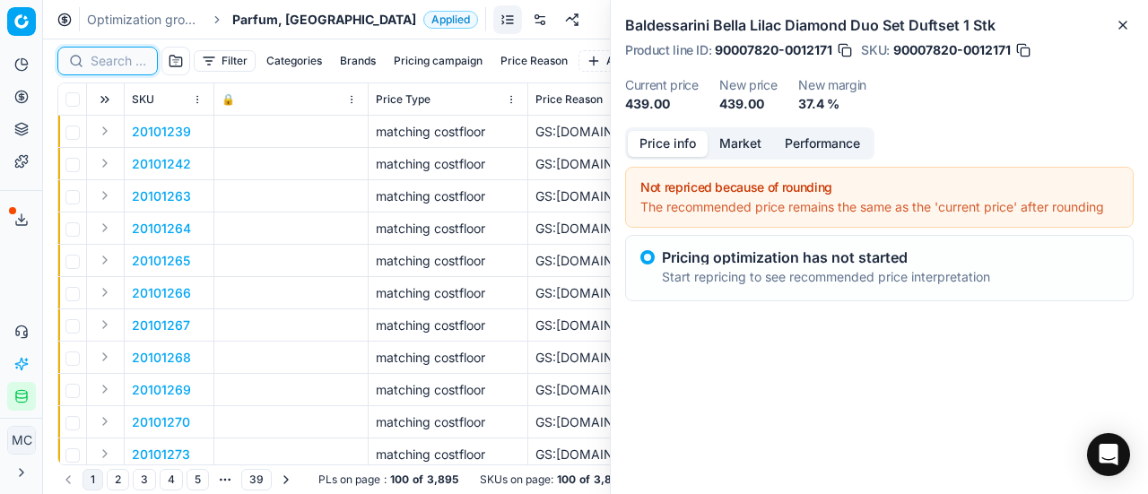
click at [124, 65] on input at bounding box center [119, 61] width 56 height 18
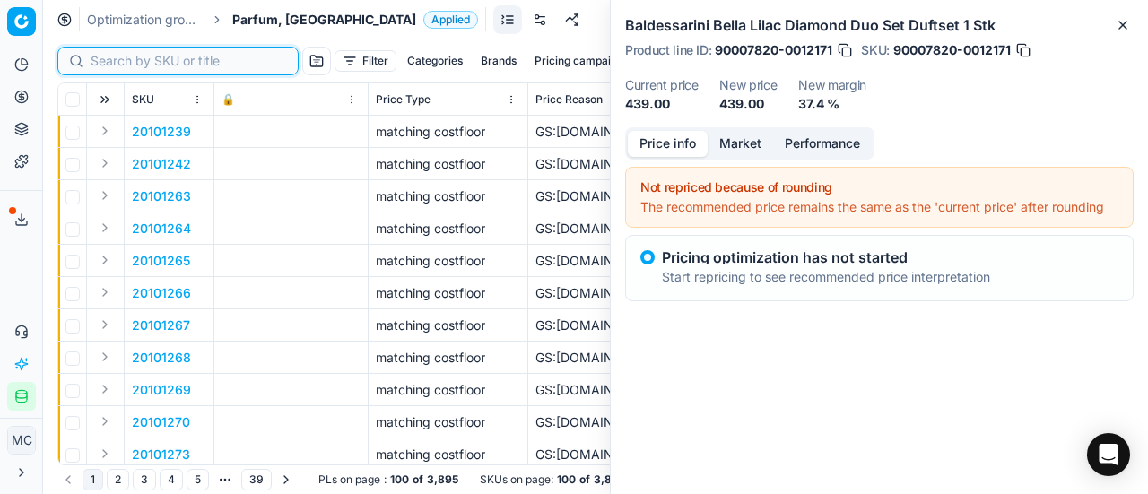
paste input "90005919-0008817"
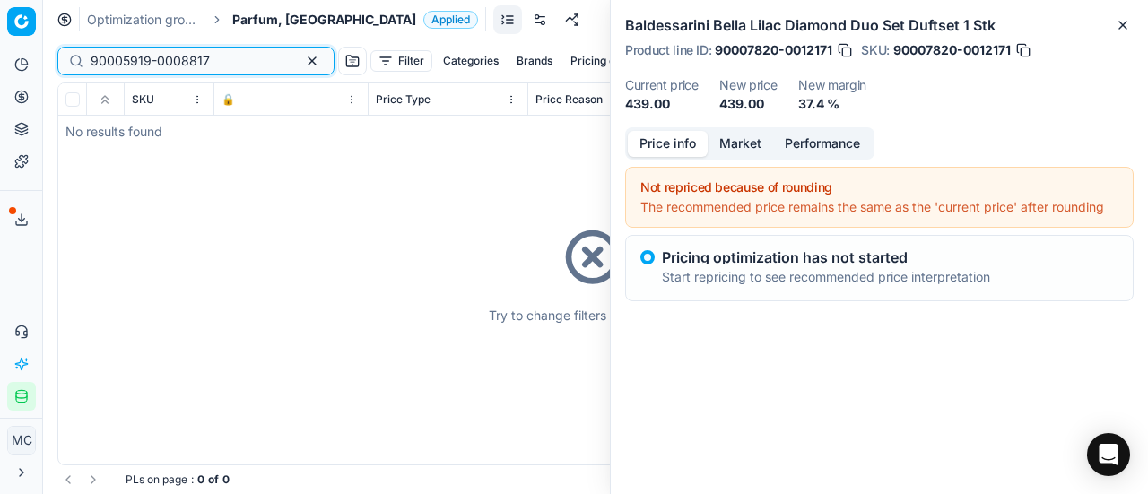
type input "90005919-0008817"
click at [254, 16] on span "Parfum, [GEOGRAPHIC_DATA]" at bounding box center [324, 20] width 184 height 18
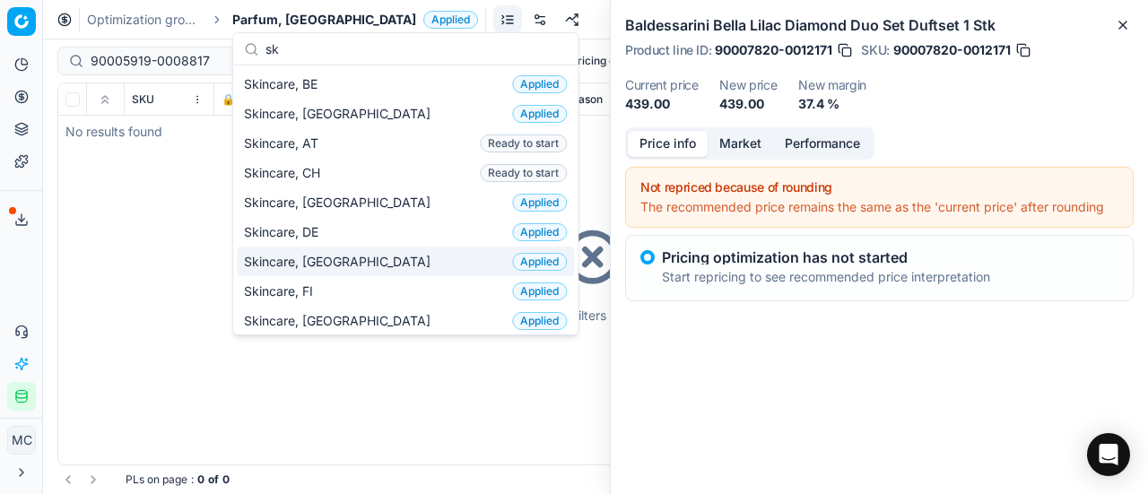
type input "sk"
click at [355, 254] on div "Skincare, DK Applied" at bounding box center [405, 262] width 337 height 30
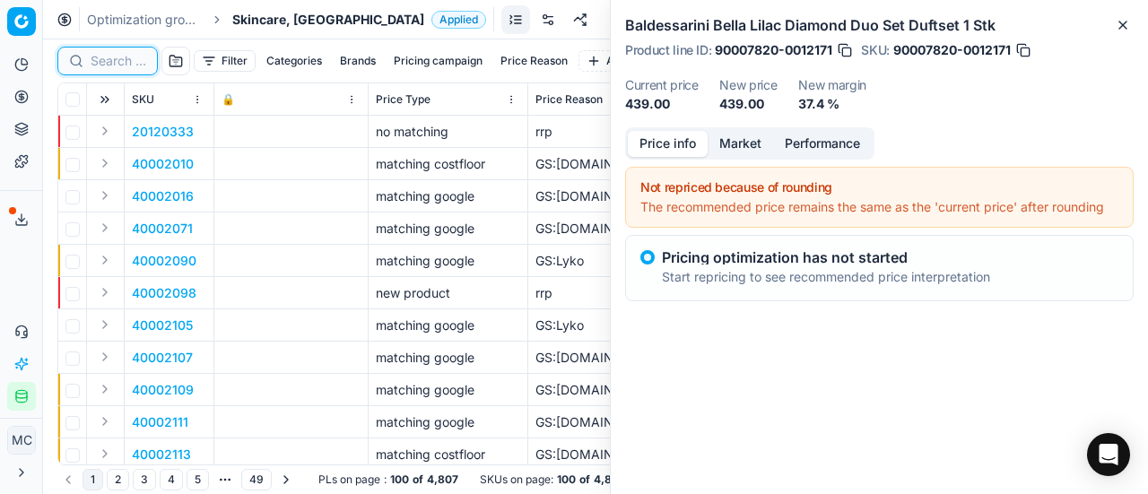
click at [117, 58] on input at bounding box center [119, 61] width 56 height 18
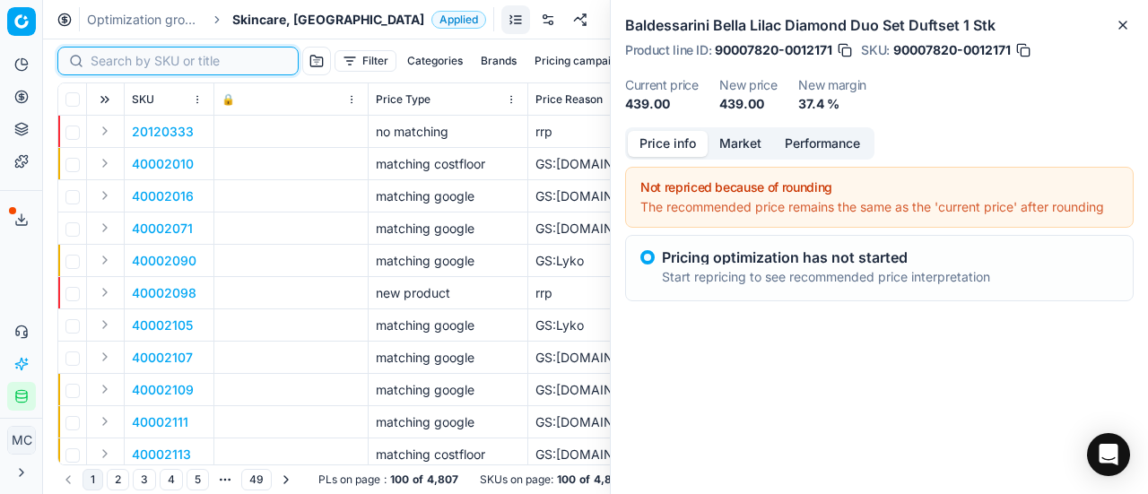
paste input "90005919-0008817"
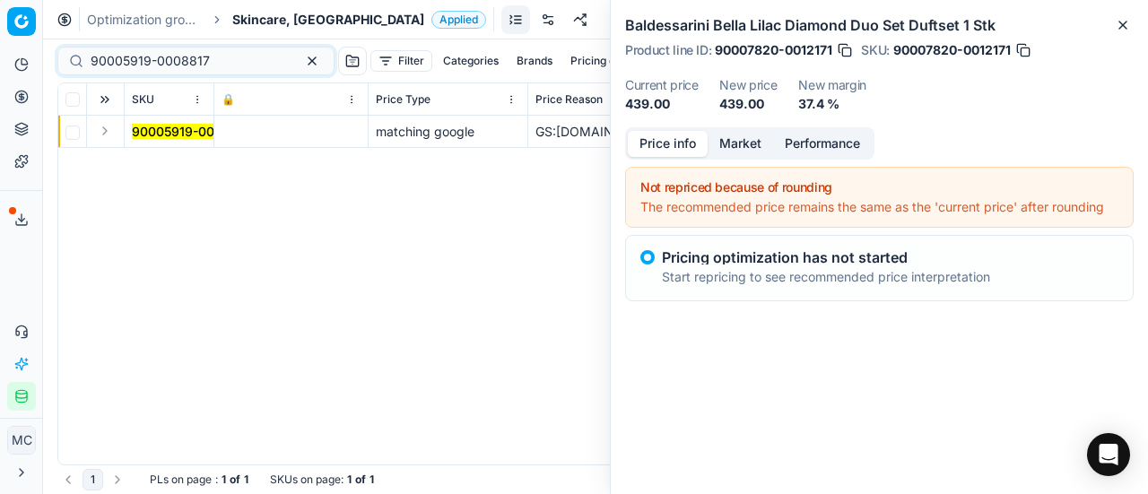
click at [109, 135] on button "Expand" at bounding box center [105, 131] width 22 height 22
click at [177, 161] on mark "90005919-0008817" at bounding box center [191, 163] width 119 height 15
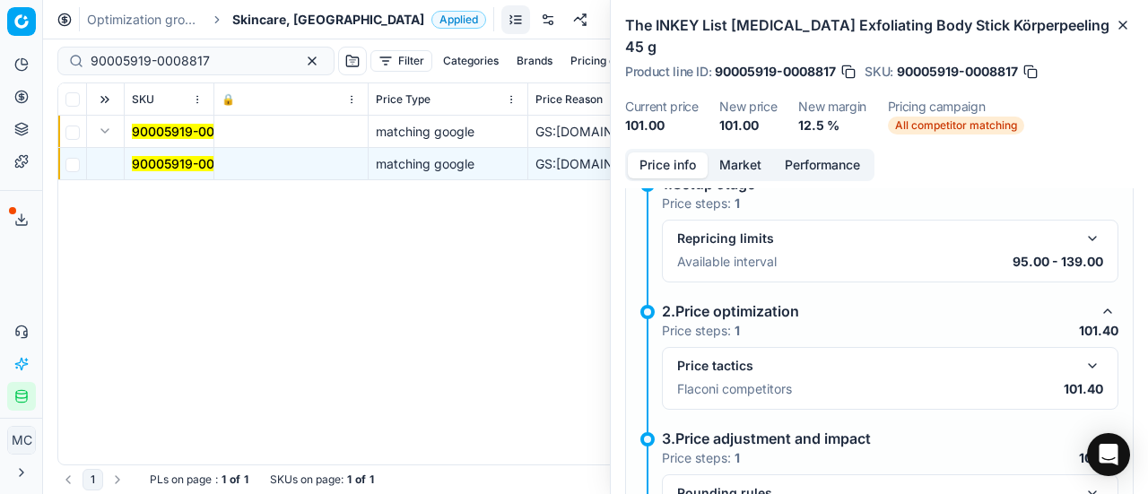
scroll to position [179, 0]
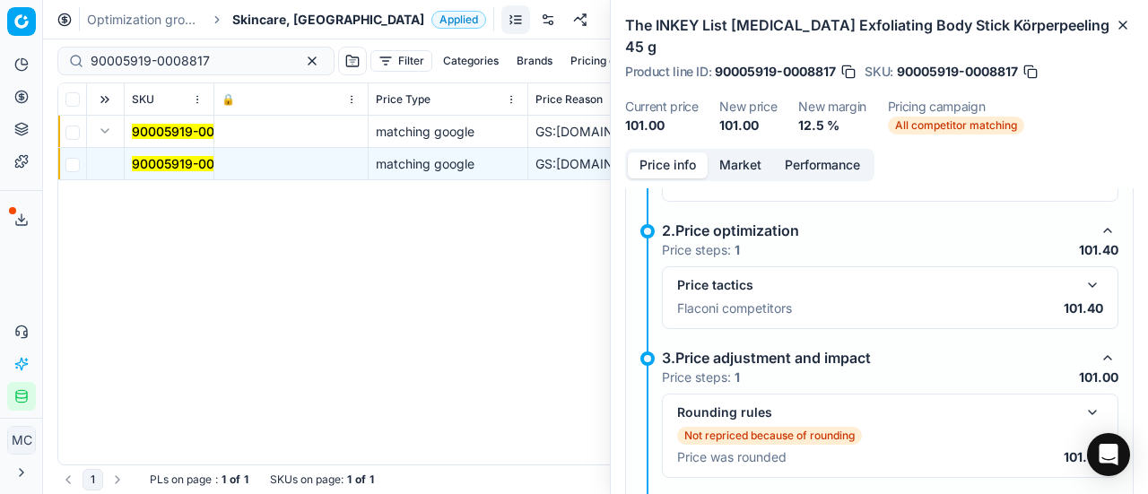
click at [757, 295] on button "button" at bounding box center [1093, 285] width 22 height 22
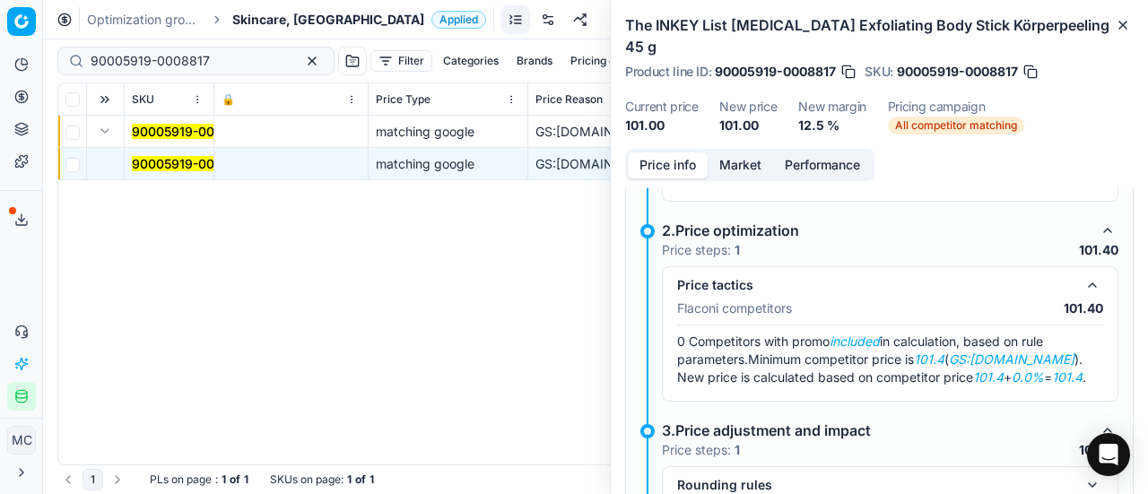
click at [752, 161] on button "Market" at bounding box center [740, 165] width 65 height 26
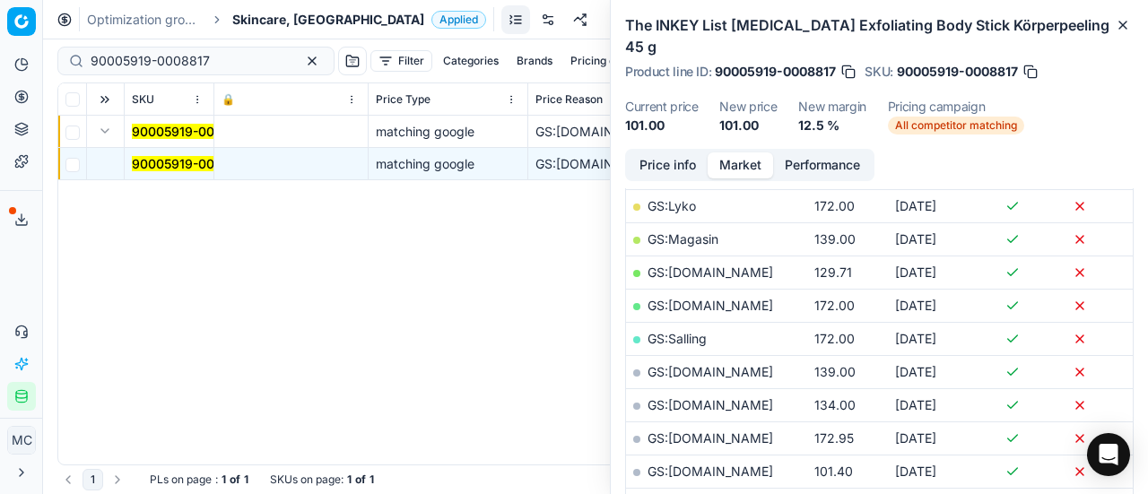
scroll to position [359, 0]
click at [756, 305] on link "GS:[DOMAIN_NAME]" at bounding box center [711, 469] width 126 height 15
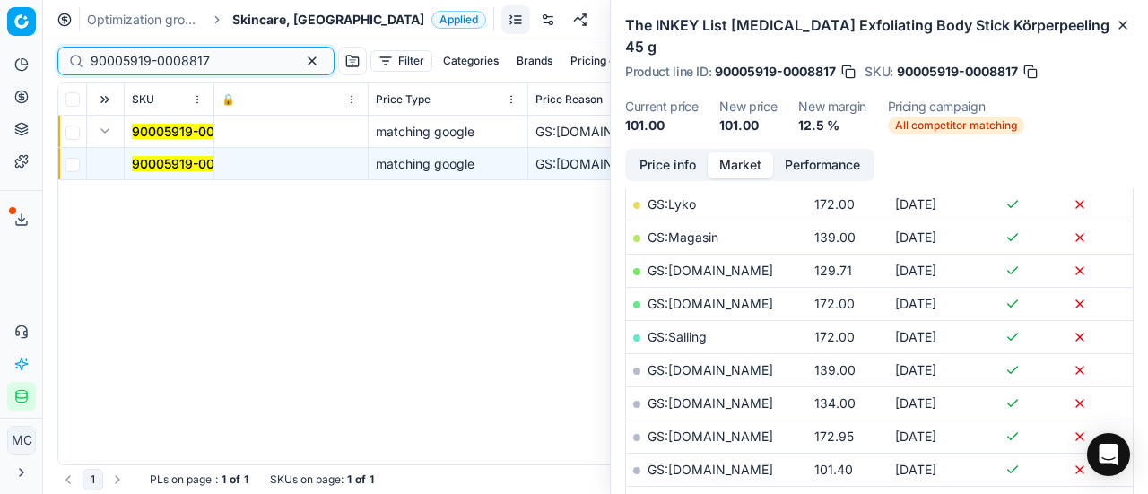
click at [0, 35] on div "Pricing platform Analytics Pricing Product portfolio Templates Export service 2…" at bounding box center [574, 247] width 1148 height 494
click at [644, 160] on button "Price info" at bounding box center [668, 165] width 80 height 26
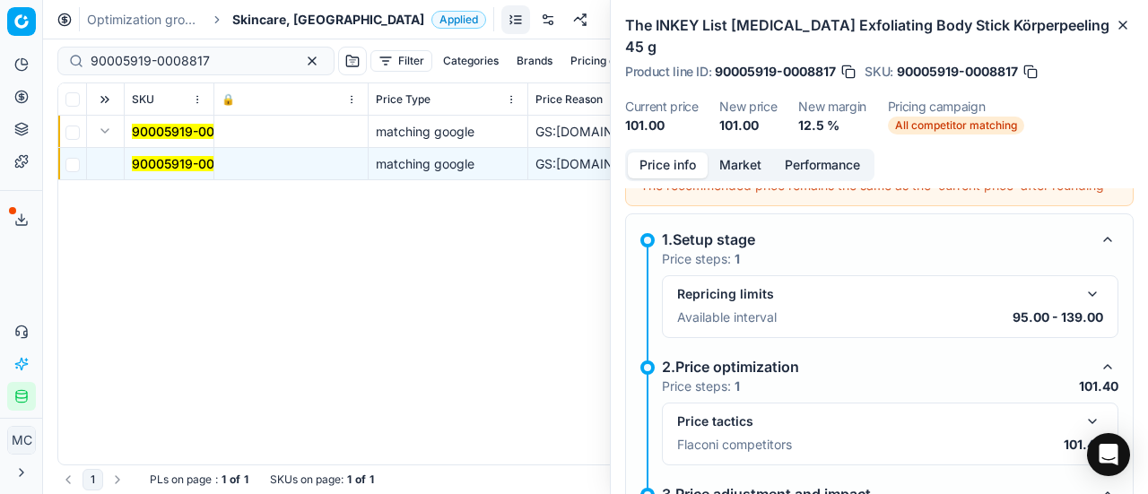
scroll to position [0, 0]
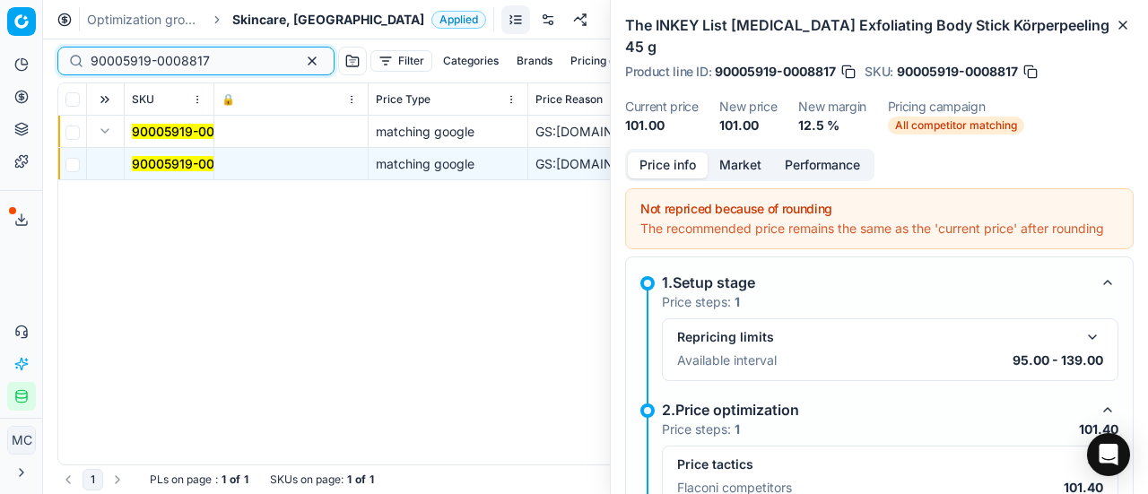
paste input "7-0008815"
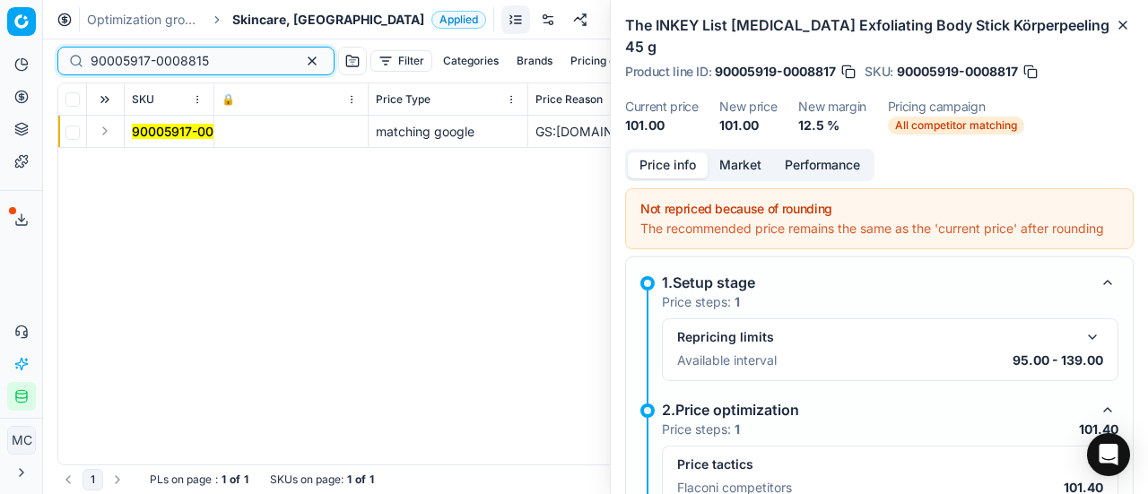
type input "90005917-0008815"
click at [104, 133] on button "Expand" at bounding box center [105, 131] width 22 height 22
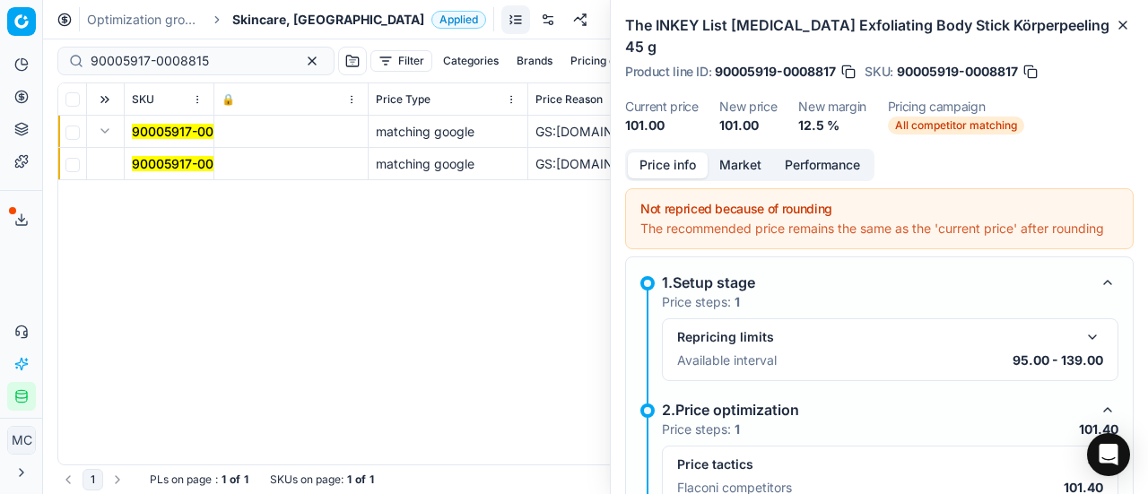
drag, startPoint x: 175, startPoint y: 145, endPoint x: 183, endPoint y: 158, distance: 14.9
click at [183, 158] on mark "90005917-0008815" at bounding box center [191, 163] width 118 height 15
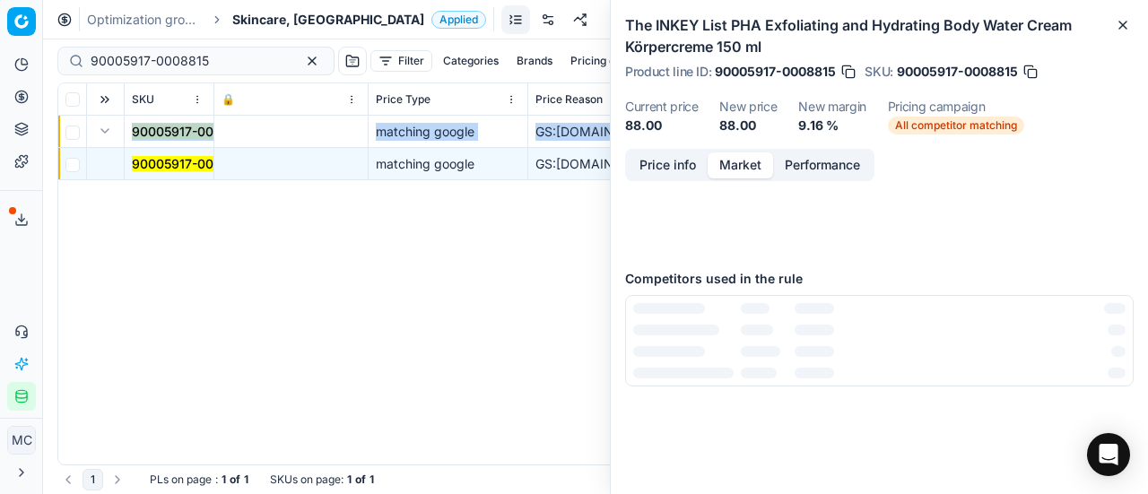
click at [739, 169] on button "Market" at bounding box center [740, 165] width 65 height 26
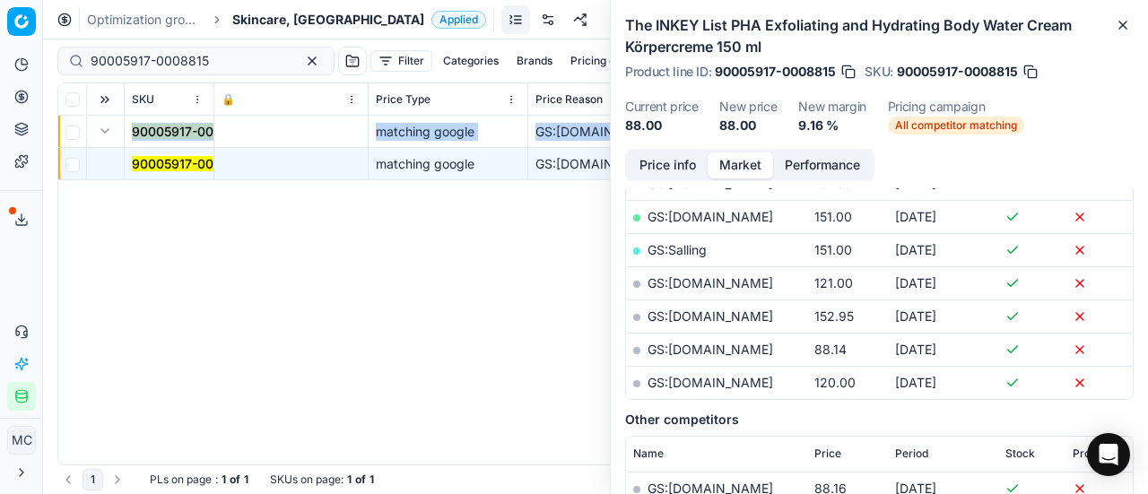
scroll to position [448, 0]
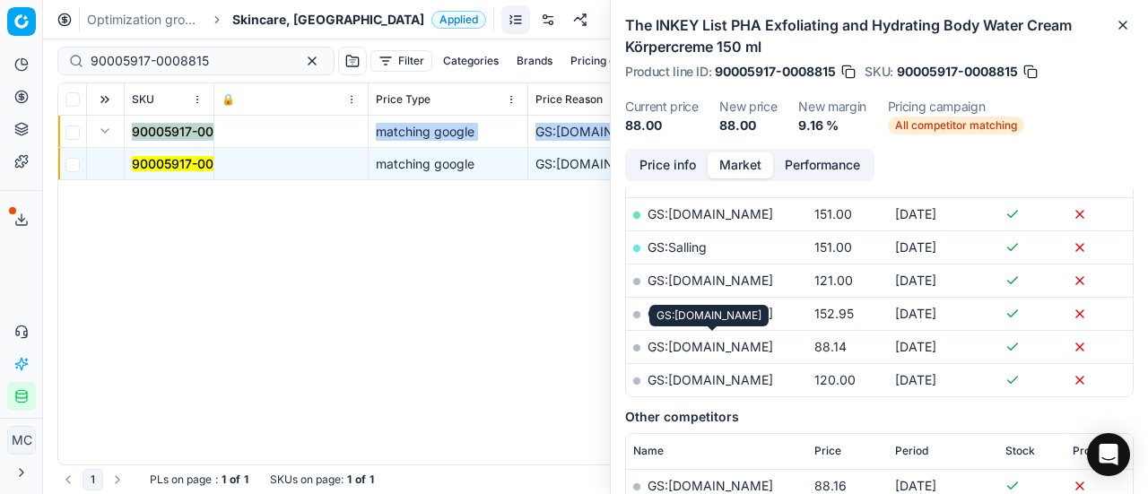
click at [732, 305] on link "GS:[DOMAIN_NAME]" at bounding box center [711, 346] width 126 height 15
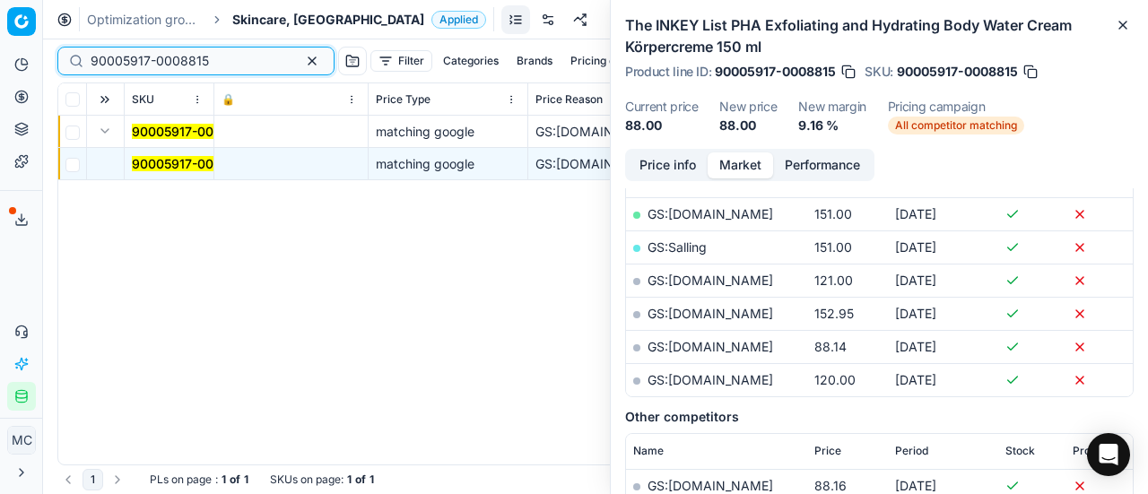
drag, startPoint x: 222, startPoint y: 63, endPoint x: 0, endPoint y: 1, distance: 230.0
click at [0, 1] on div "Pricing platform Analytics Pricing Product portfolio Templates Export service 2…" at bounding box center [574, 247] width 1148 height 494
